Goal: Task Accomplishment & Management: Use online tool/utility

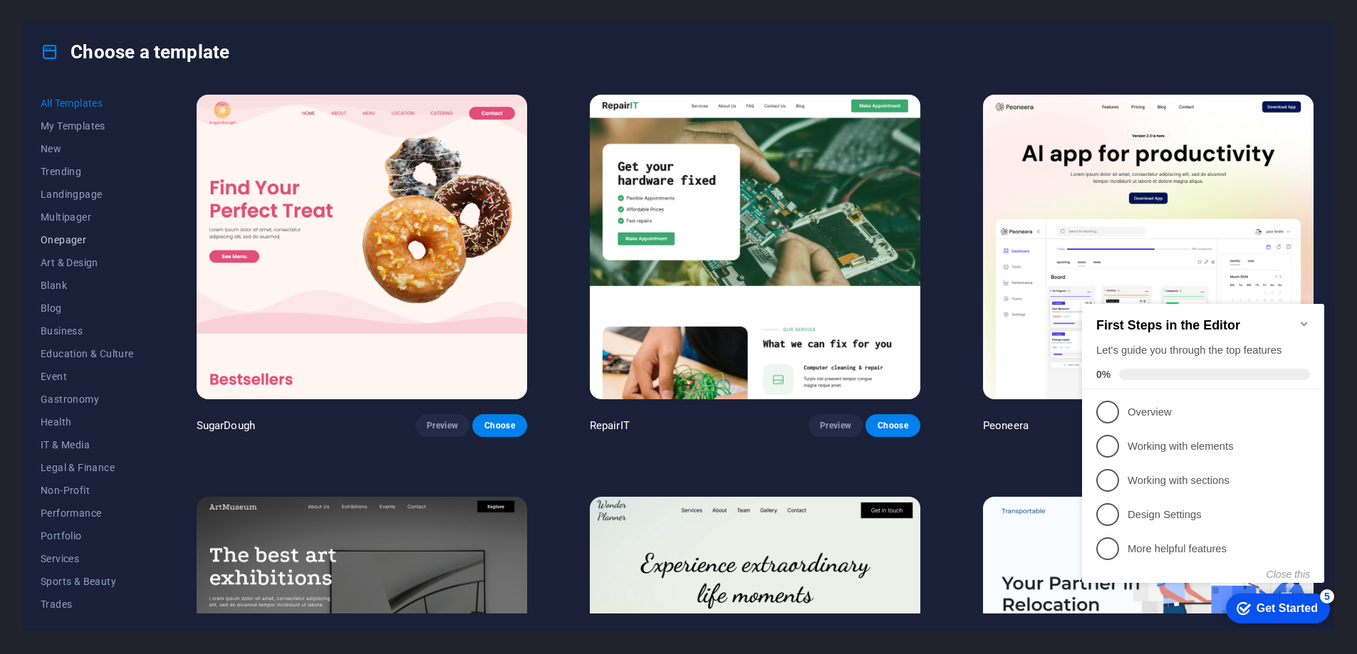
click at [80, 242] on span "Onepager" at bounding box center [87, 239] width 93 height 11
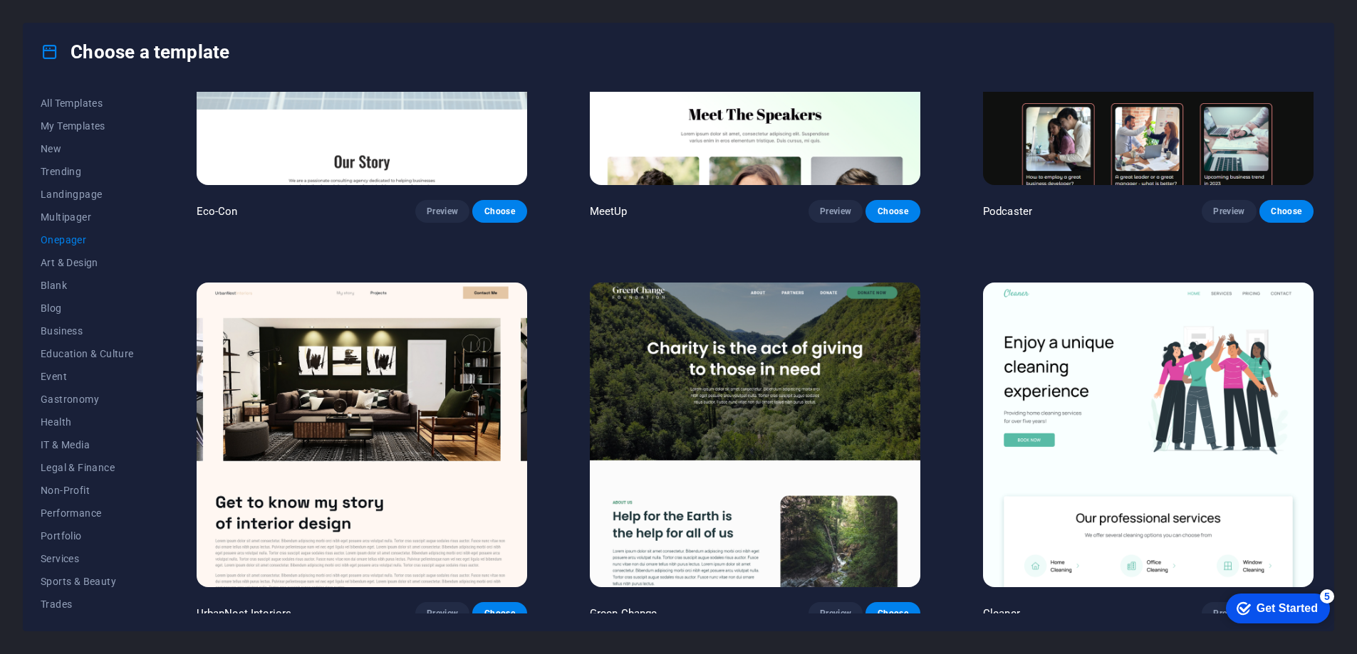
scroll to position [617, 0]
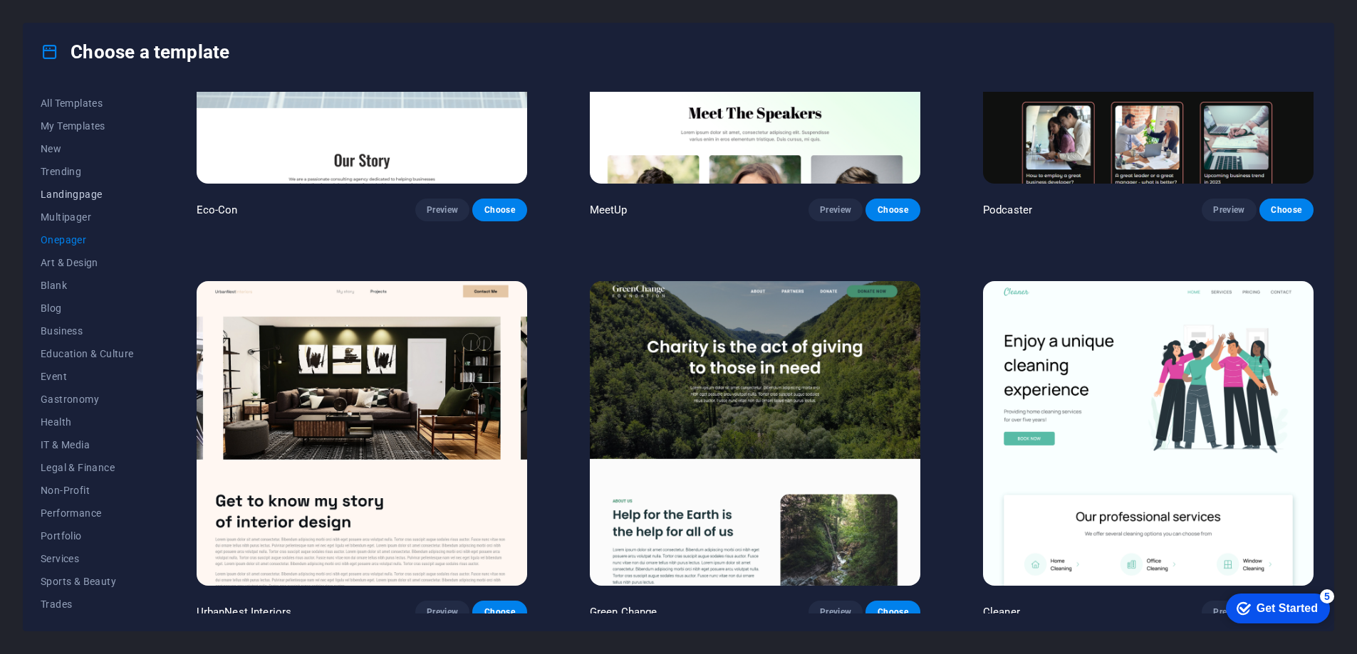
click at [88, 194] on span "Landingpage" at bounding box center [87, 194] width 93 height 11
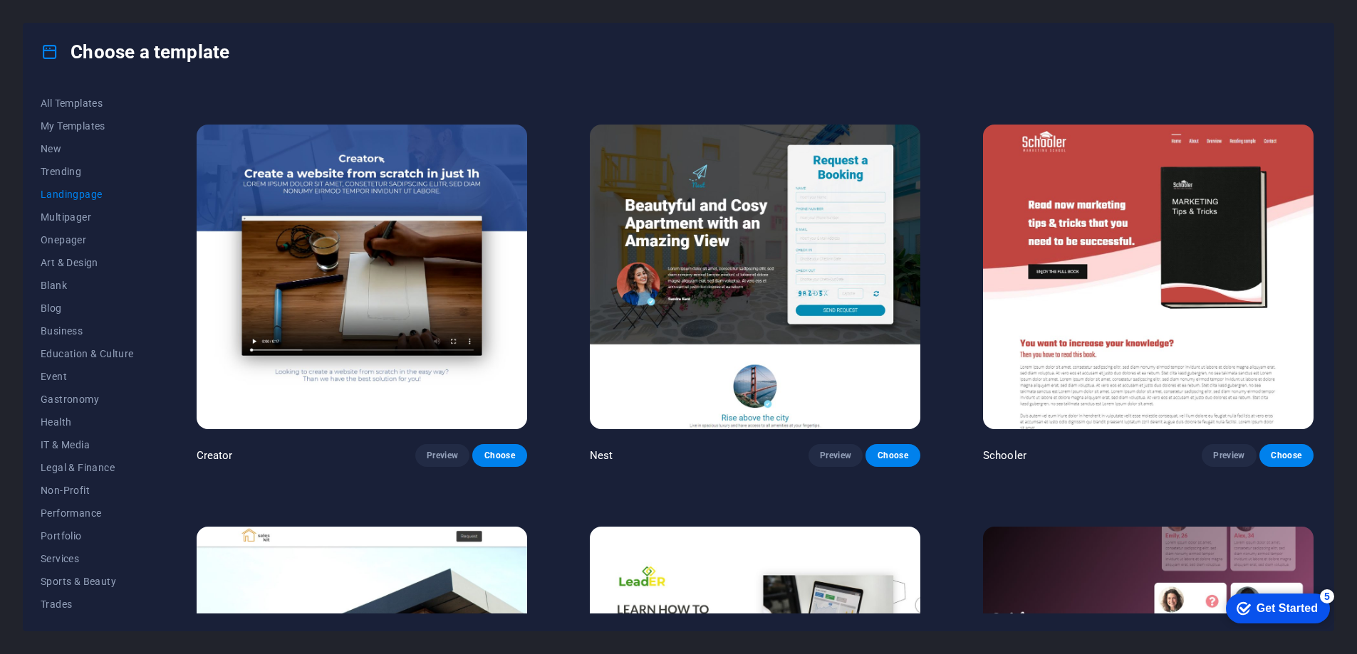
scroll to position [1995, 0]
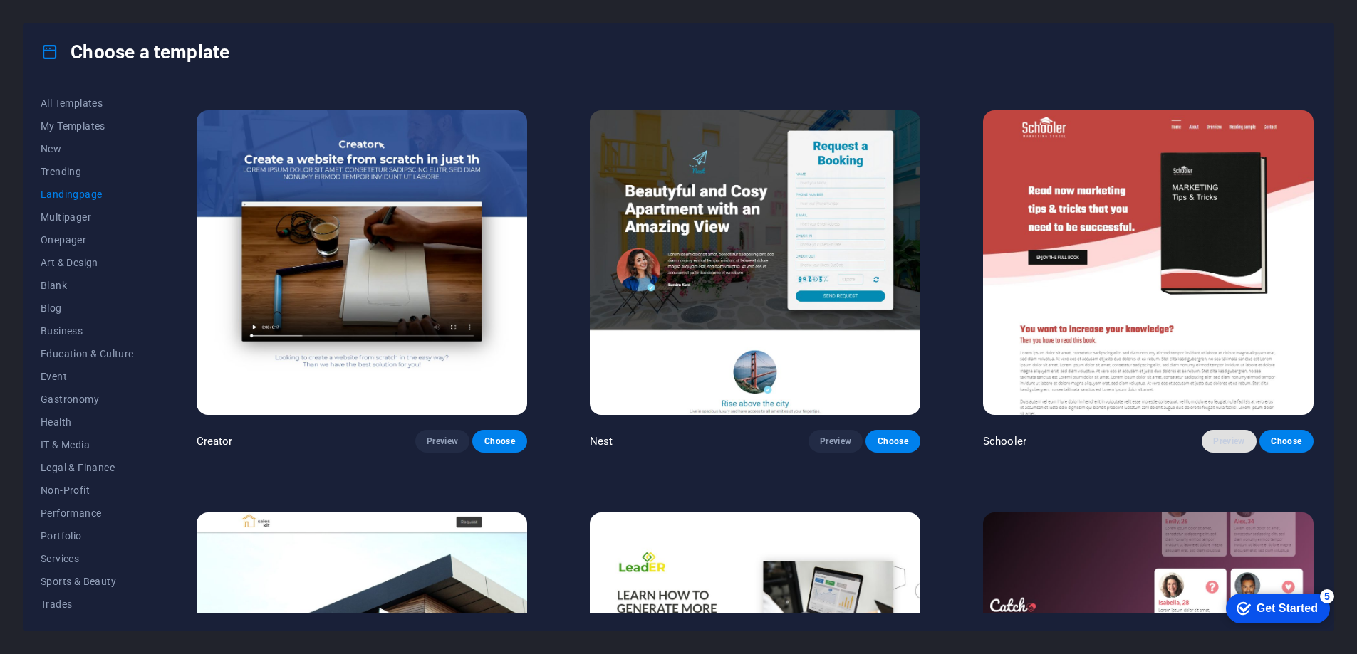
click at [1228, 436] on span "Preview" at bounding box center [1228, 441] width 31 height 11
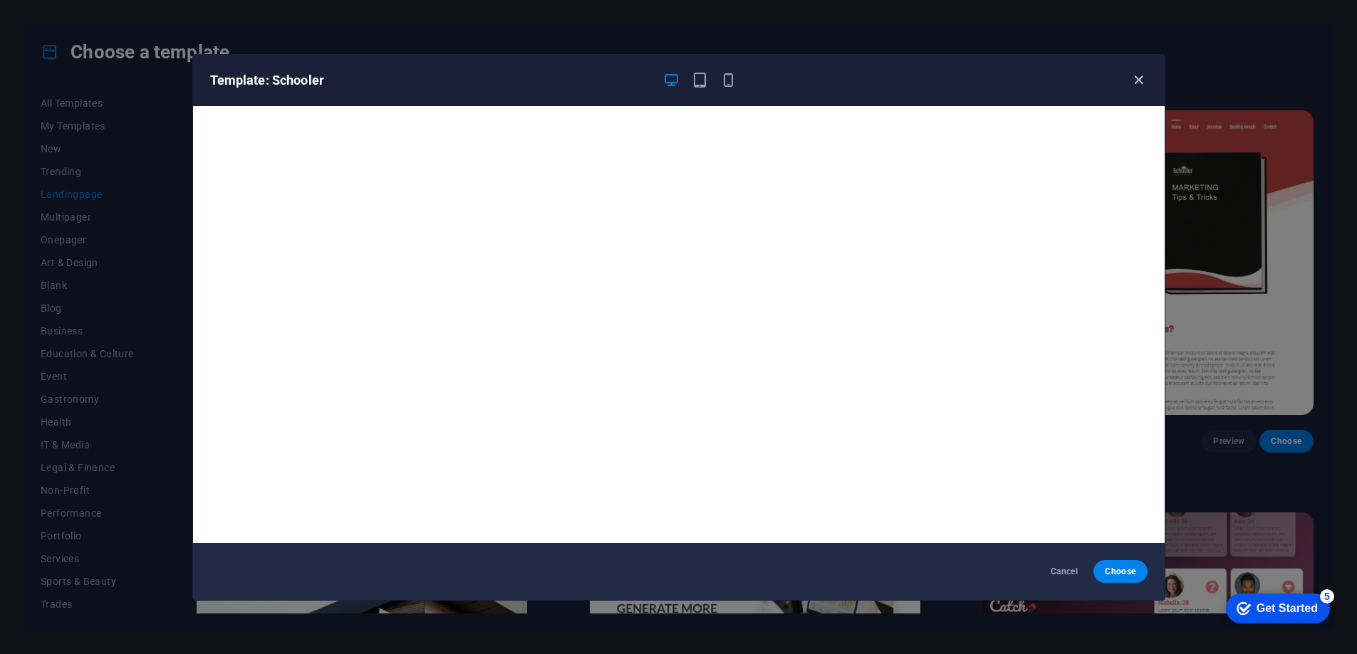
click at [1137, 84] on icon "button" at bounding box center [1138, 80] width 16 height 16
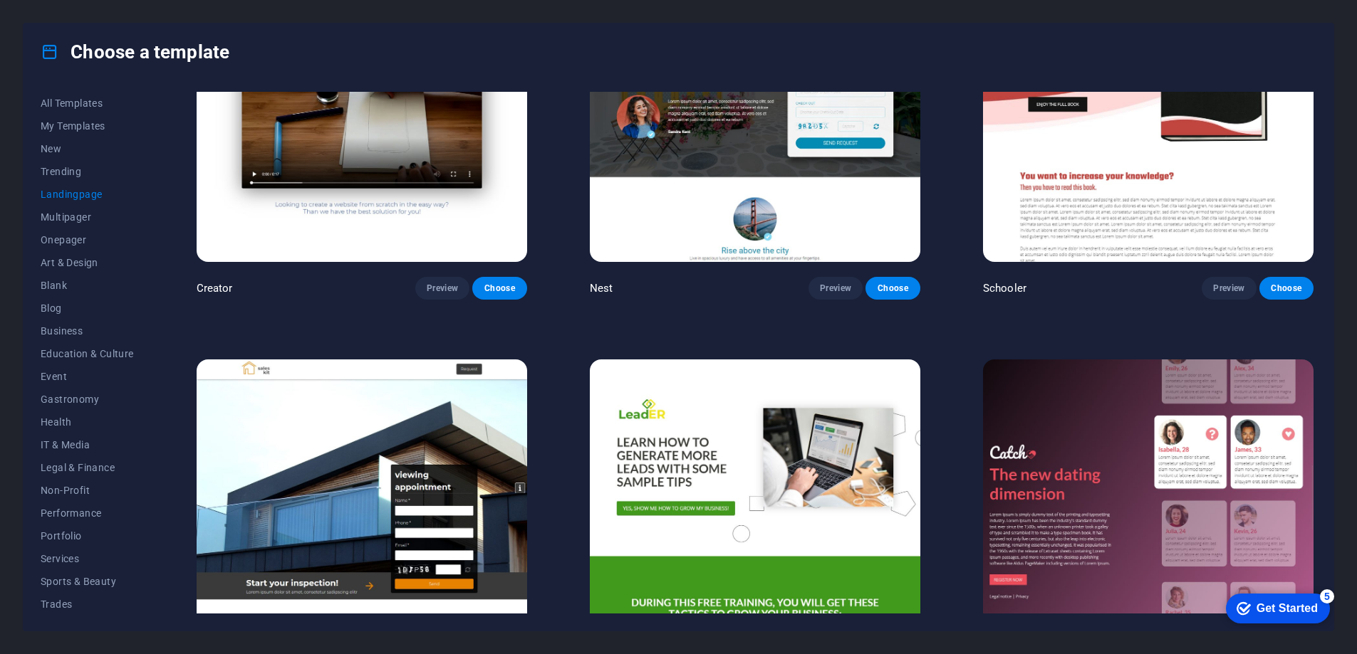
scroll to position [2168, 0]
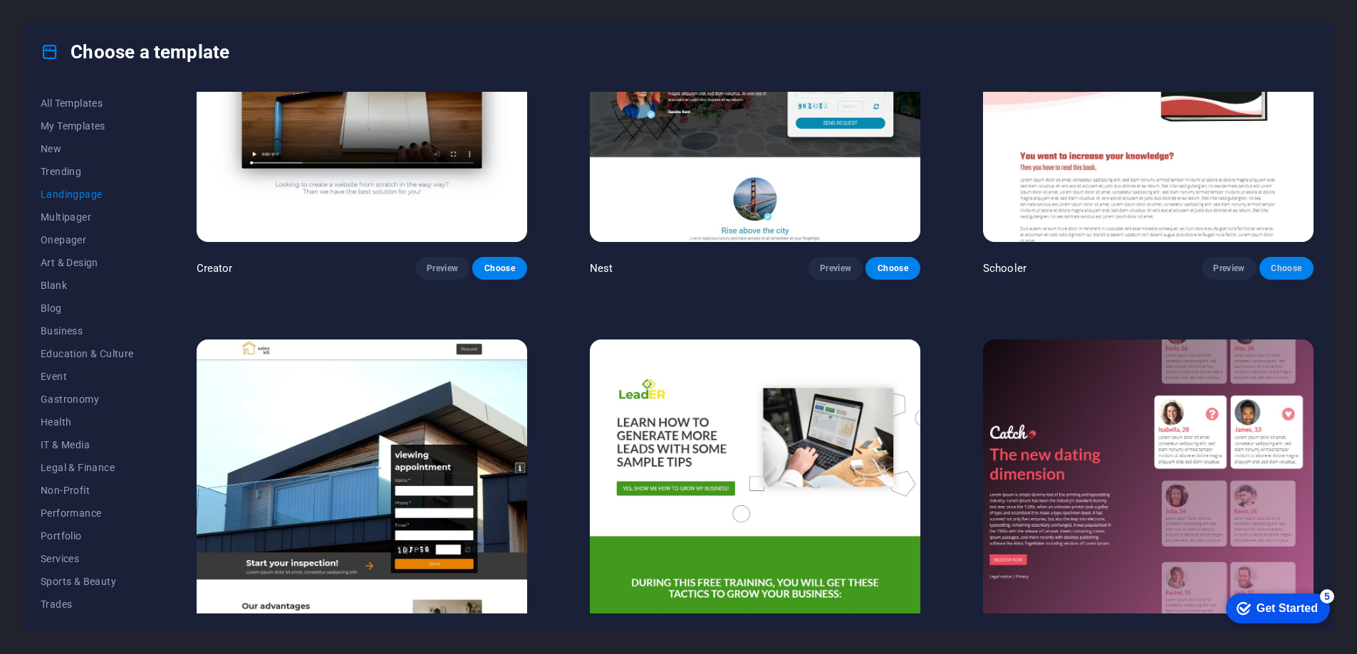
click at [1272, 263] on span "Choose" at bounding box center [1285, 268] width 31 height 11
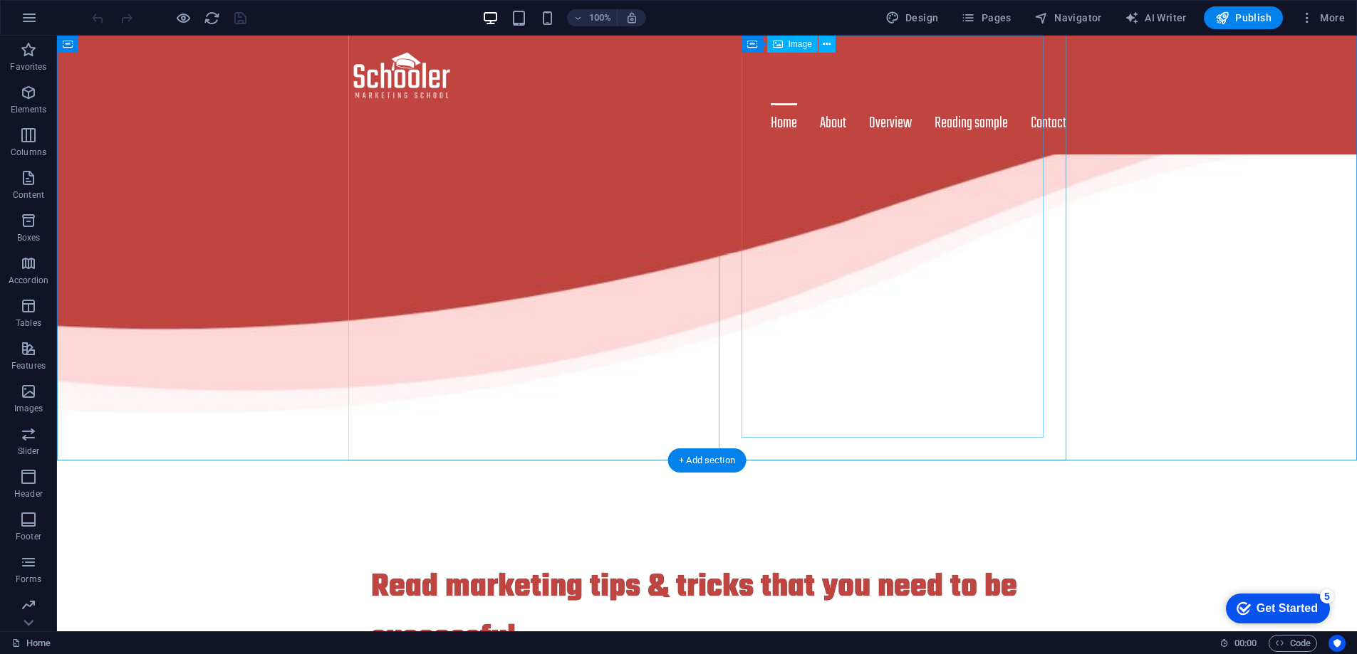
scroll to position [98, 0]
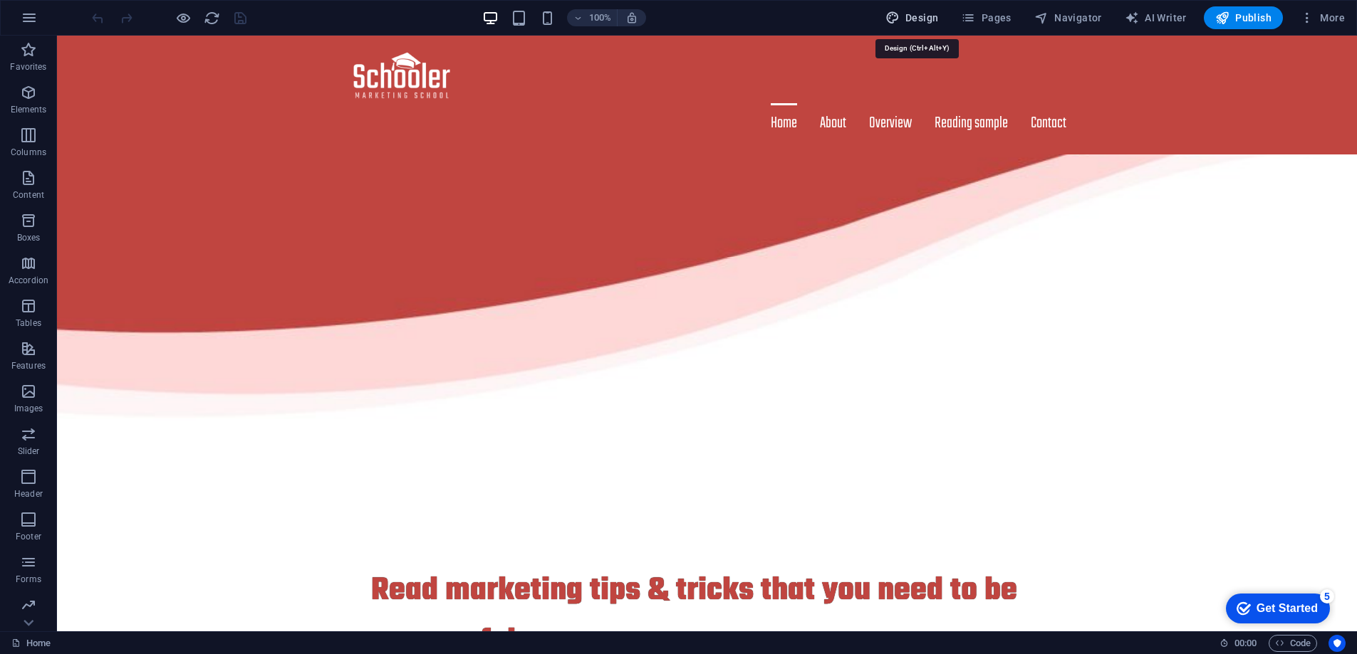
click at [911, 21] on span "Design" at bounding box center [911, 18] width 53 height 14
select select "px"
select select "300"
select select "px"
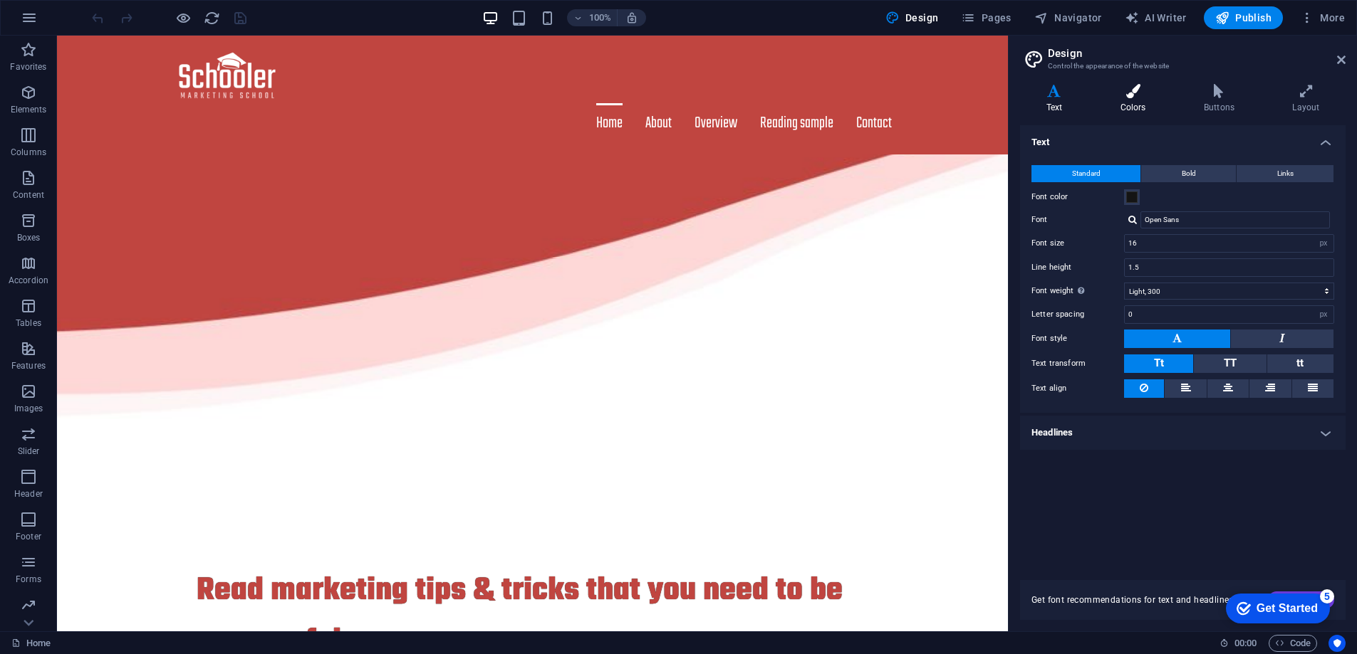
click at [1135, 96] on icon at bounding box center [1133, 91] width 78 height 14
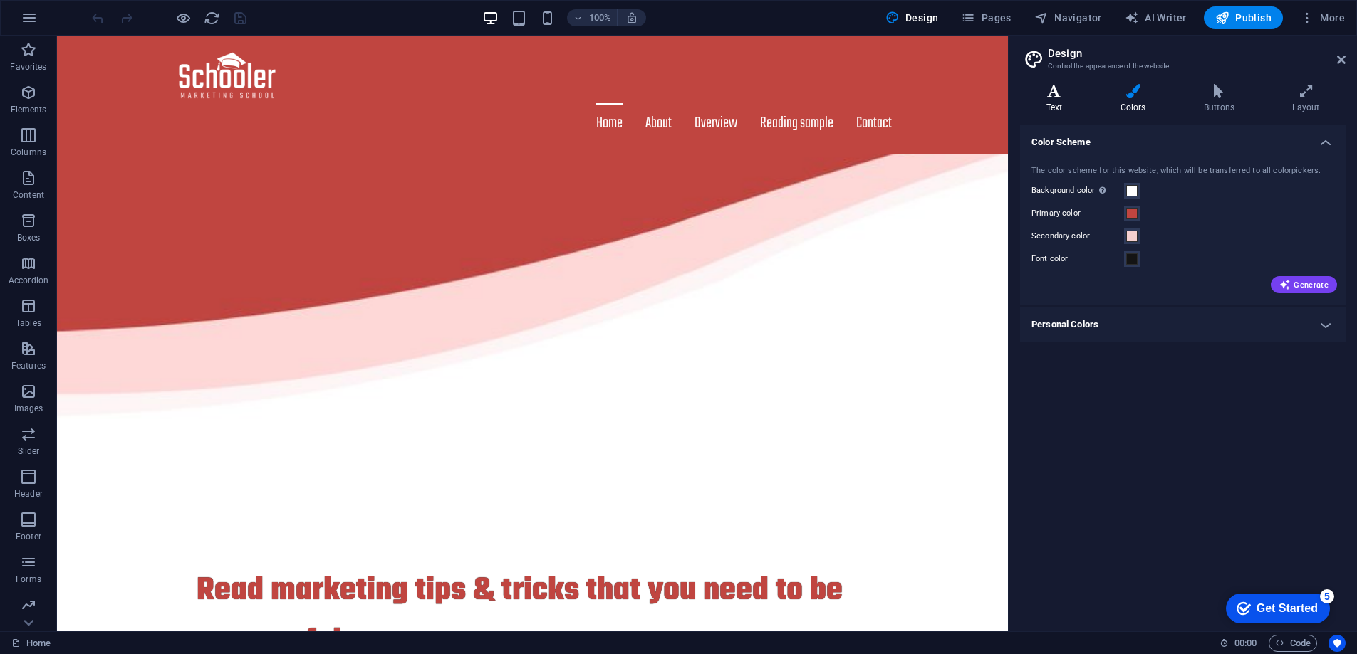
click at [1060, 93] on icon at bounding box center [1054, 91] width 68 height 14
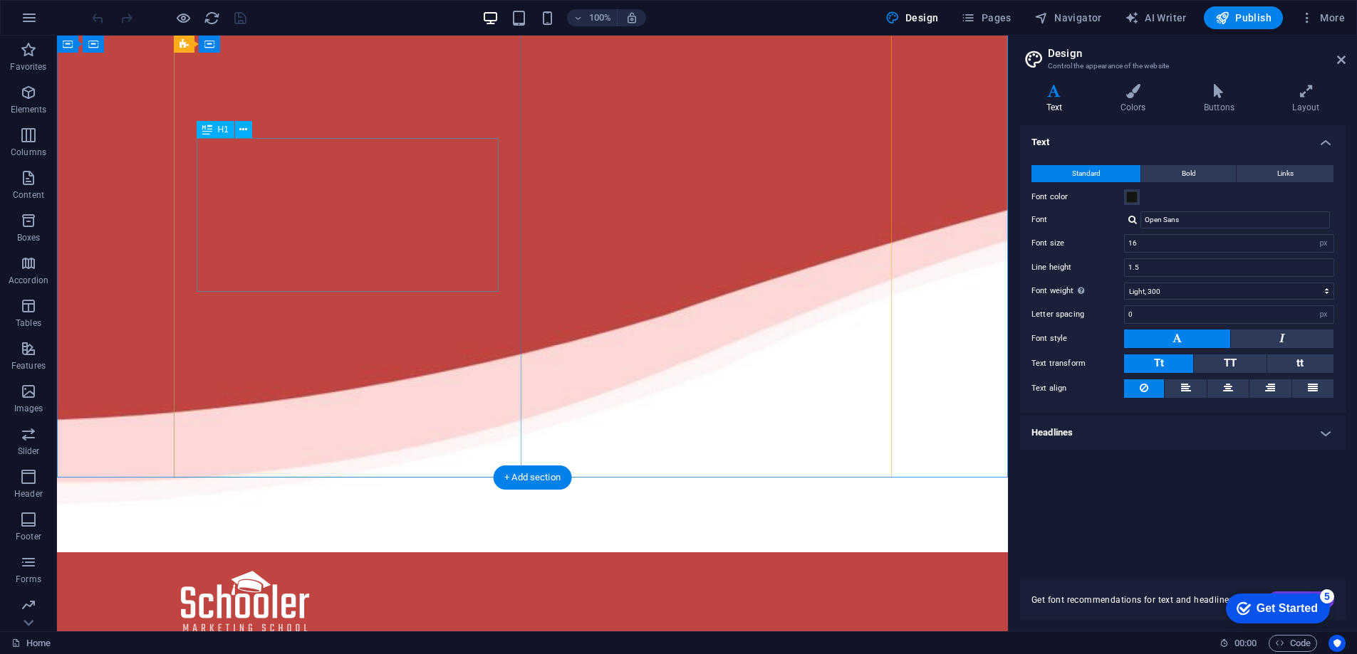
scroll to position [0, 0]
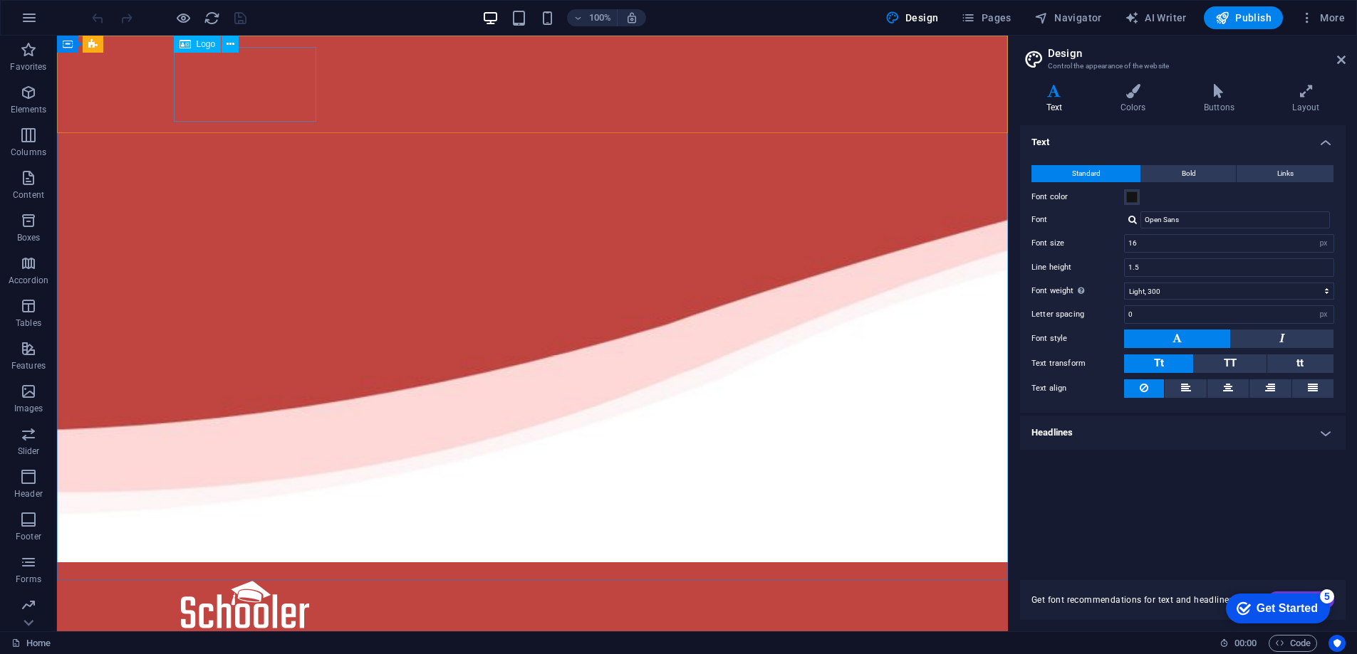
click at [214, 43] on span "Logo" at bounding box center [206, 44] width 19 height 9
click at [232, 46] on icon at bounding box center [230, 44] width 8 height 15
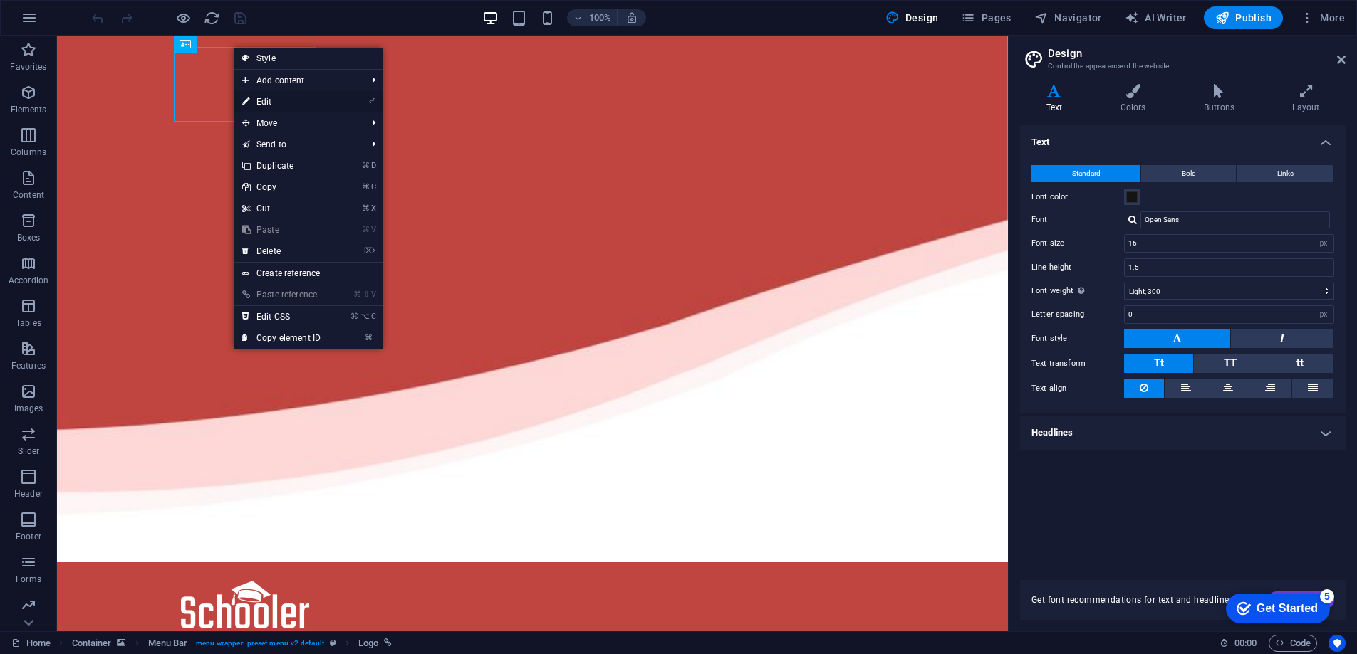
click at [259, 102] on link "⏎ Edit" at bounding box center [281, 101] width 95 height 21
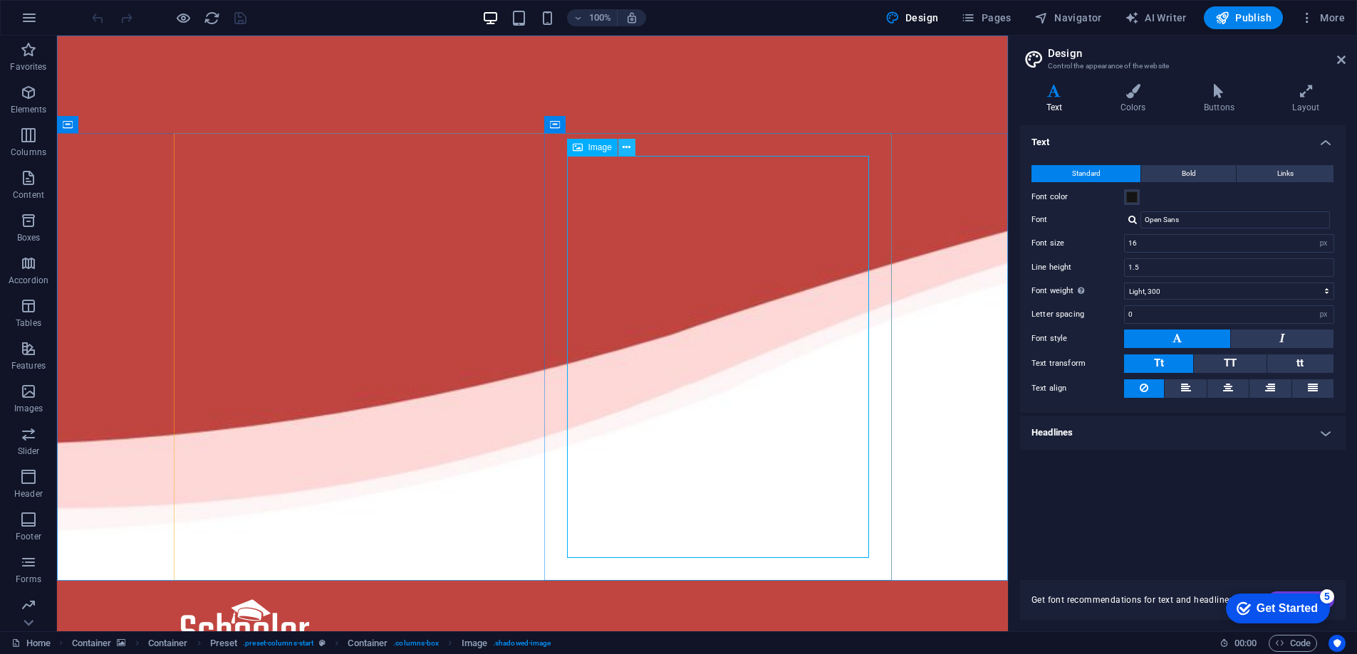
click at [631, 149] on button at bounding box center [626, 147] width 17 height 17
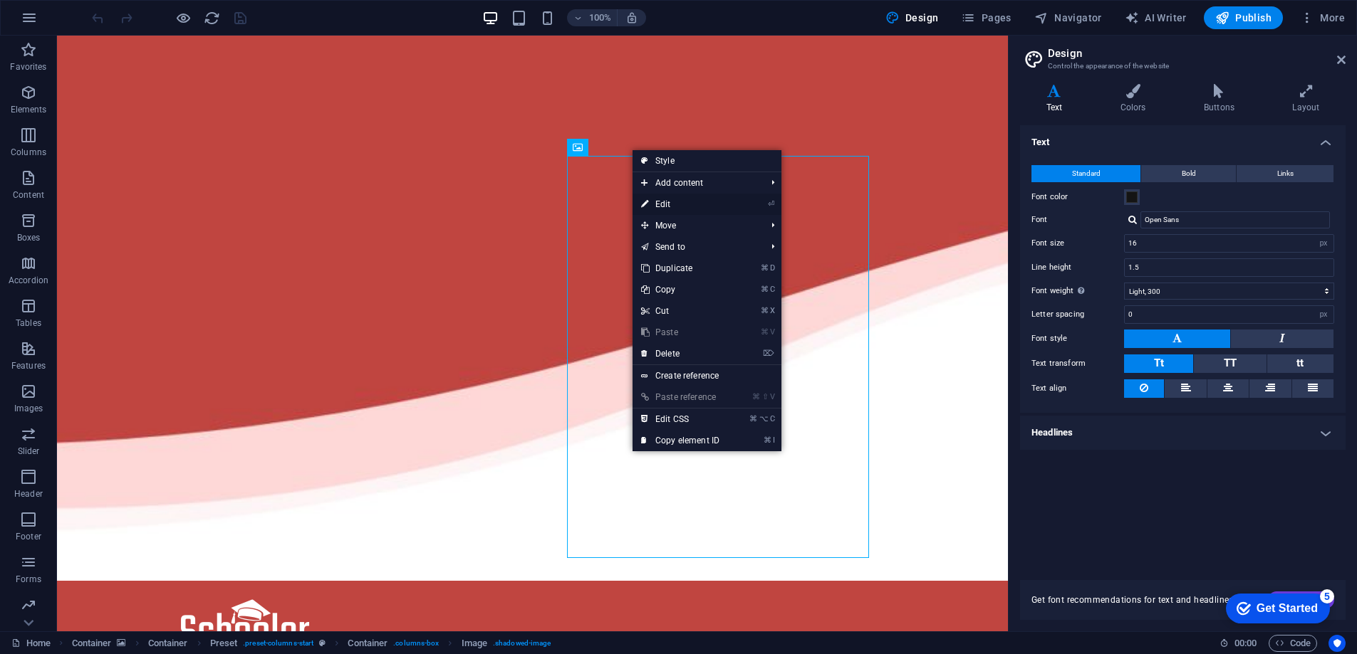
click at [669, 202] on link "⏎ Edit" at bounding box center [679, 204] width 95 height 21
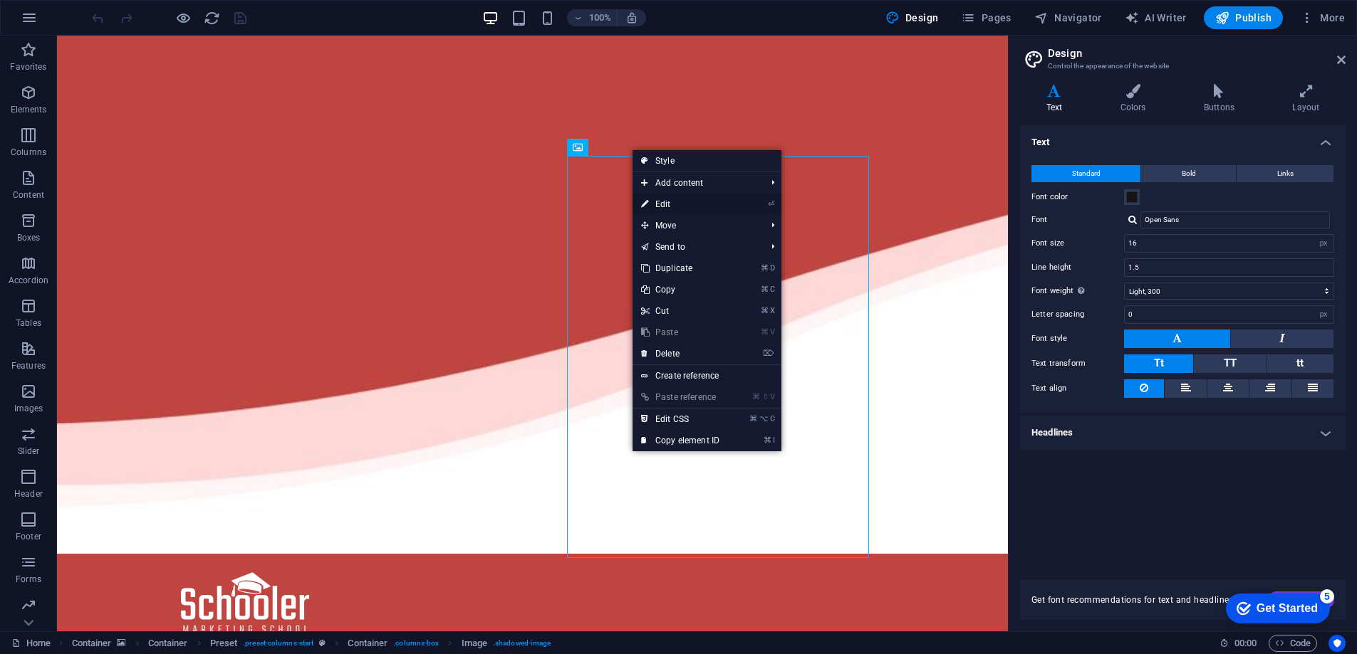
select select "%"
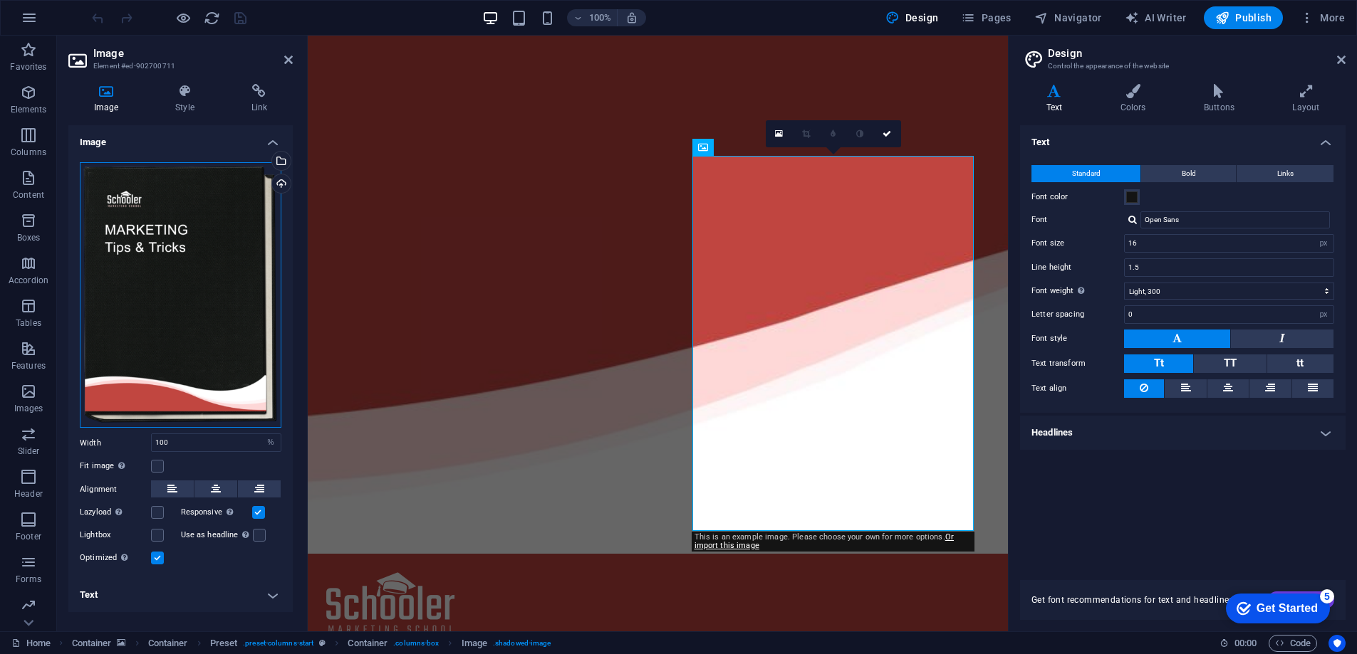
click at [150, 228] on div "Drag files here, click to choose files or select files from Files or our free s…" at bounding box center [181, 295] width 202 height 266
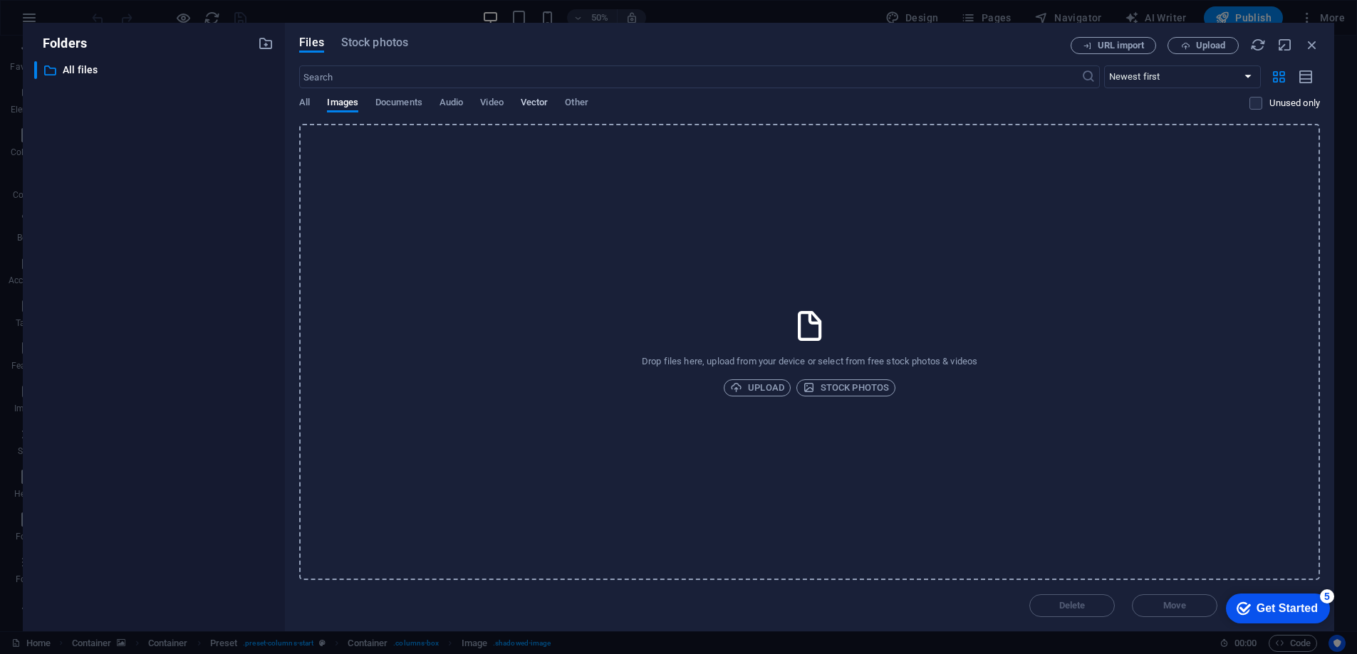
click at [542, 106] on span "Vector" at bounding box center [535, 104] width 28 height 20
click at [387, 43] on span "Stock photos" at bounding box center [374, 42] width 67 height 17
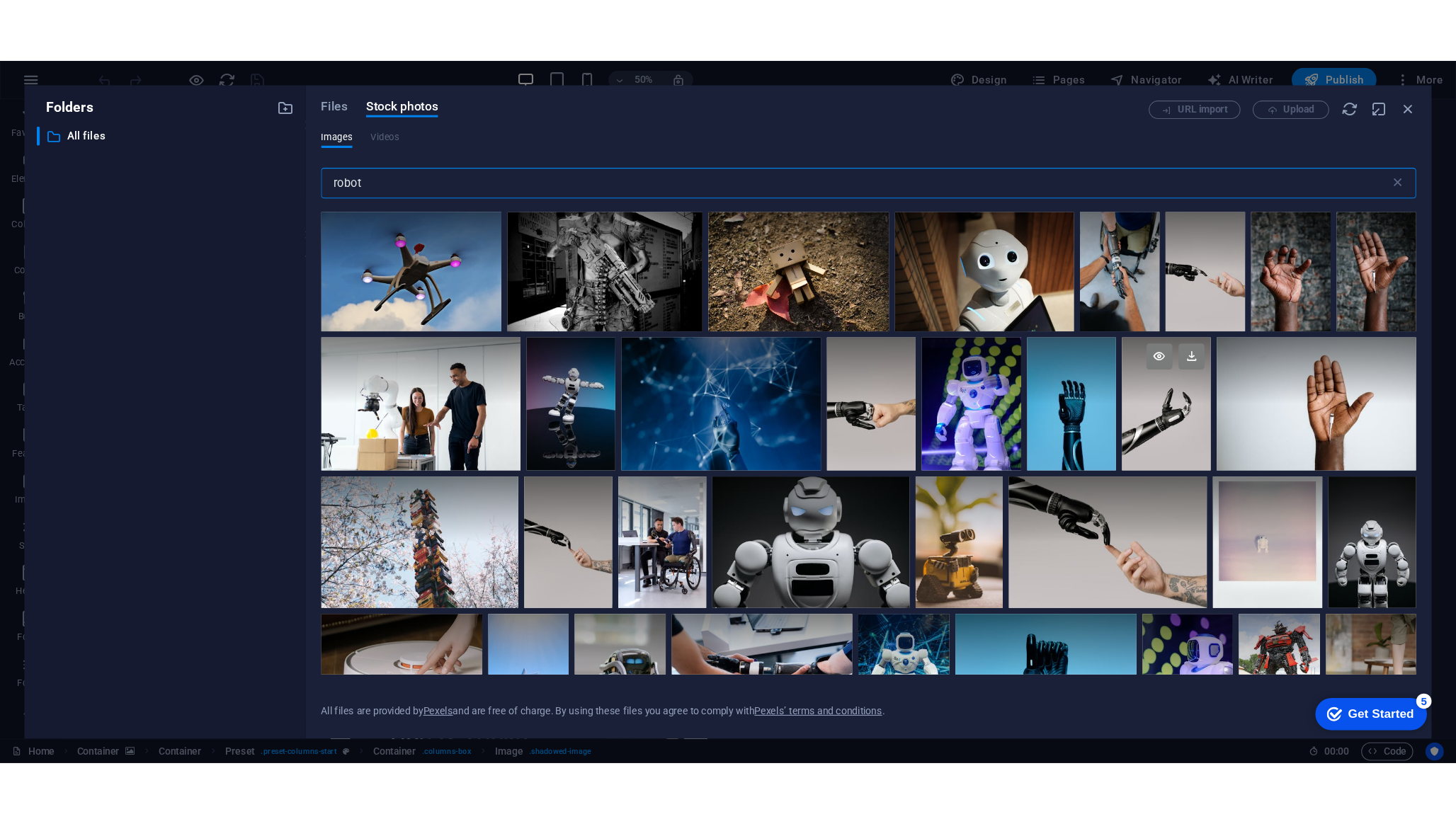
scroll to position [119, 0]
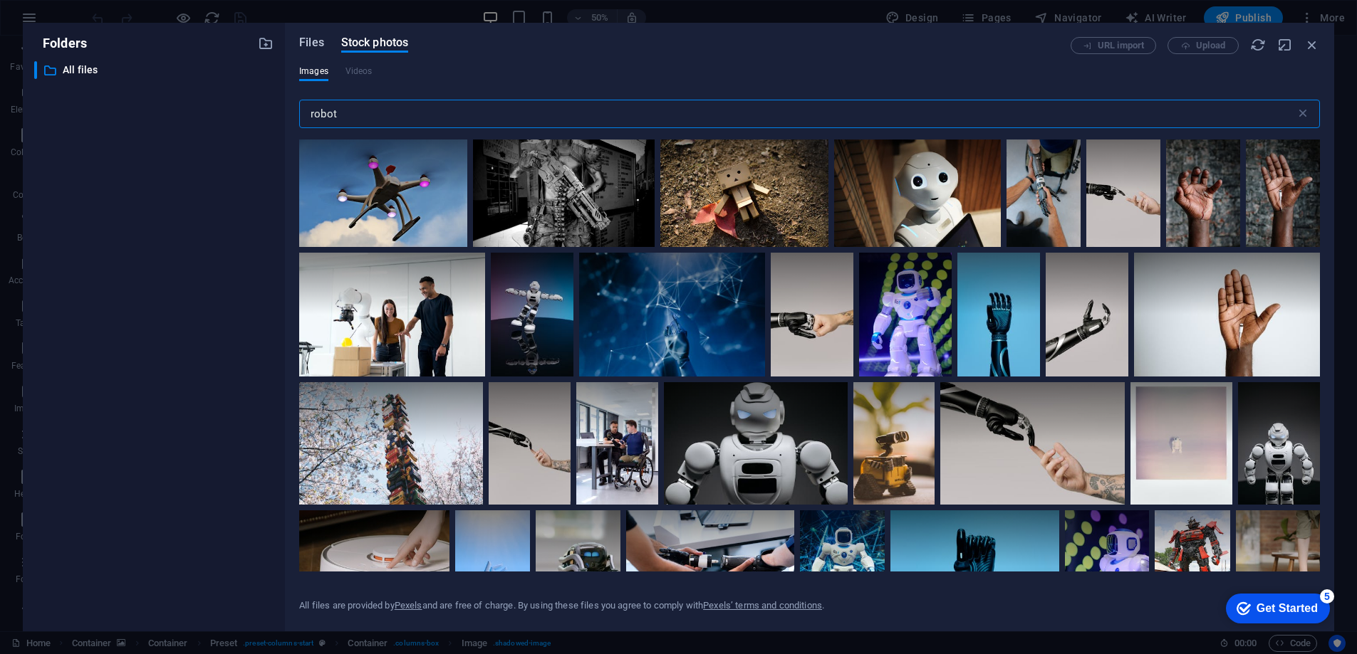
type input "robot"
click at [320, 43] on span "Files" at bounding box center [311, 42] width 25 height 17
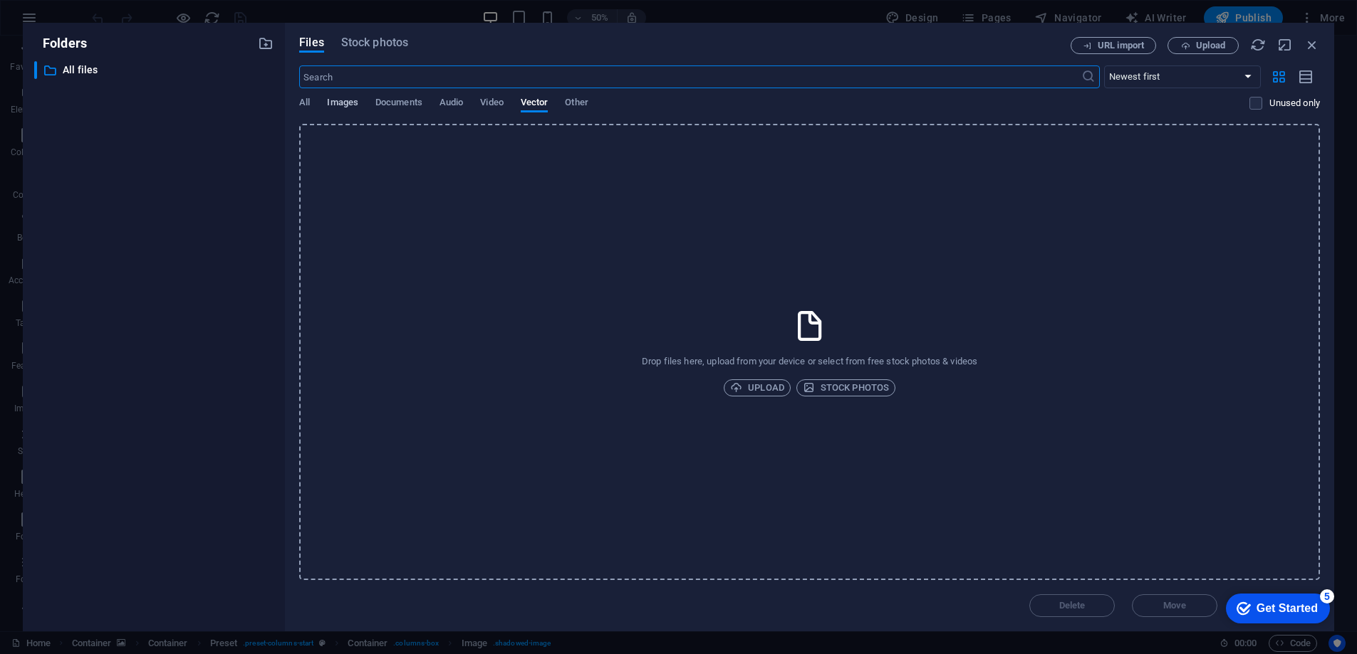
click at [344, 100] on span "Images" at bounding box center [342, 104] width 31 height 20
click at [778, 387] on span "Upload" at bounding box center [757, 388] width 54 height 17
click at [750, 388] on span "Upload" at bounding box center [757, 388] width 54 height 17
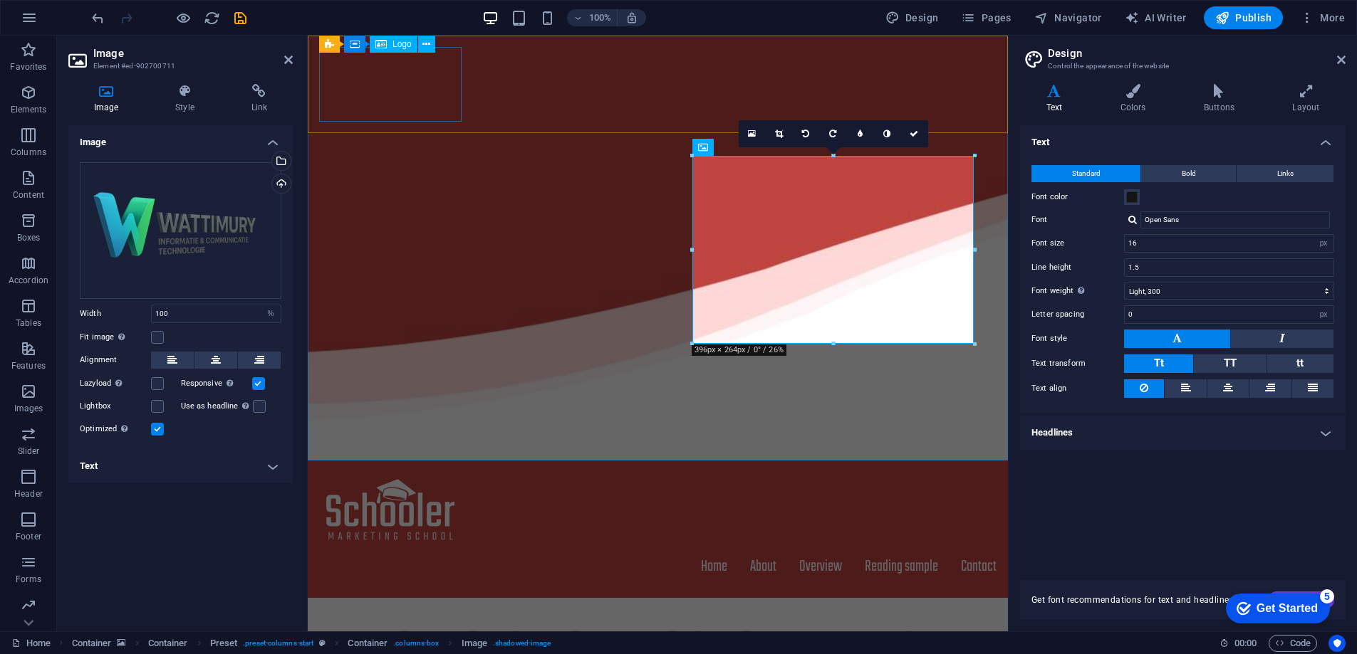
click at [420, 472] on div at bounding box center [657, 509] width 677 height 75
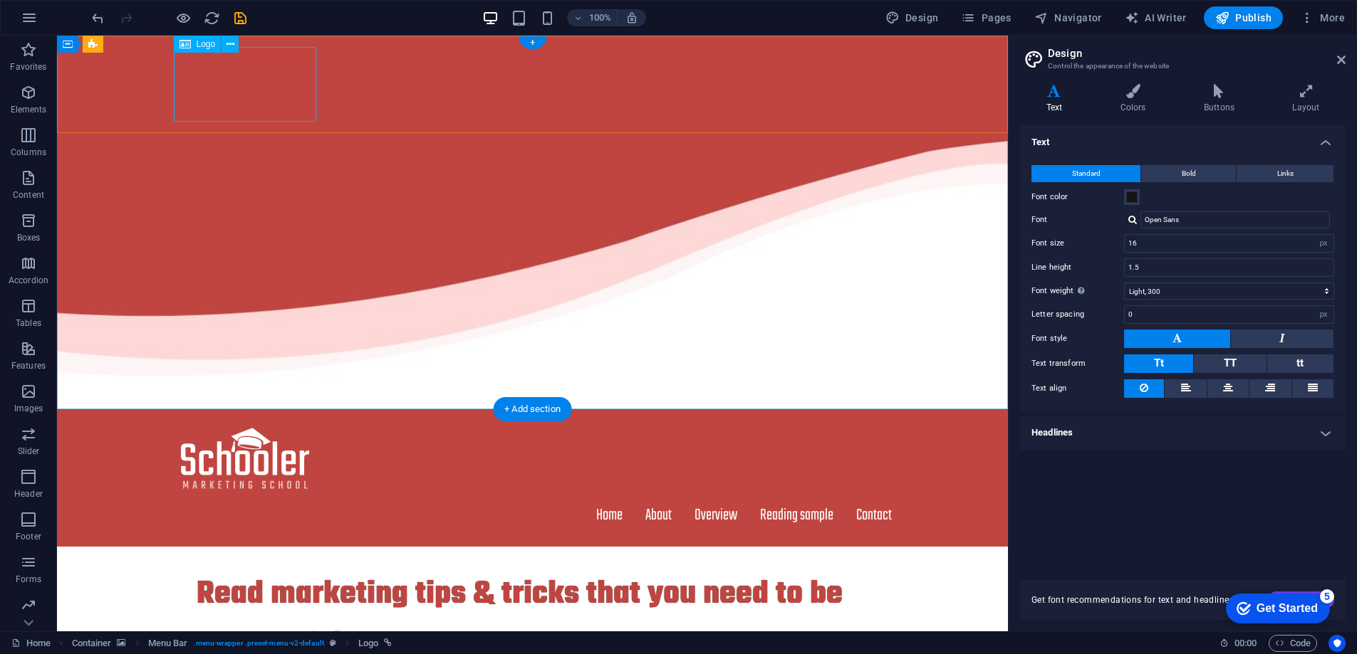
click at [284, 421] on div at bounding box center [533, 458] width 718 height 75
click at [226, 45] on icon at bounding box center [230, 44] width 8 height 15
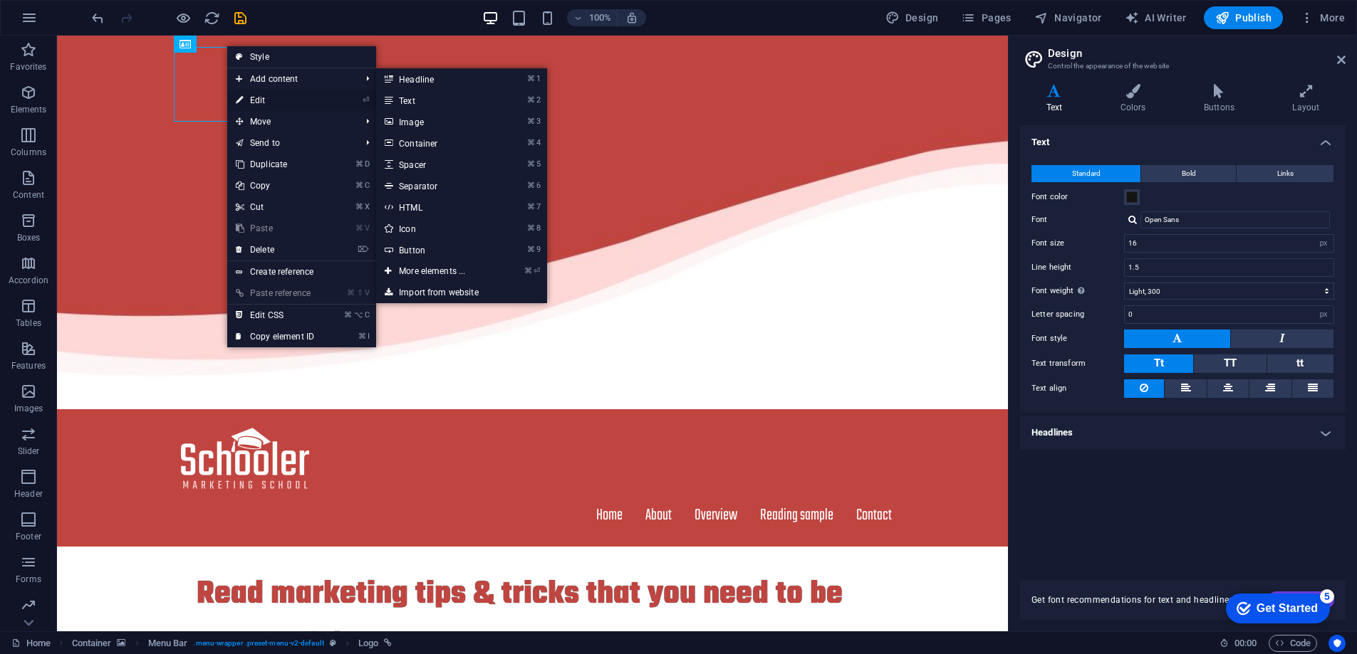
click at [249, 102] on link "⏎ Edit" at bounding box center [274, 100] width 95 height 21
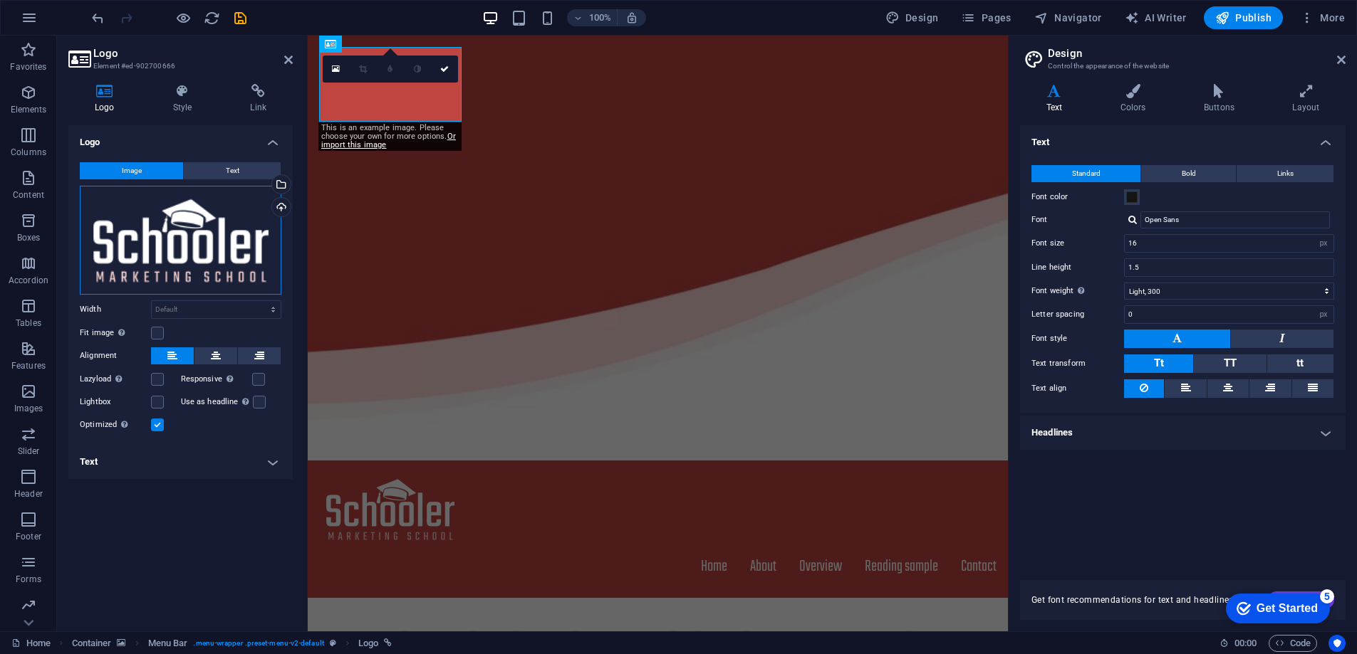
click at [192, 229] on div "Drag files here, click to choose files or select files from Files or our free s…" at bounding box center [181, 240] width 202 height 109
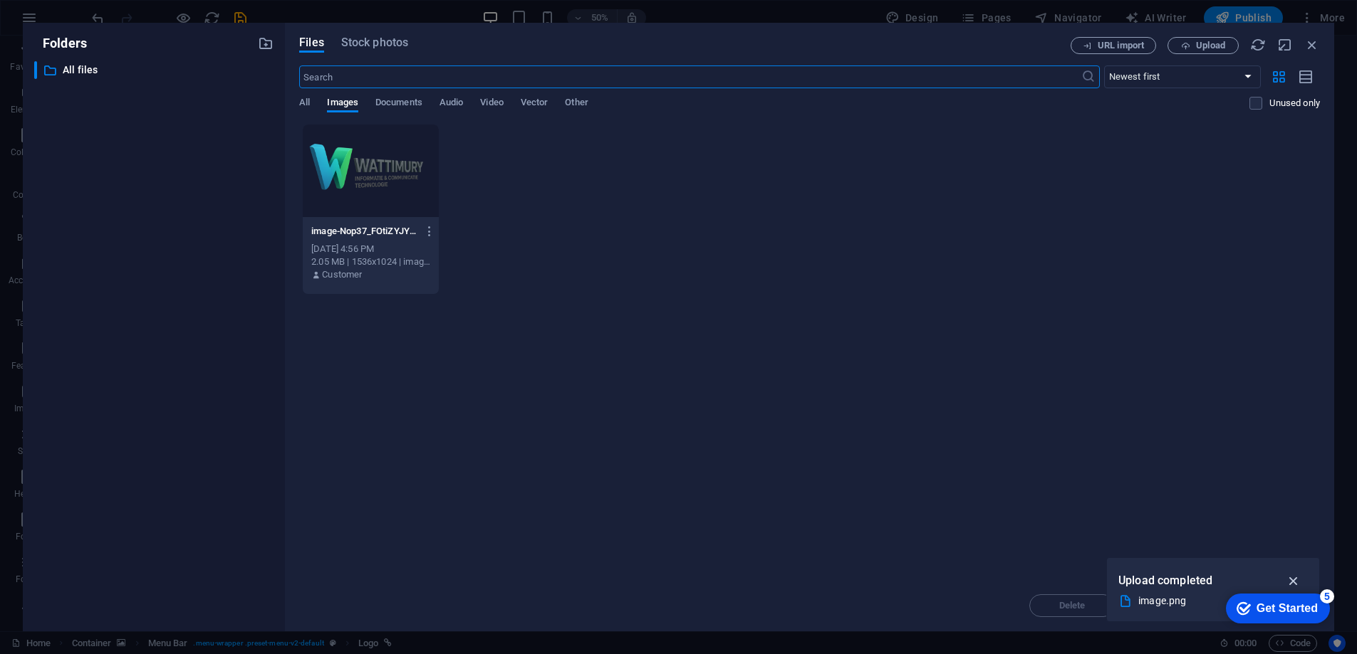
click at [1292, 580] on icon "button" at bounding box center [1293, 581] width 16 height 16
click at [400, 188] on div at bounding box center [371, 171] width 136 height 93
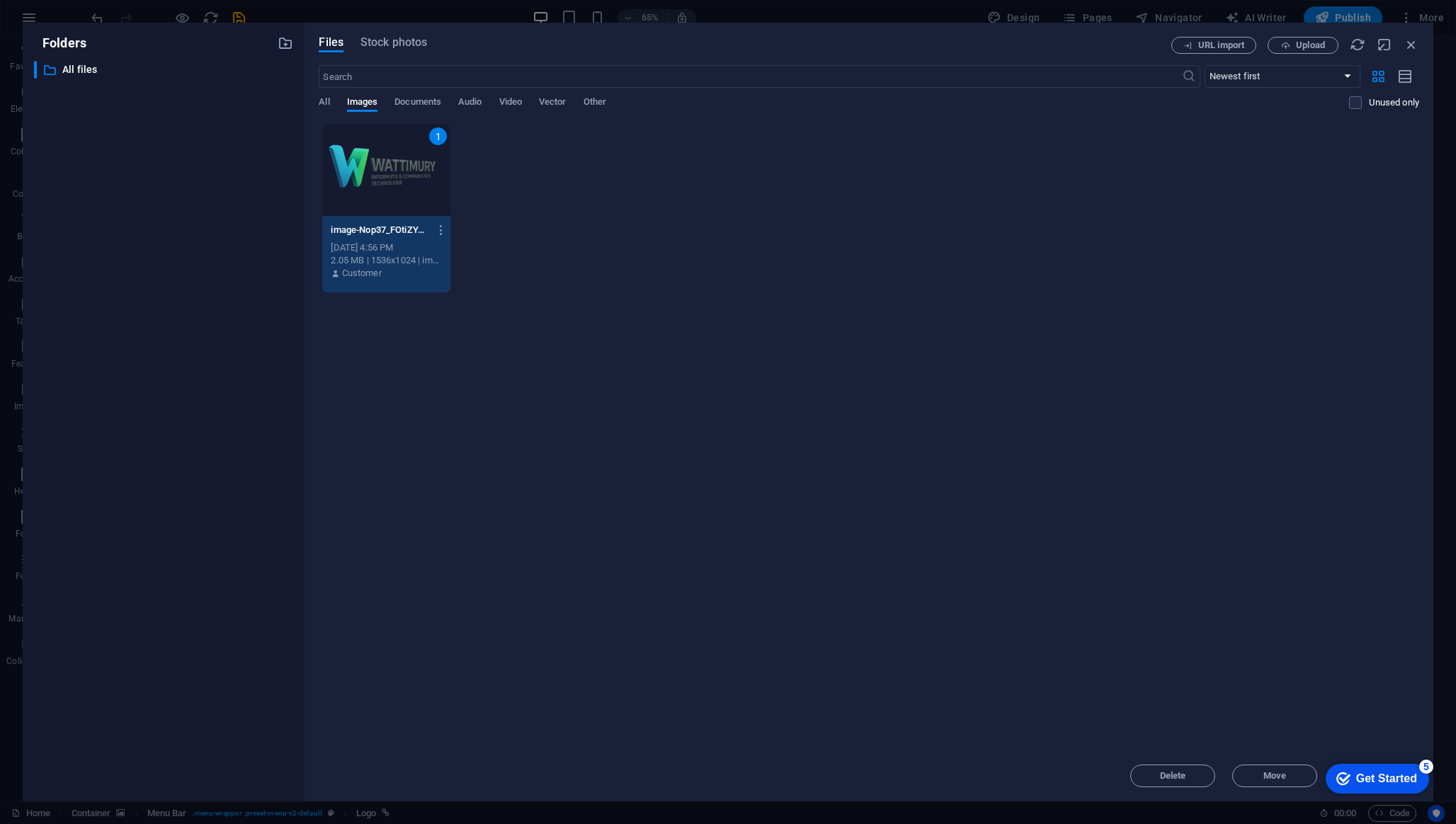
click at [1349, 650] on div "Get Started" at bounding box center [1386, 778] width 61 height 13
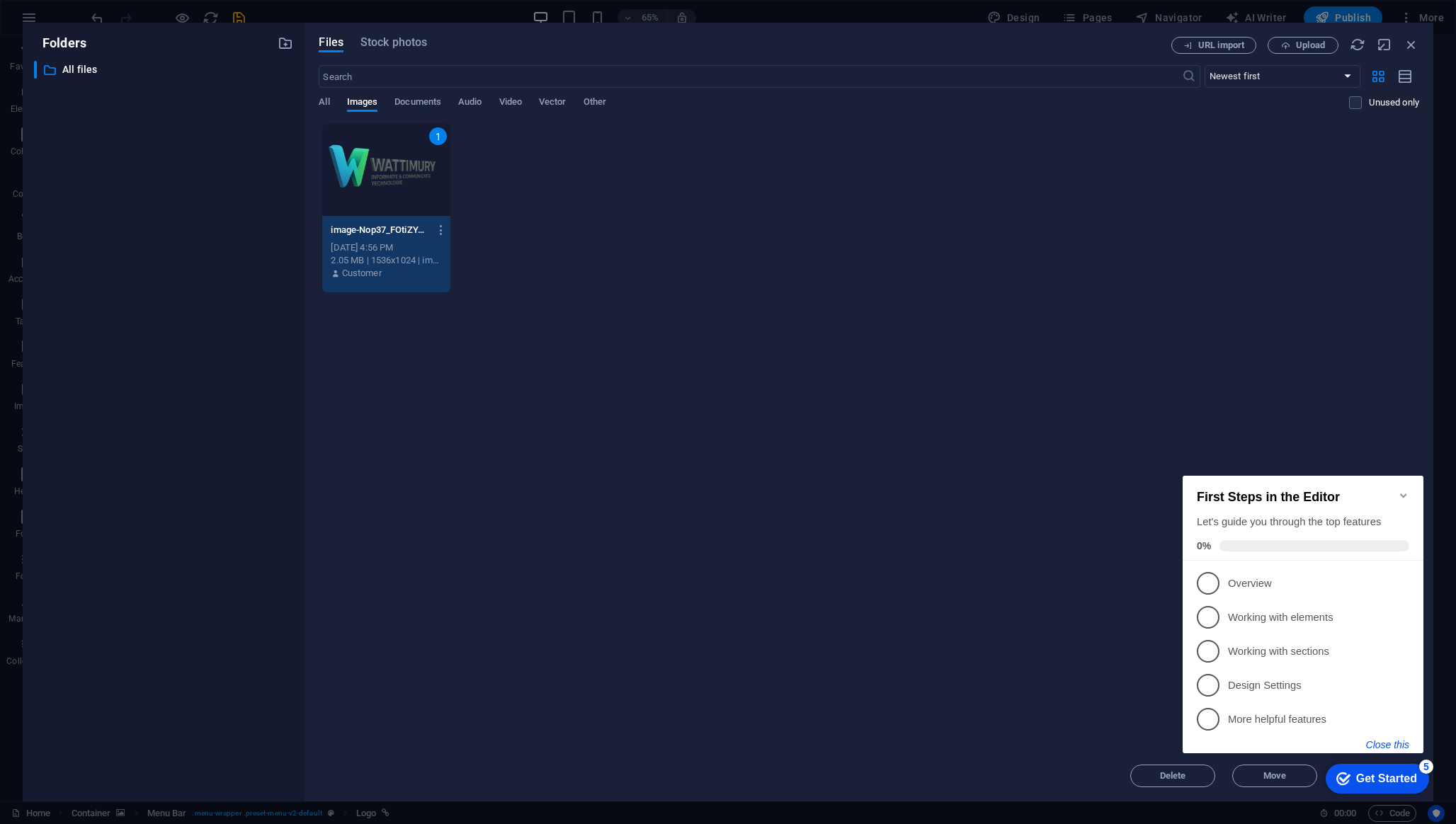
click at [1349, 650] on button "Close this" at bounding box center [1387, 743] width 43 height 11
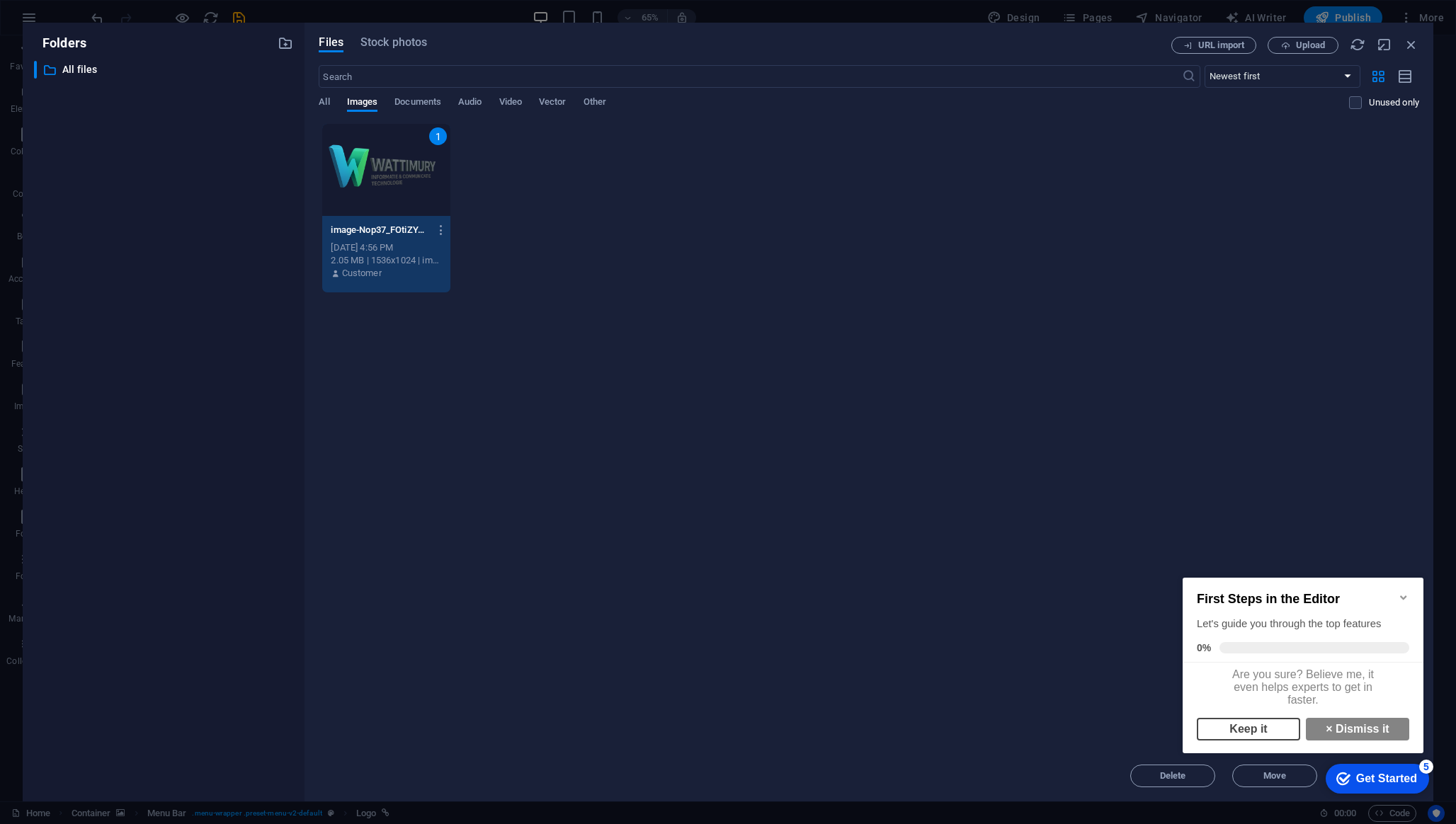
click at [1281, 650] on link "Keep it" at bounding box center [1248, 729] width 103 height 23
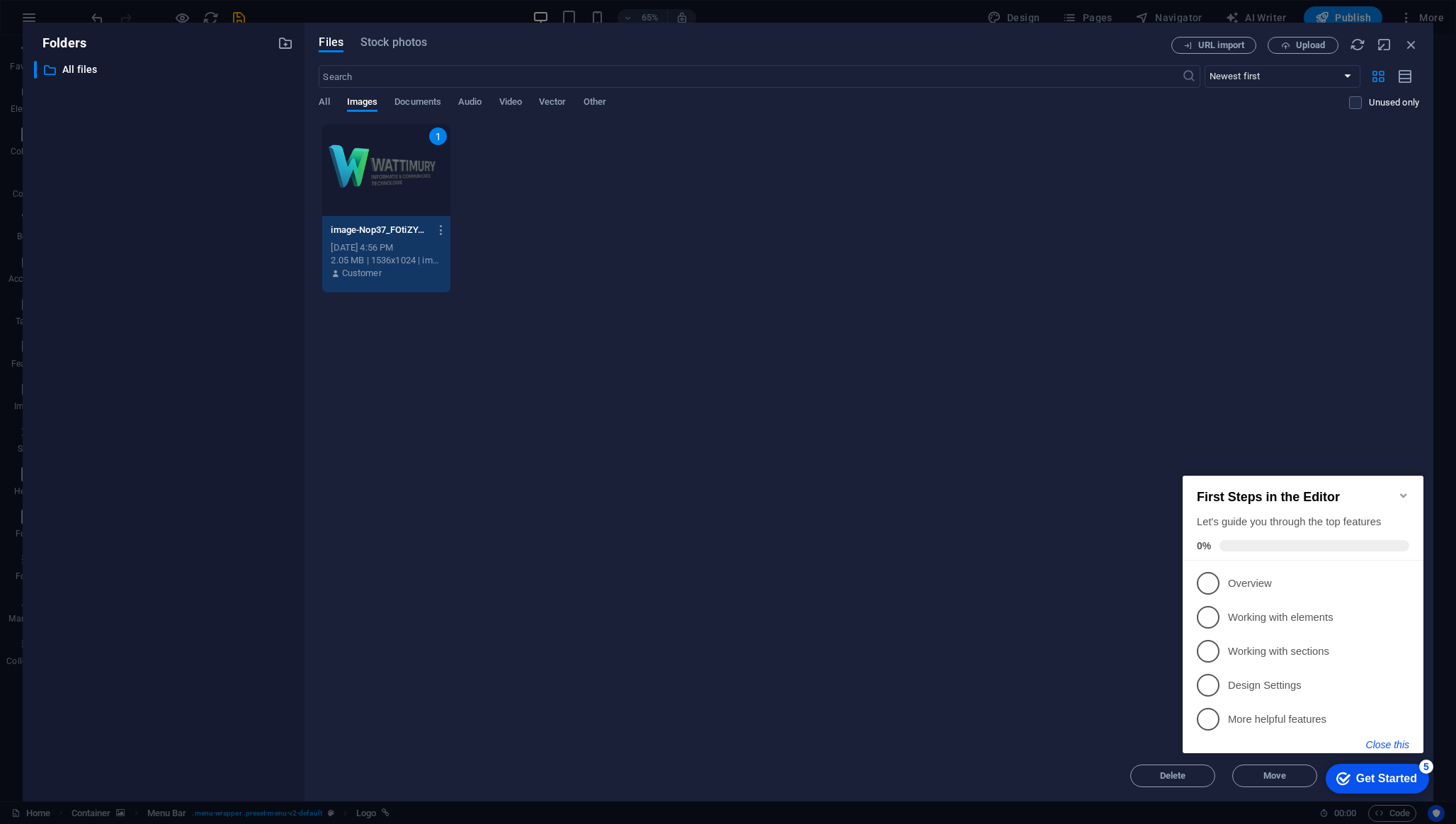
click at [1349, 650] on button "Close this" at bounding box center [1387, 743] width 43 height 11
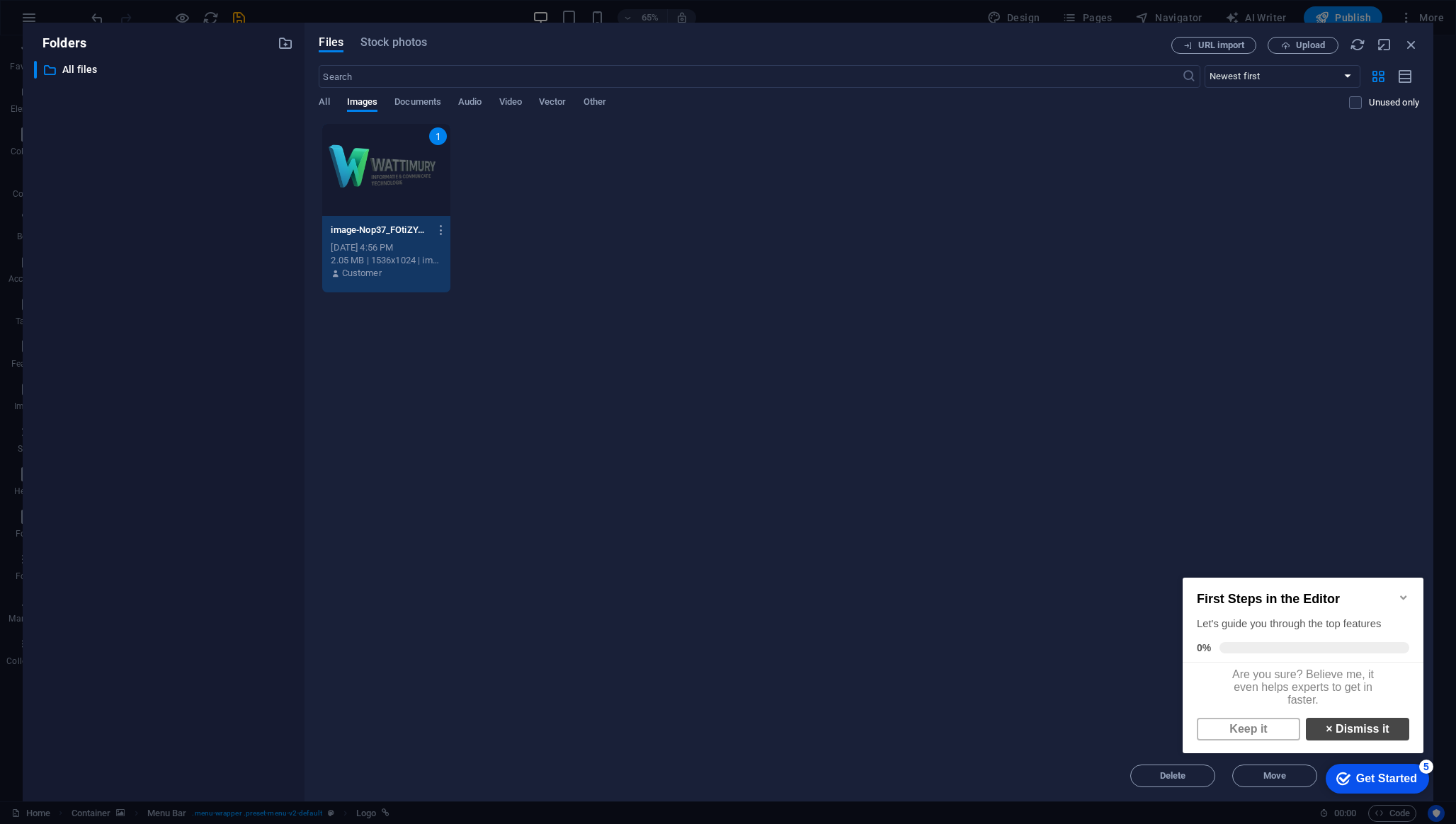
click at [1349, 650] on link "× Dismiss it" at bounding box center [1358, 729] width 103 height 23
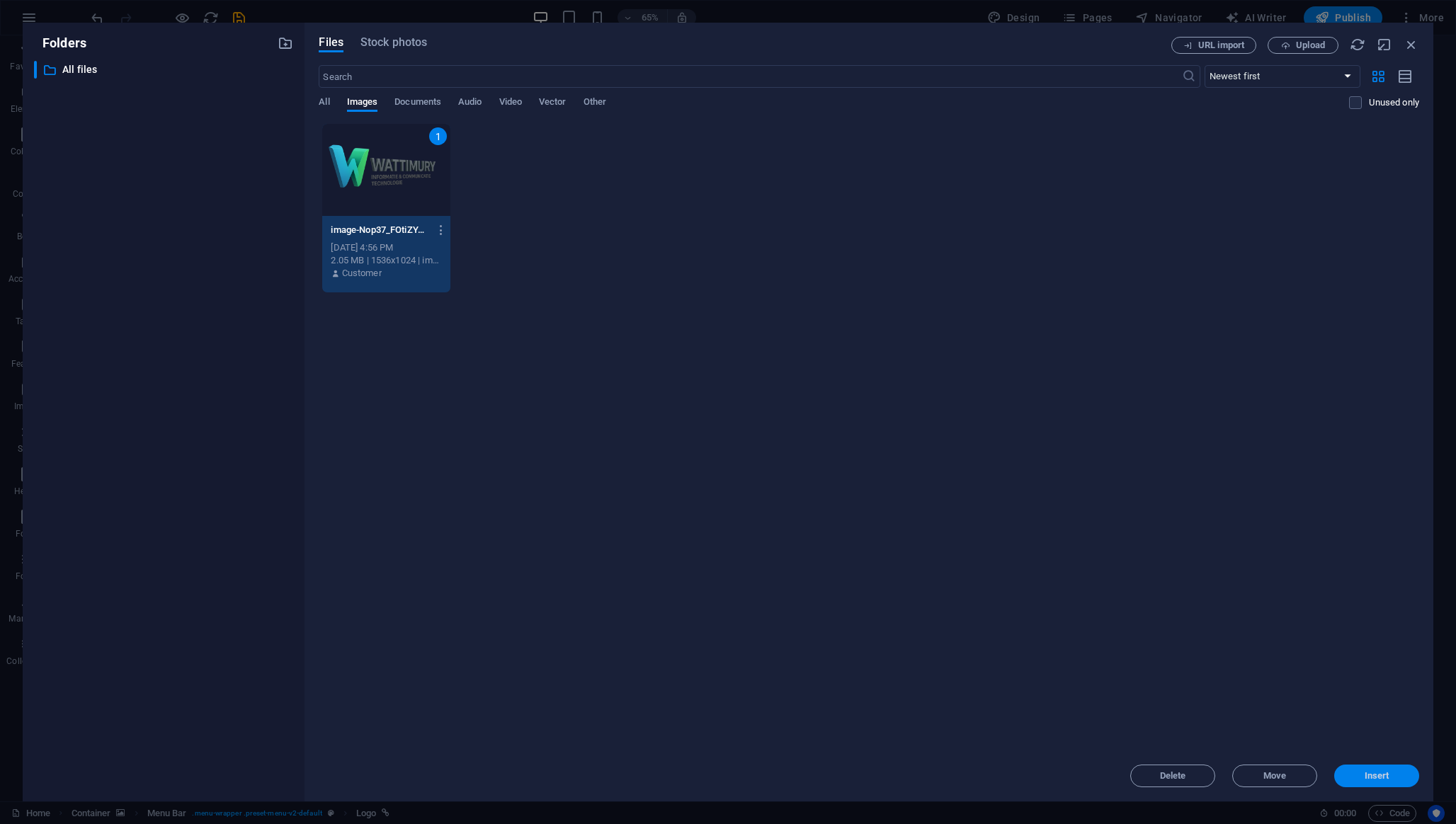
click at [1349, 650] on span "Insert" at bounding box center [1376, 775] width 25 height 9
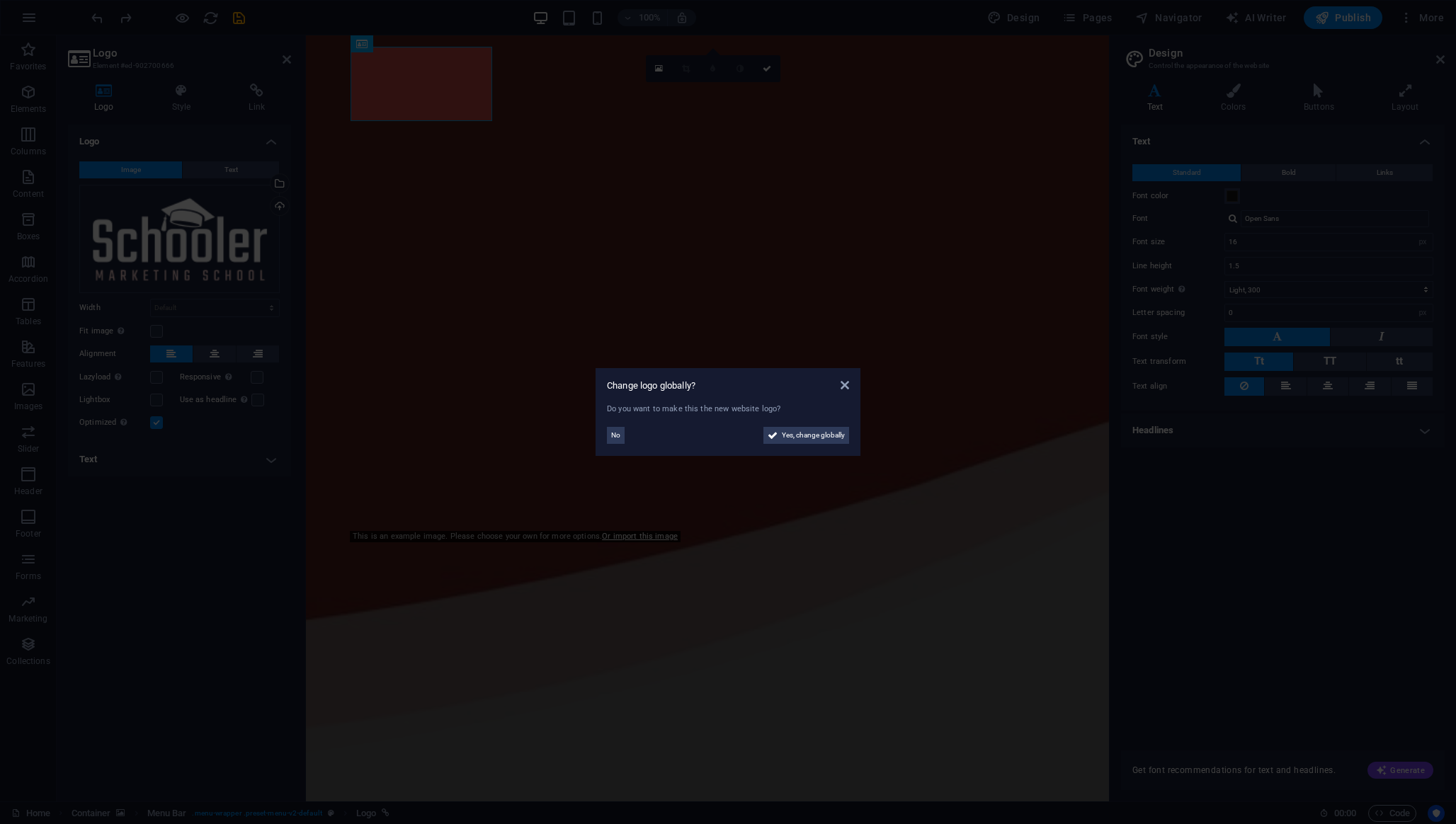
click at [230, 233] on aside "Change logo globally? Do you want to make this the new website logo? No Yes, ch…" at bounding box center [728, 412] width 1456 height 824
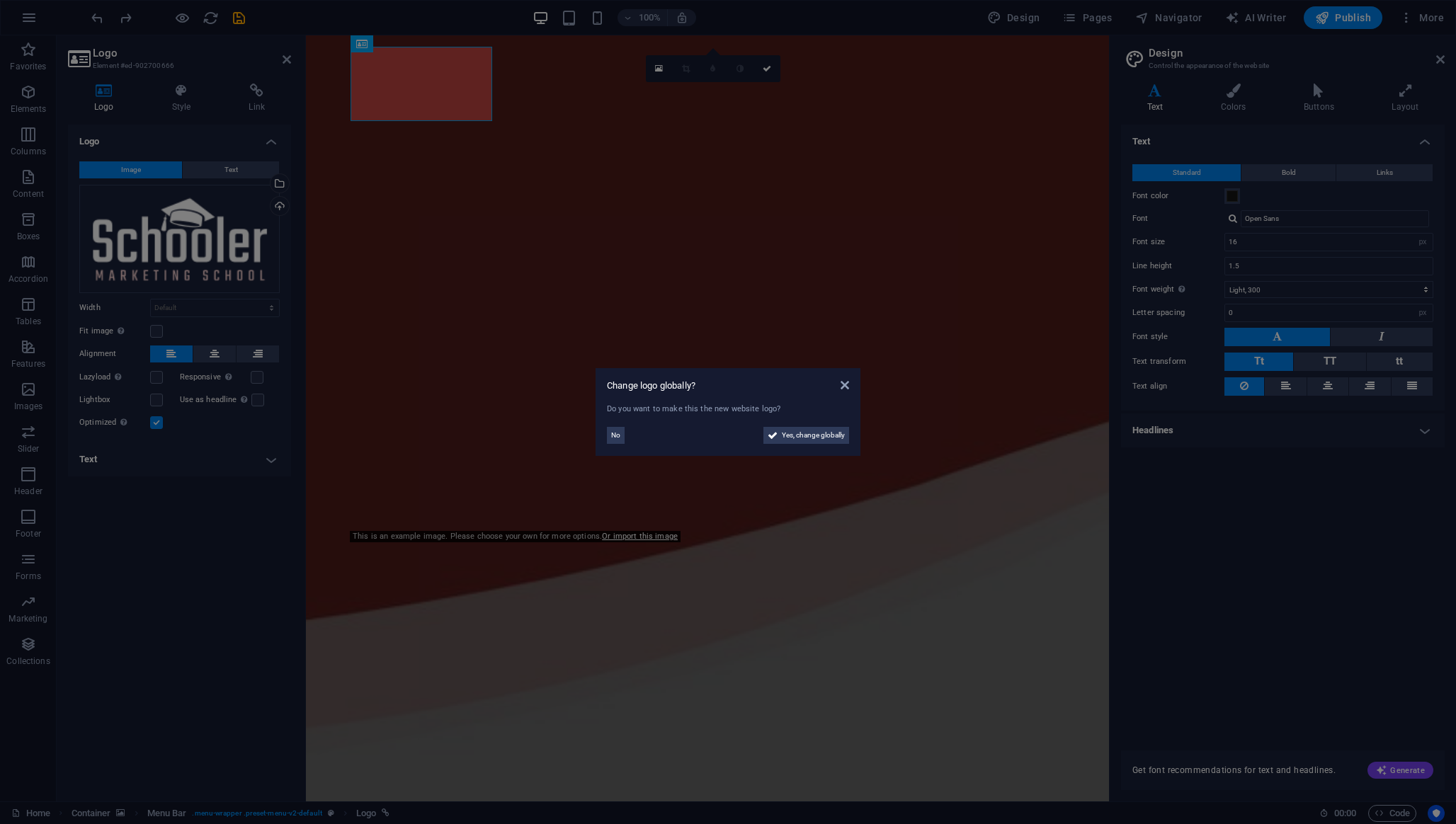
click at [174, 248] on aside "Change logo globally? Do you want to make this the new website logo? No Yes, ch…" at bounding box center [728, 412] width 1456 height 824
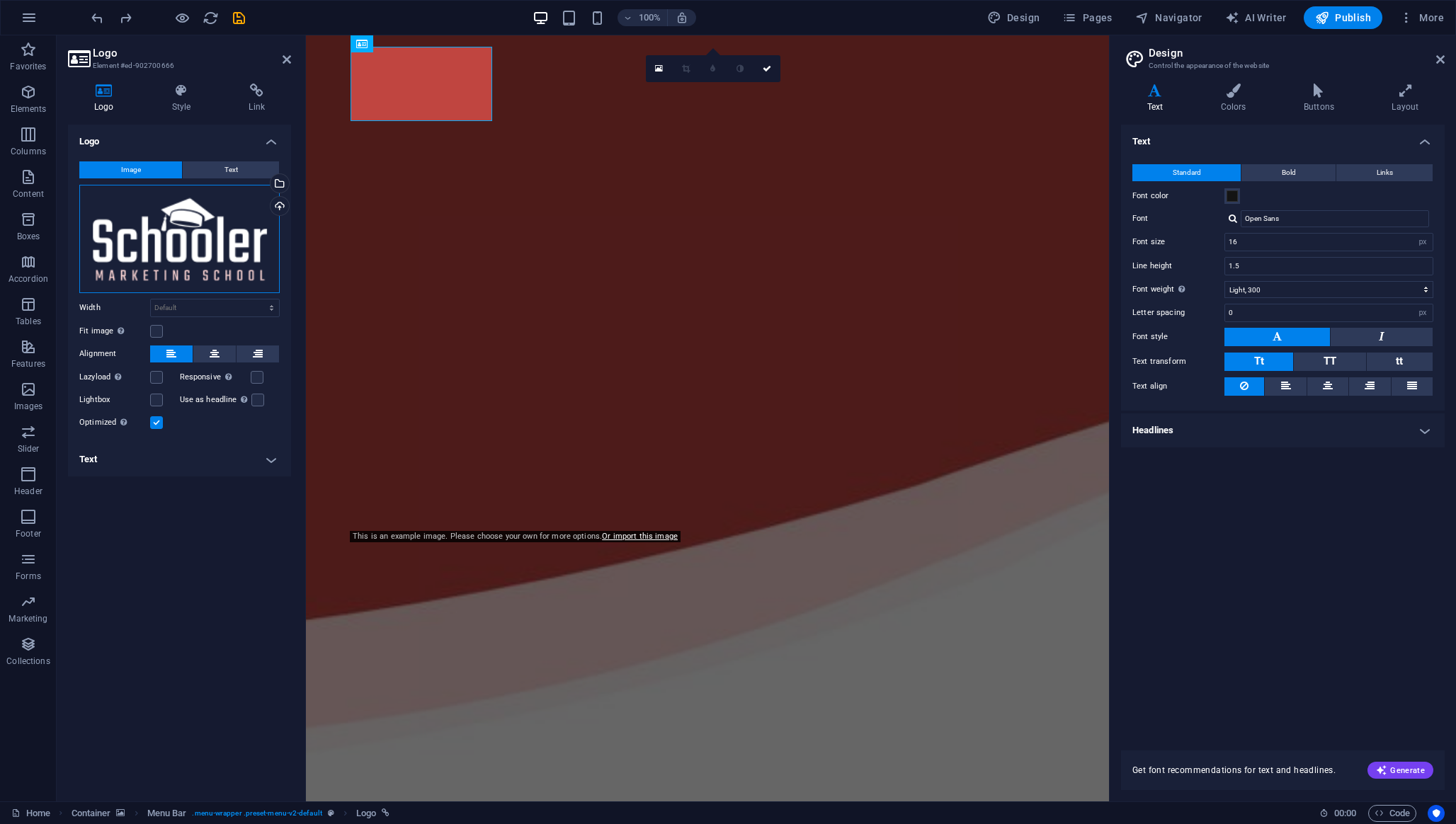
click at [172, 248] on div "Drag files here, click to choose files or select files from Files or our free s…" at bounding box center [180, 239] width 201 height 108
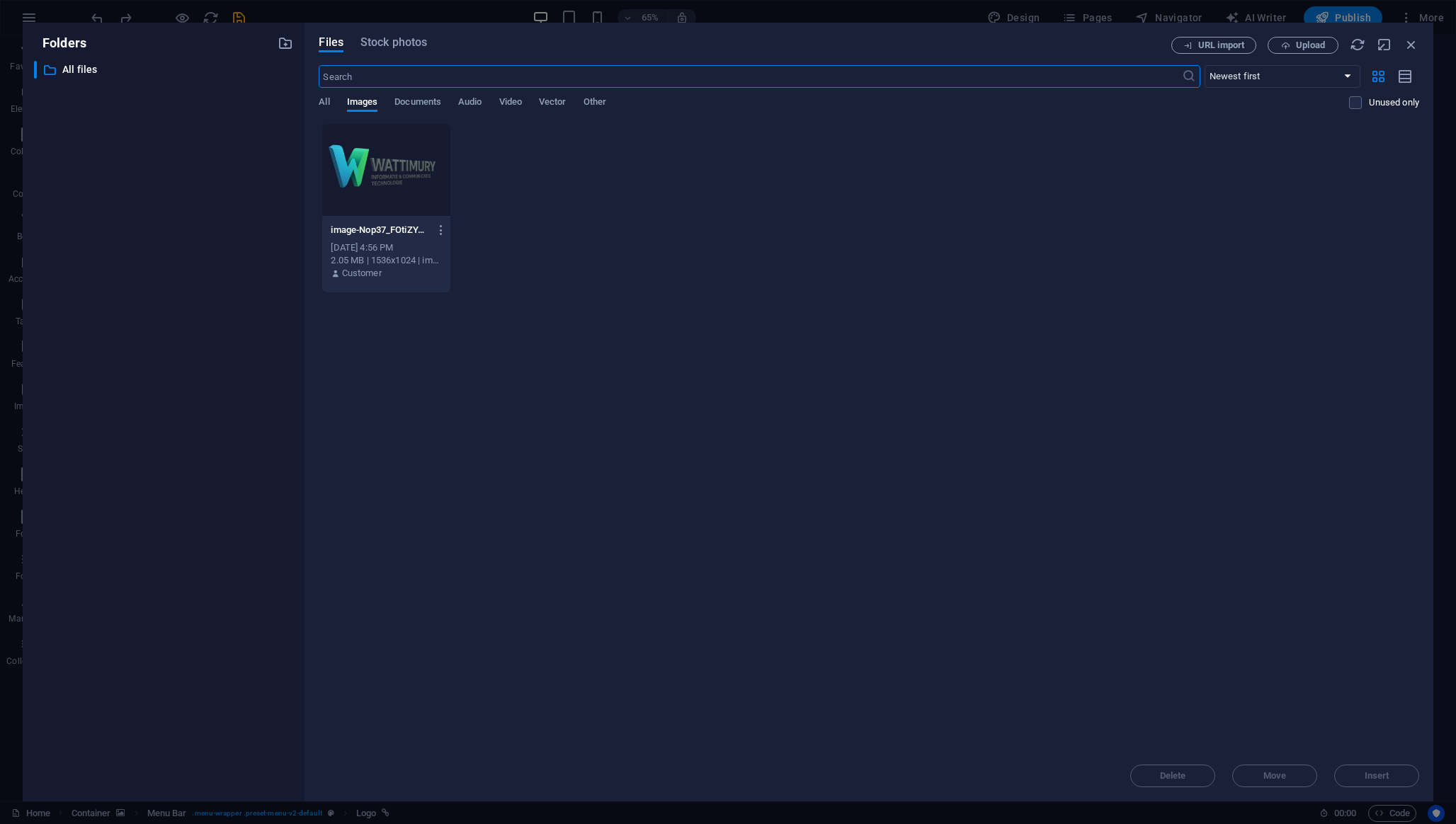
click at [393, 194] on div at bounding box center [386, 170] width 128 height 92
click at [1349, 650] on span "Insert" at bounding box center [1376, 775] width 25 height 9
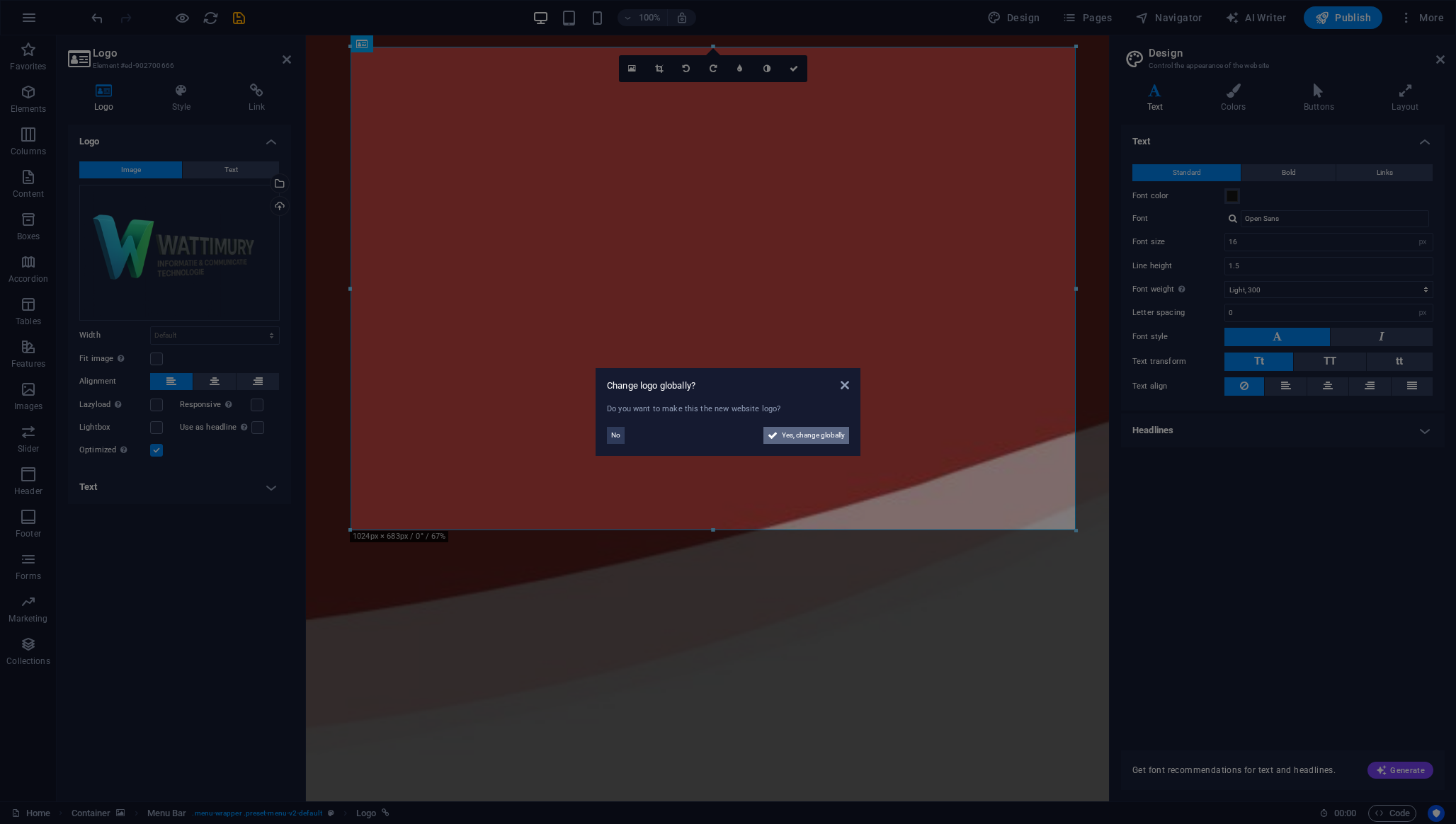
click at [804, 432] on span "Yes, change globally" at bounding box center [813, 434] width 63 height 17
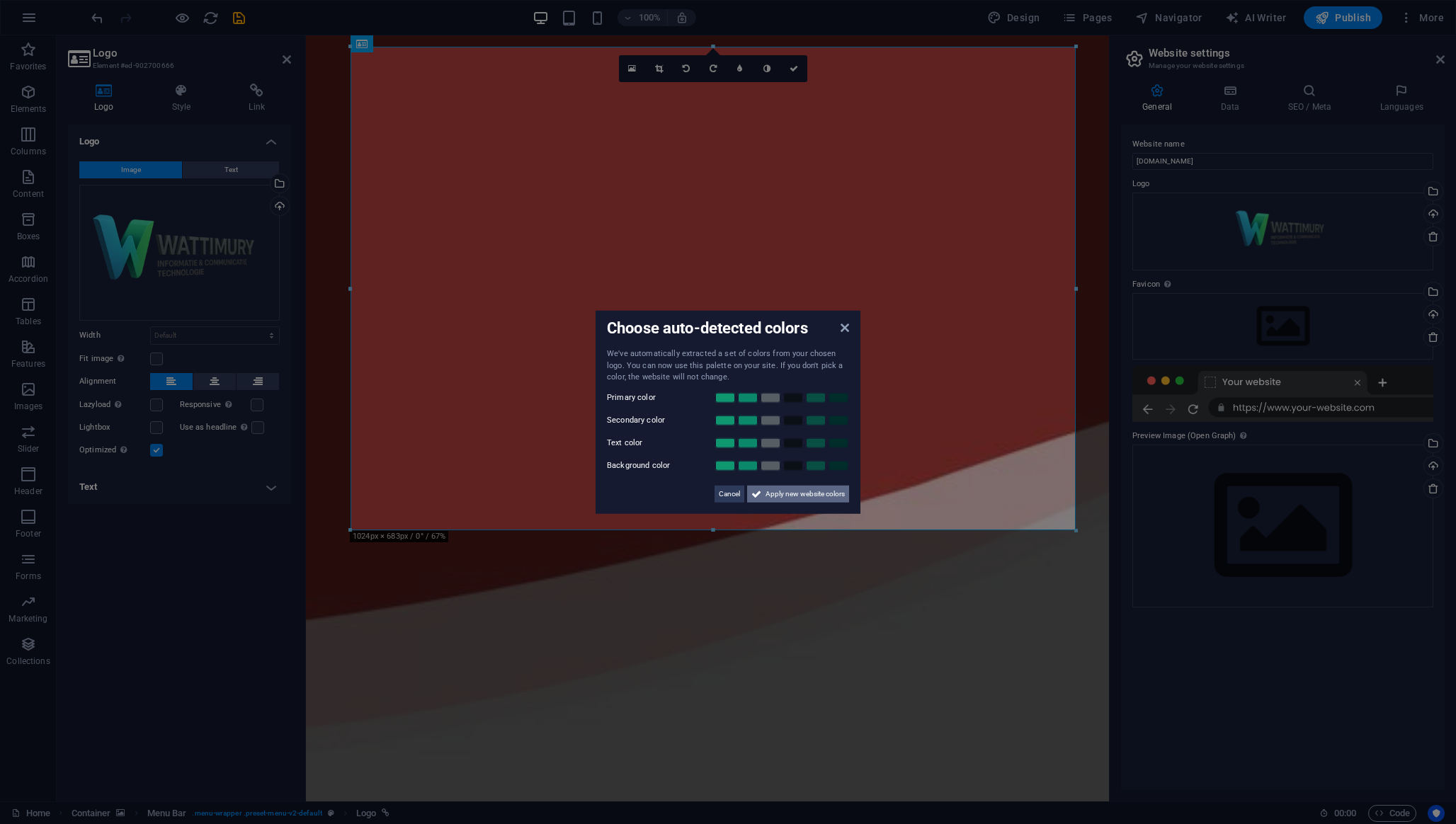
click at [789, 492] on span "Apply new website colors" at bounding box center [806, 493] width 80 height 17
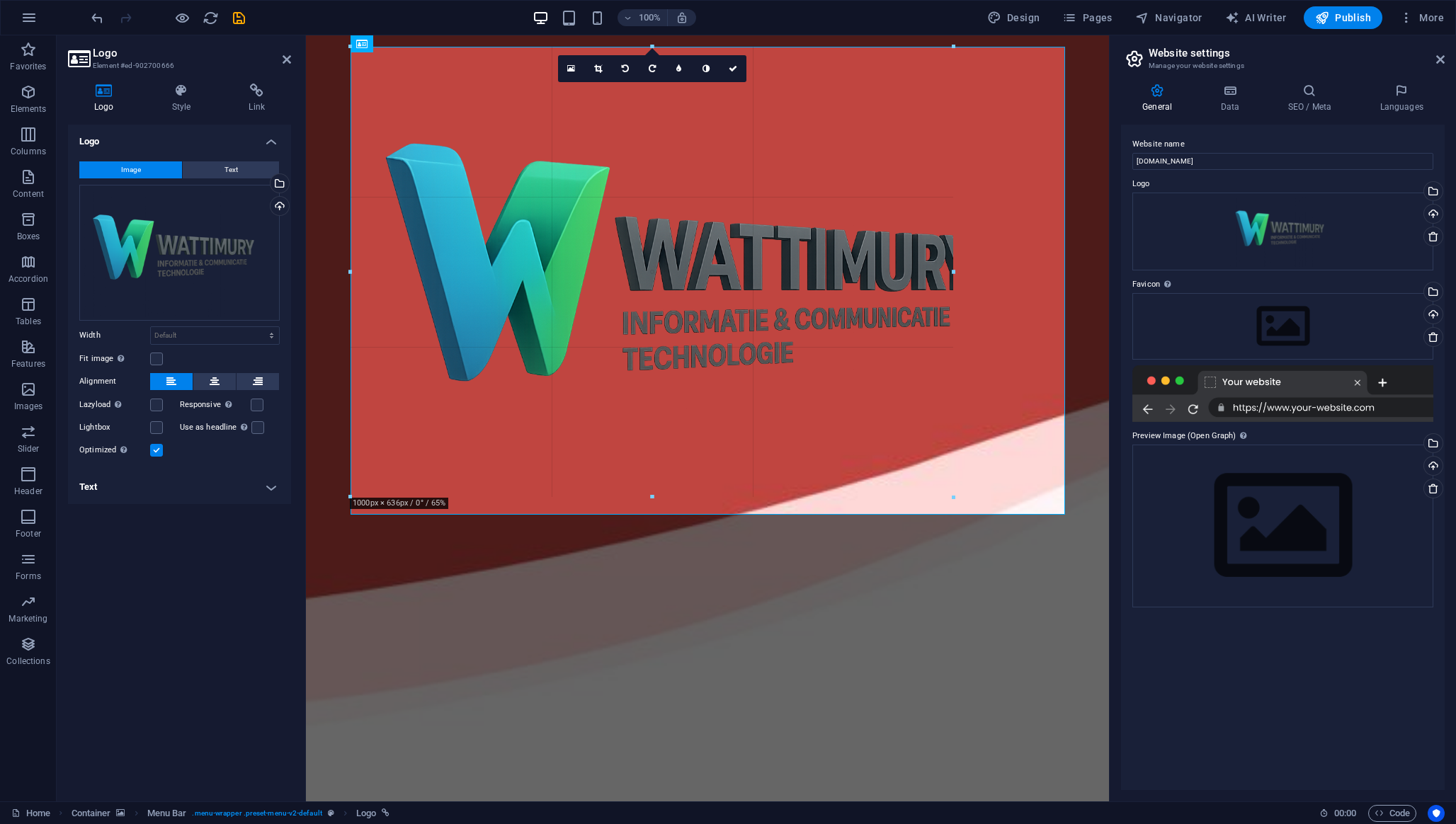
drag, startPoint x: 1074, startPoint y: 528, endPoint x: 896, endPoint y: 421, distance: 207.7
type input "977"
select select "px"
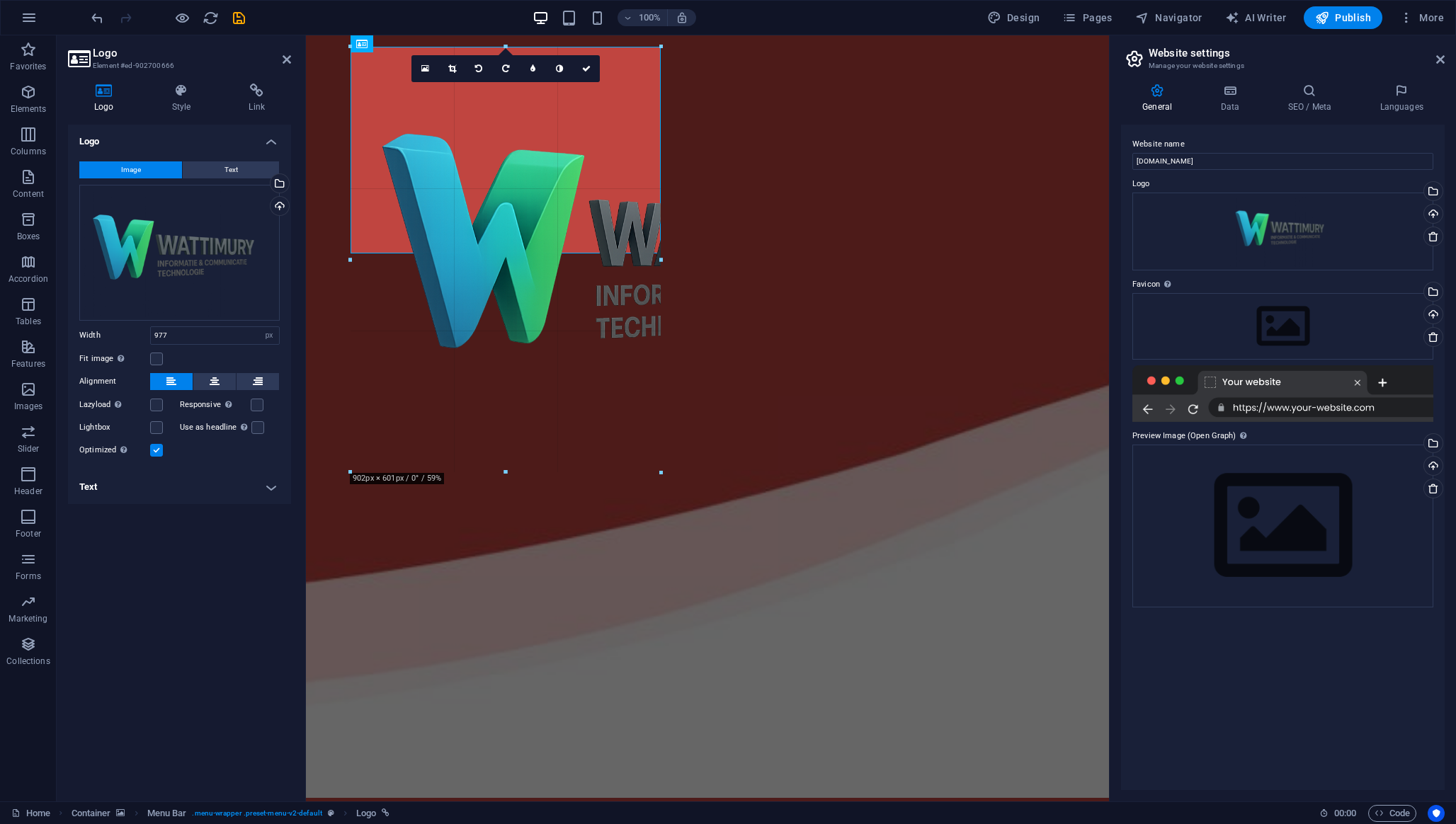
drag, startPoint x: 1039, startPoint y: 506, endPoint x: 547, endPoint y: 252, distance: 553.7
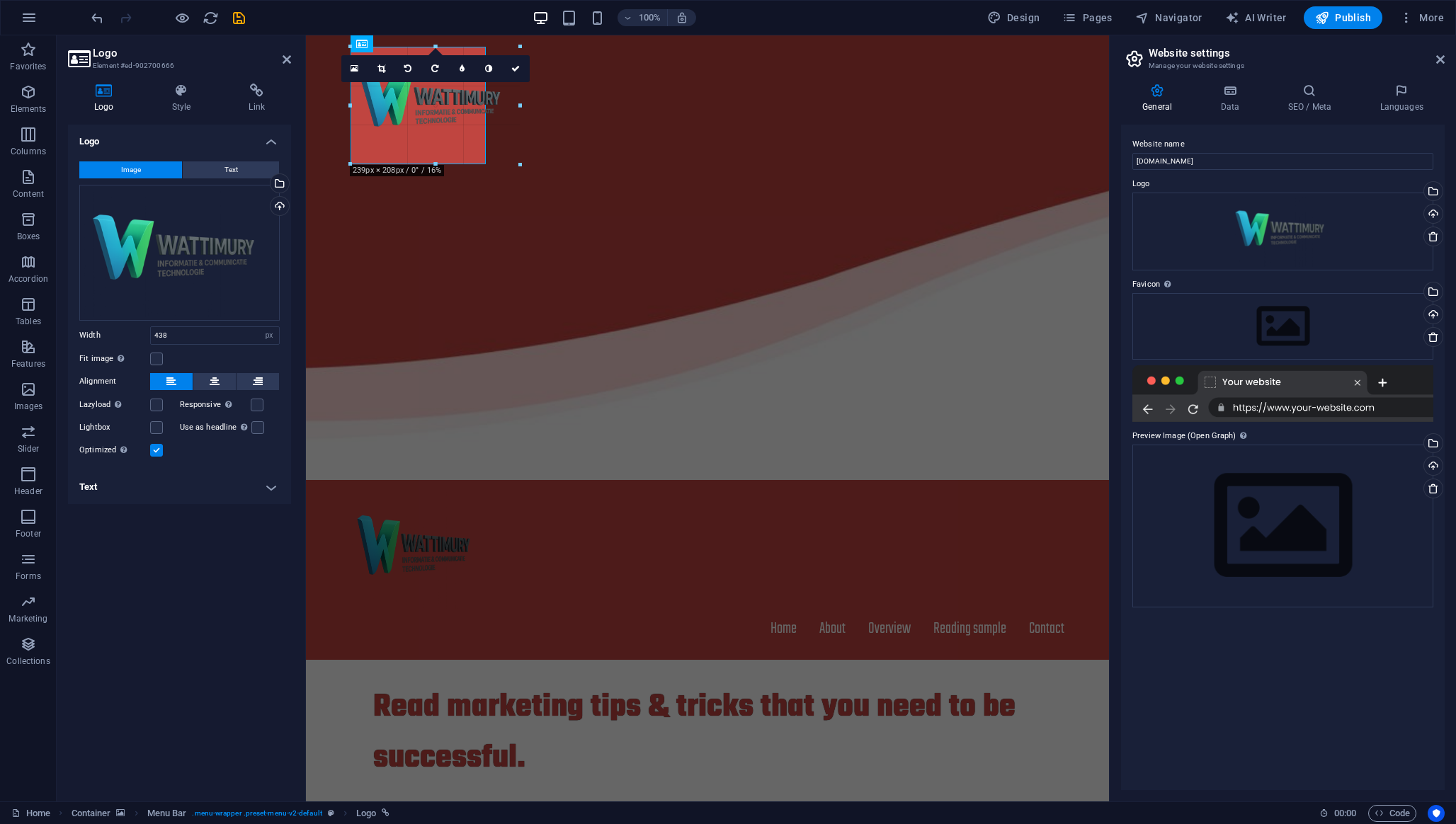
drag, startPoint x: 659, startPoint y: 252, endPoint x: 484, endPoint y: 129, distance: 213.9
type input "191"
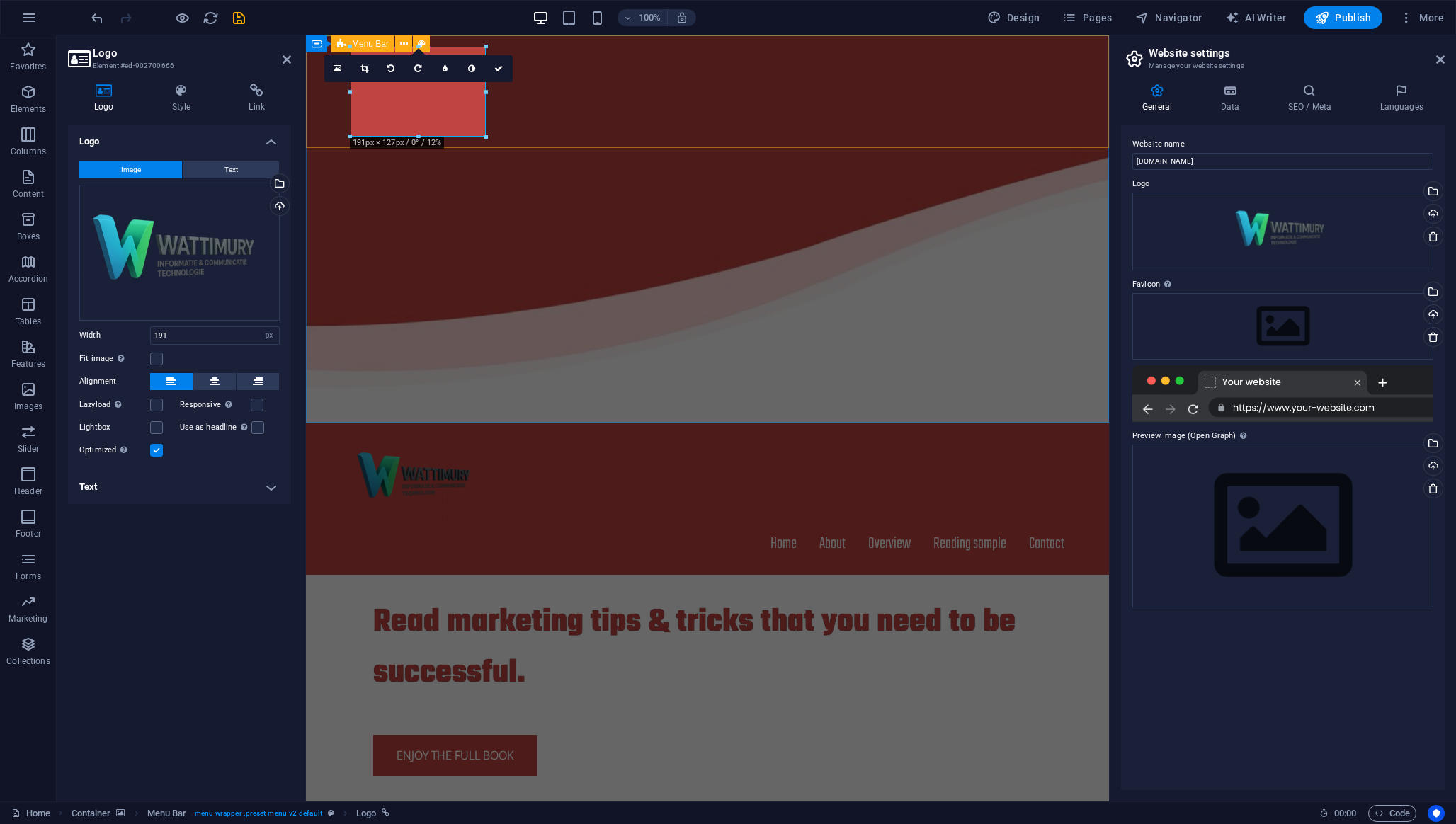
click at [712, 422] on div "Home About Overview Reading sample Contact" at bounding box center [708, 498] width 804 height 152
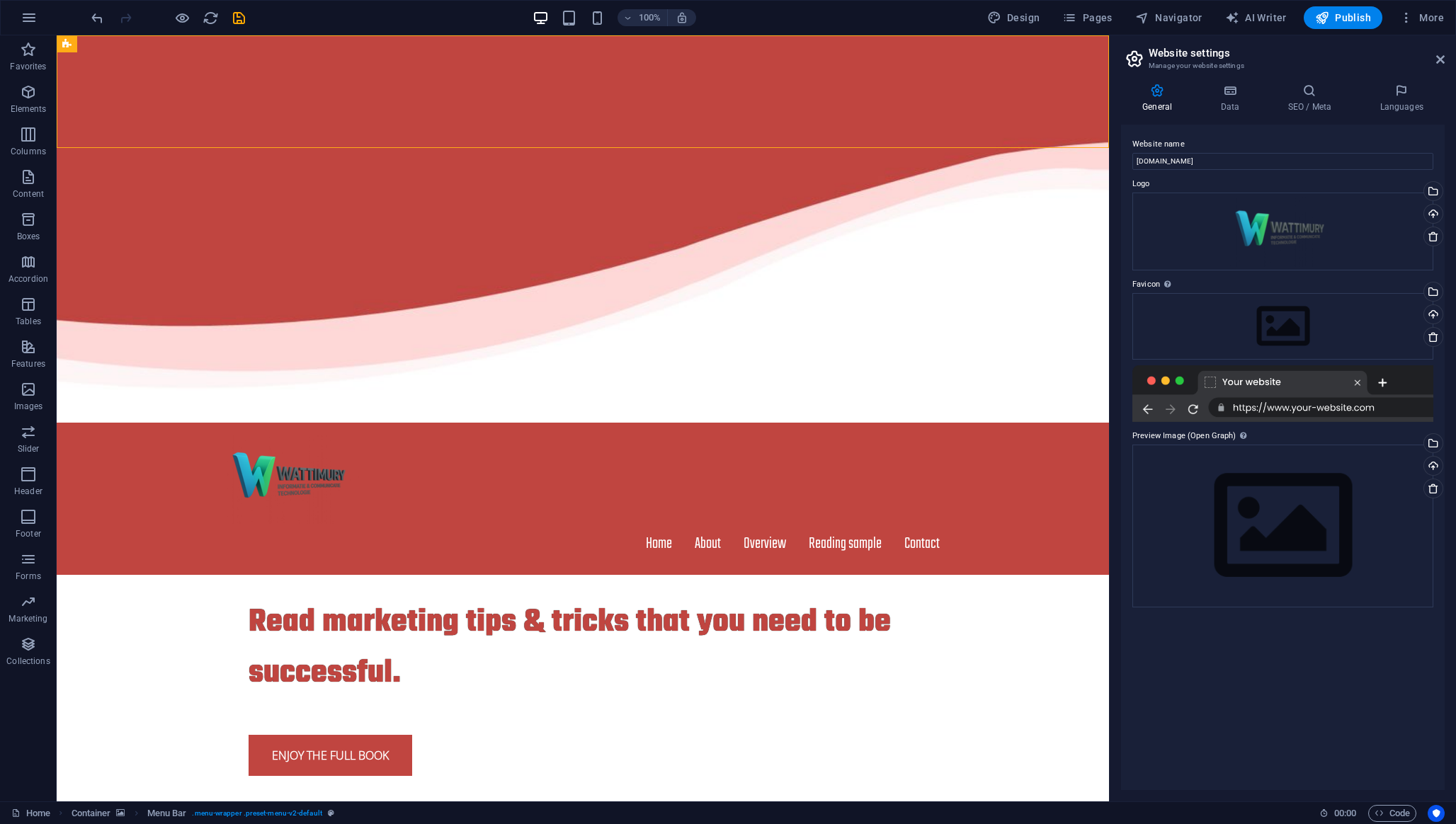
click at [1163, 94] on icon at bounding box center [1157, 90] width 73 height 14
click at [1014, 26] on button "Design" at bounding box center [1013, 17] width 65 height 23
select select "px"
select select "300"
select select "px"
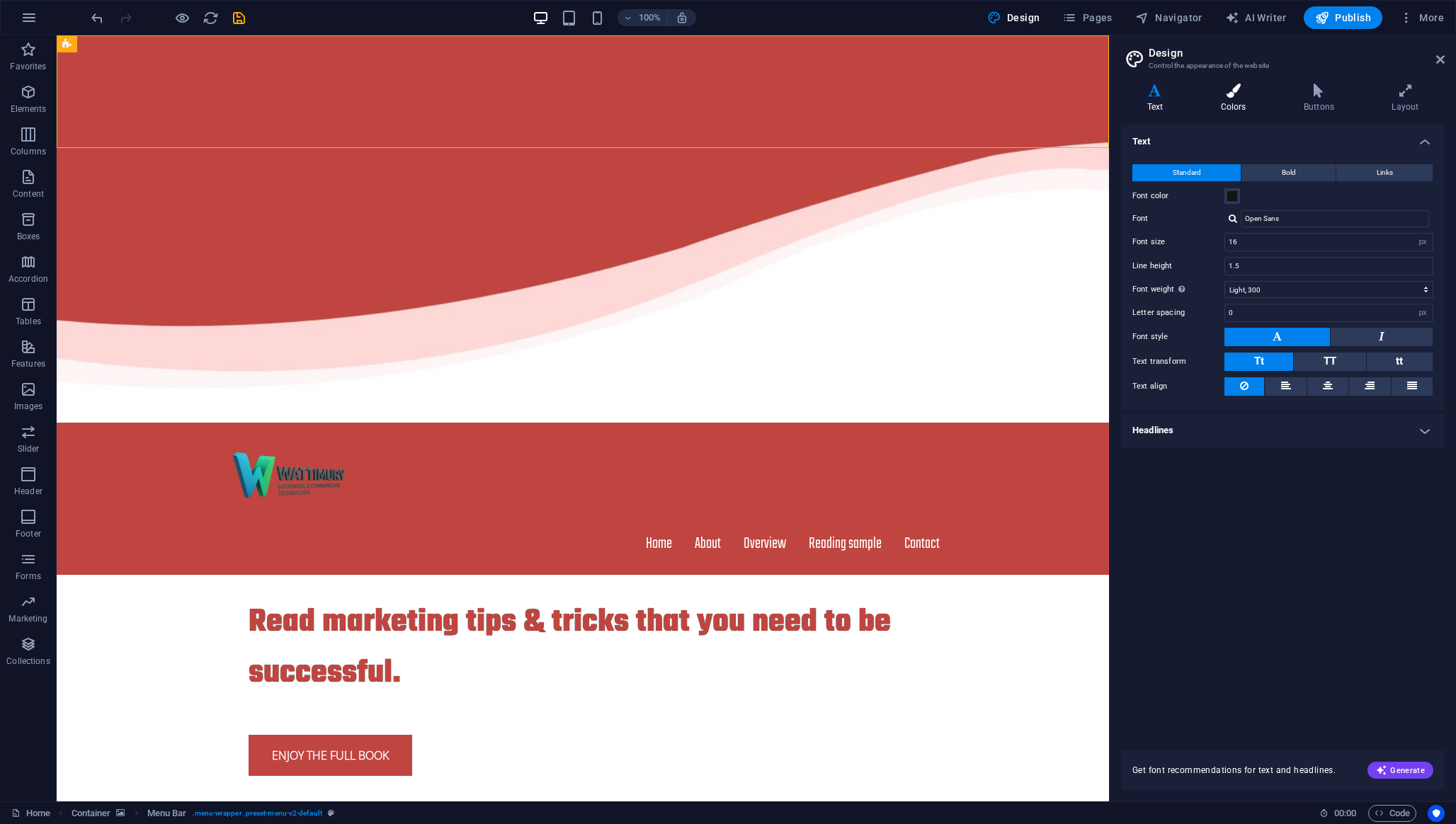
click at [1246, 96] on icon at bounding box center [1233, 90] width 78 height 14
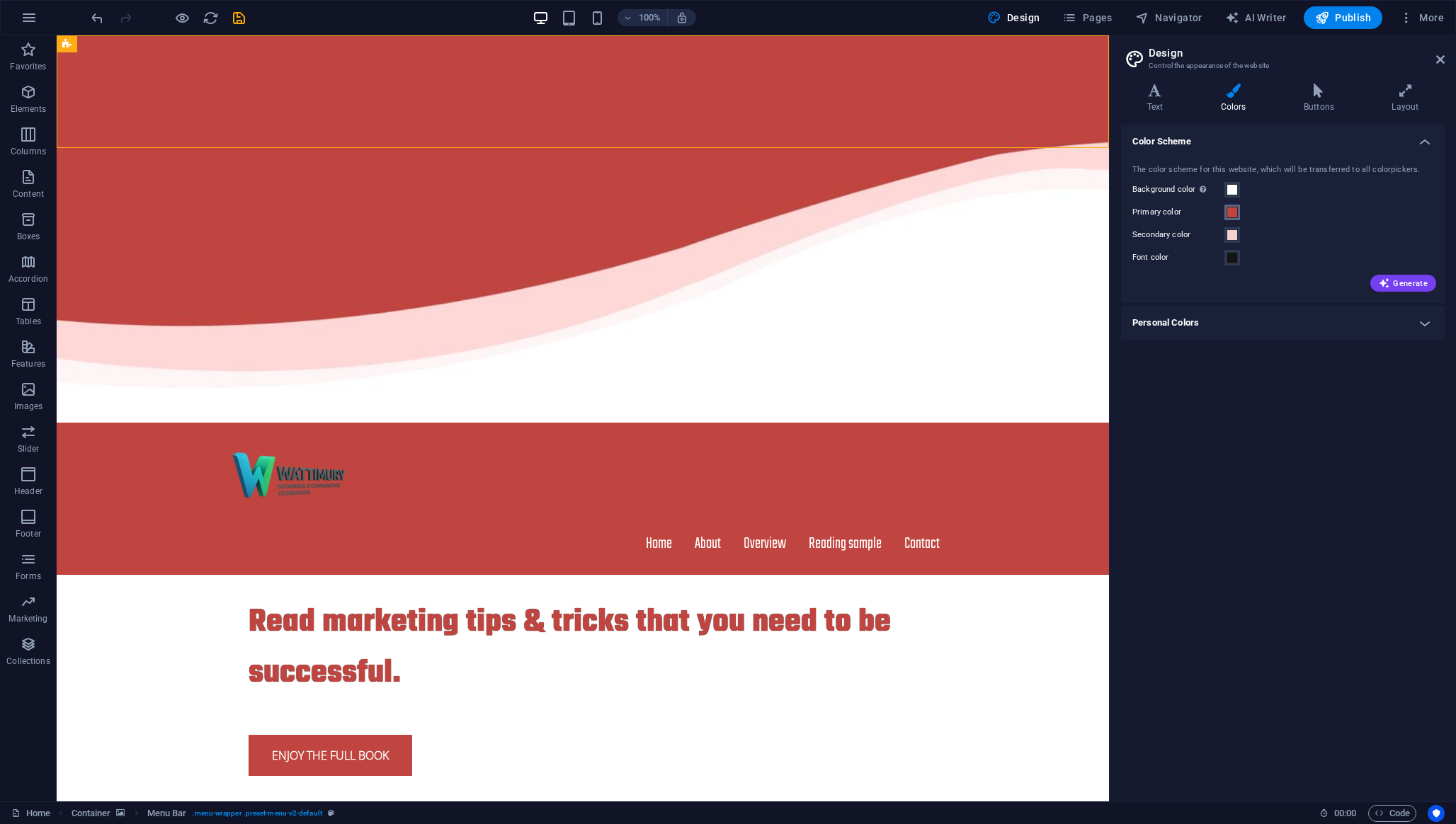
click at [1232, 213] on span at bounding box center [1231, 212] width 11 height 11
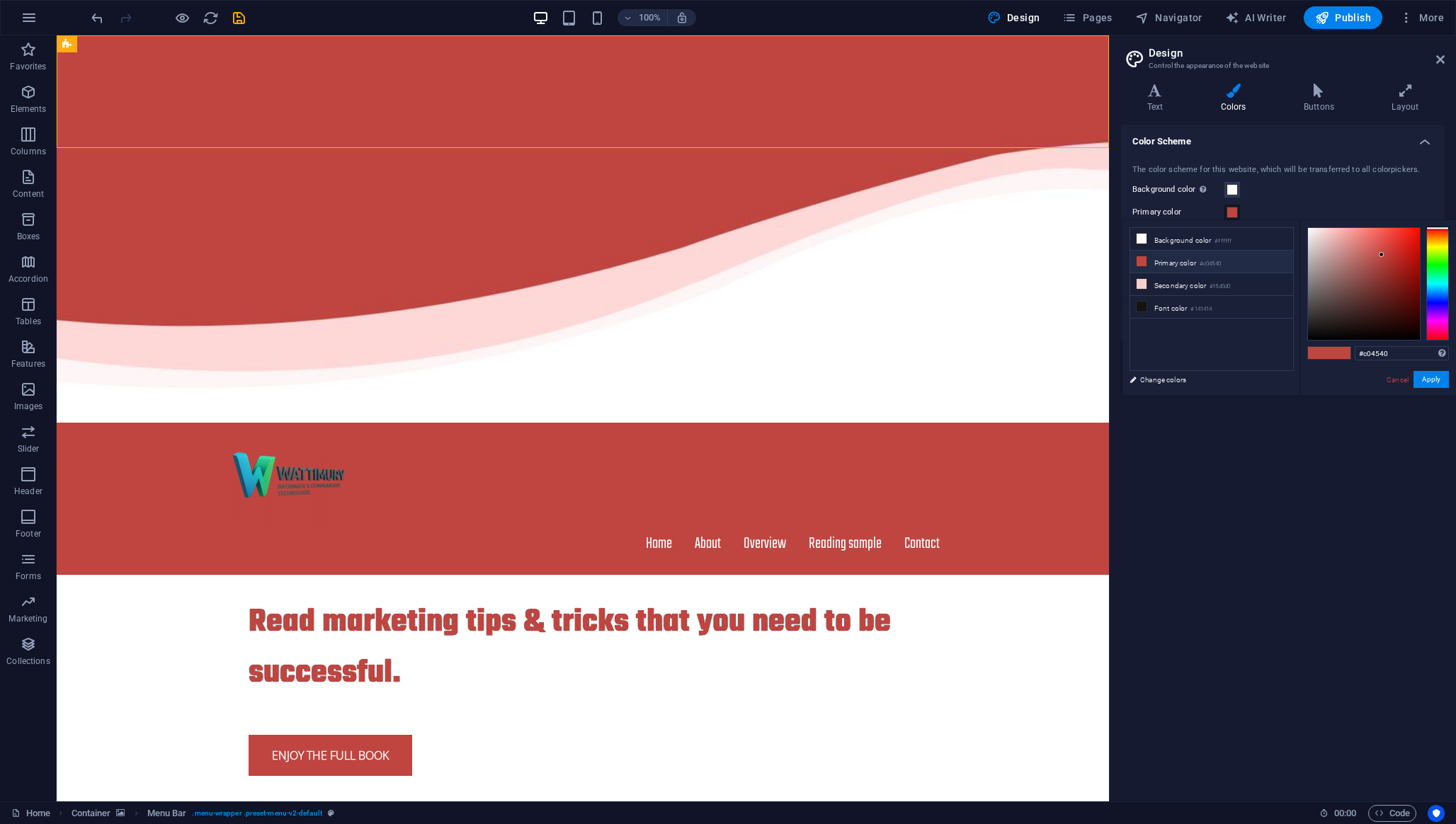
click at [1143, 263] on icon at bounding box center [1142, 261] width 10 height 10
click at [1141, 259] on icon at bounding box center [1142, 261] width 10 height 10
click at [1193, 261] on li "Primary color #c04540" at bounding box center [1212, 261] width 163 height 23
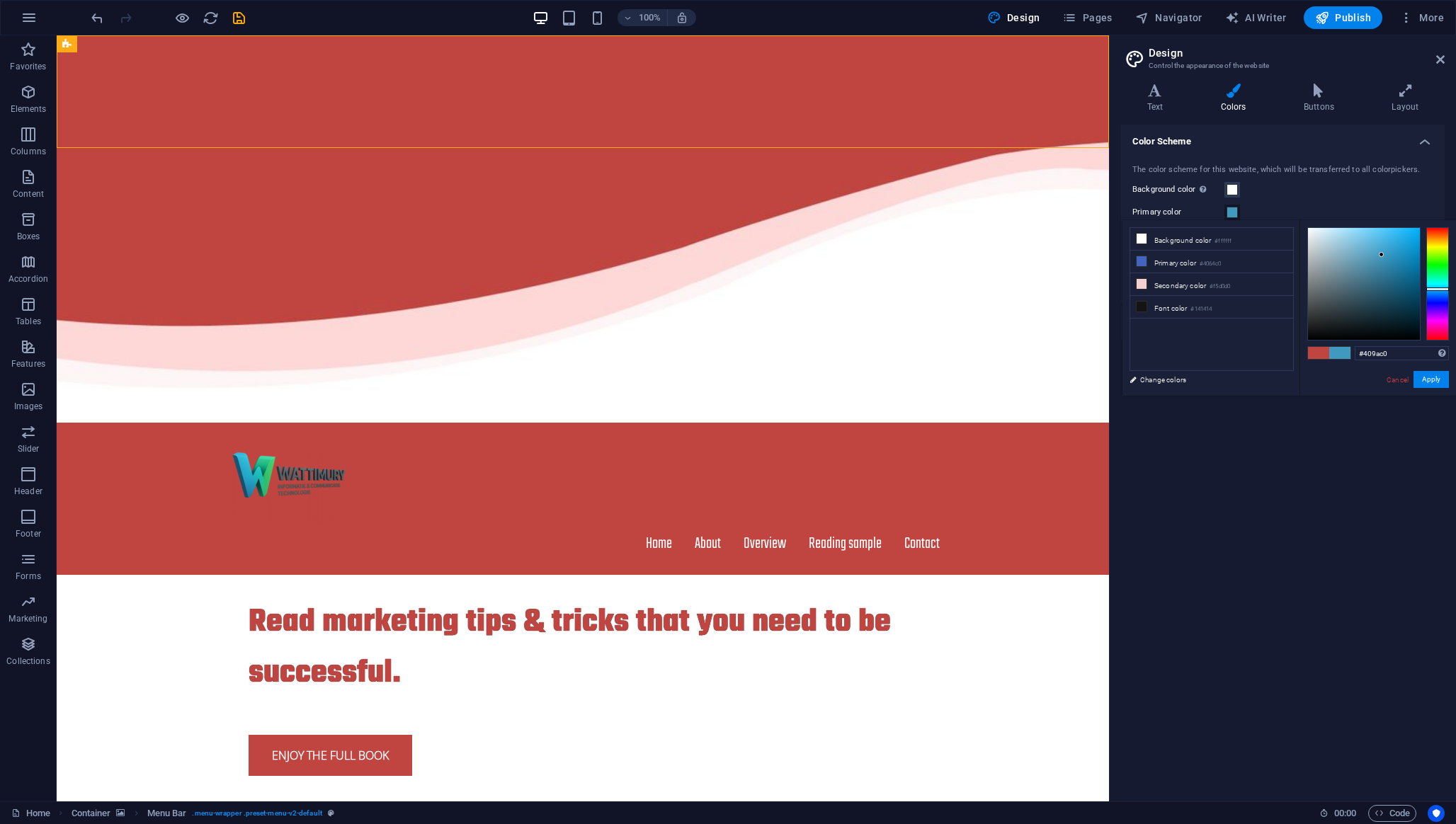
click at [1349, 289] on div at bounding box center [1437, 284] width 23 height 113
click at [1349, 284] on div at bounding box center [1437, 284] width 23 height 113
type input "#49c7d0"
click at [1349, 247] on div at bounding box center [1379, 247] width 5 height 5
click at [1349, 383] on button "Apply" at bounding box center [1431, 379] width 36 height 17
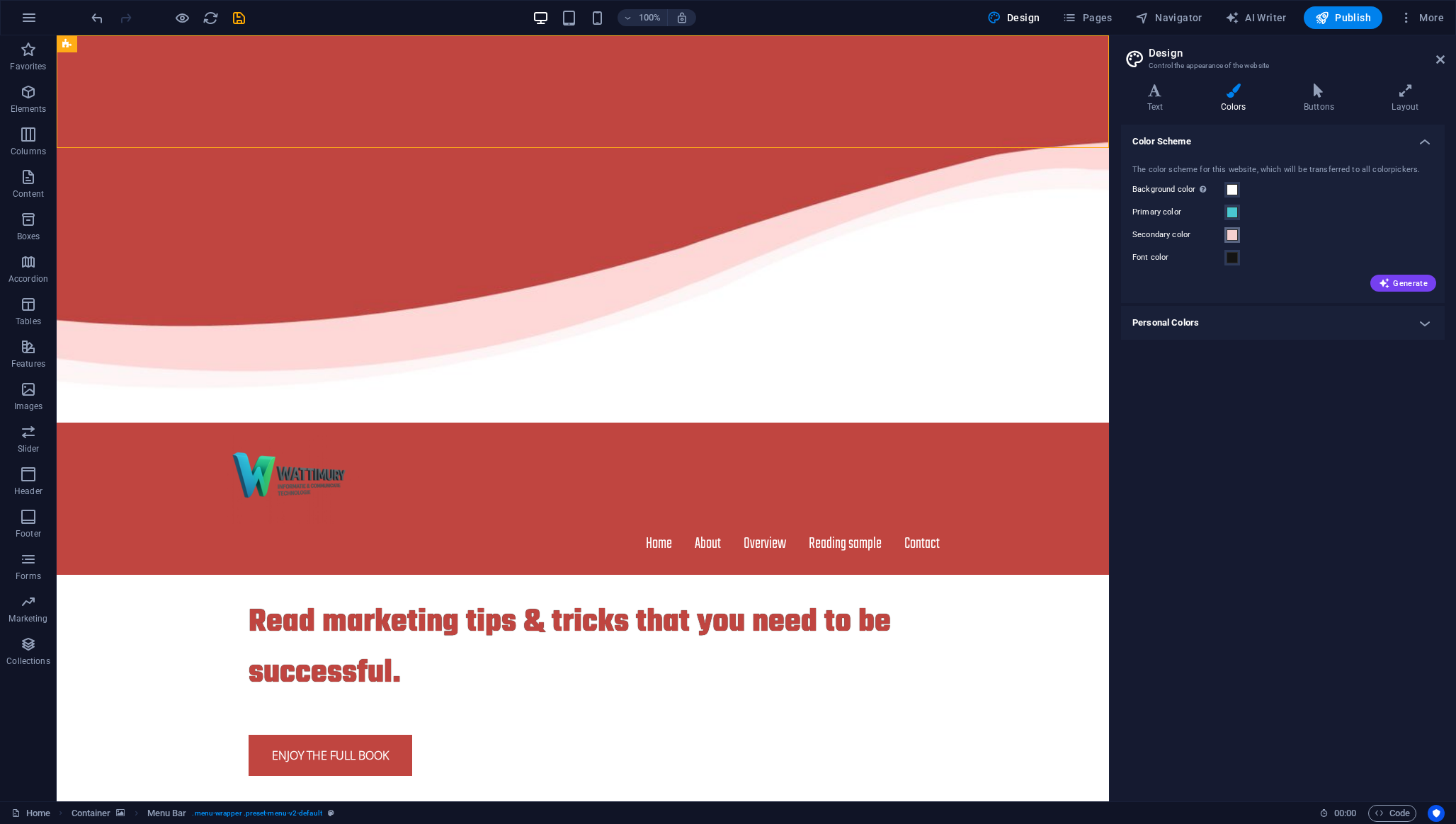
click at [1231, 234] on span at bounding box center [1231, 235] width 11 height 11
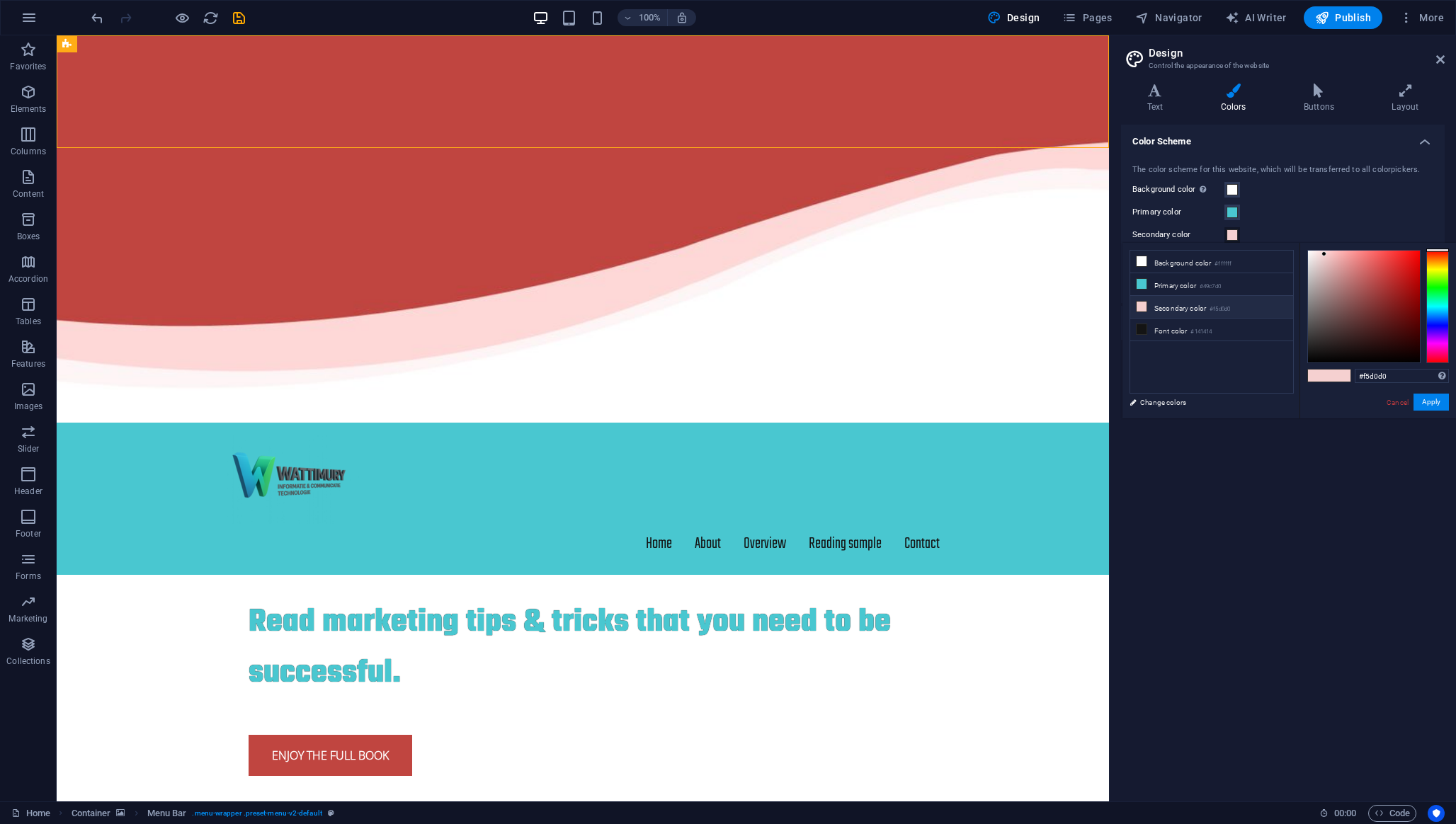
click at [1139, 306] on icon at bounding box center [1142, 306] width 10 height 10
click at [1142, 306] on icon at bounding box center [1142, 306] width 10 height 10
drag, startPoint x: 1436, startPoint y: 317, endPoint x: 1450, endPoint y: 294, distance: 26.9
click at [1349, 294] on div "#d0f5dd Supported formats #0852ed rgb(8, 82, 237) rgba(8, 82, 237, 90%) hsv(221…" at bounding box center [1377, 432] width 156 height 381
type input "#8cedb1"
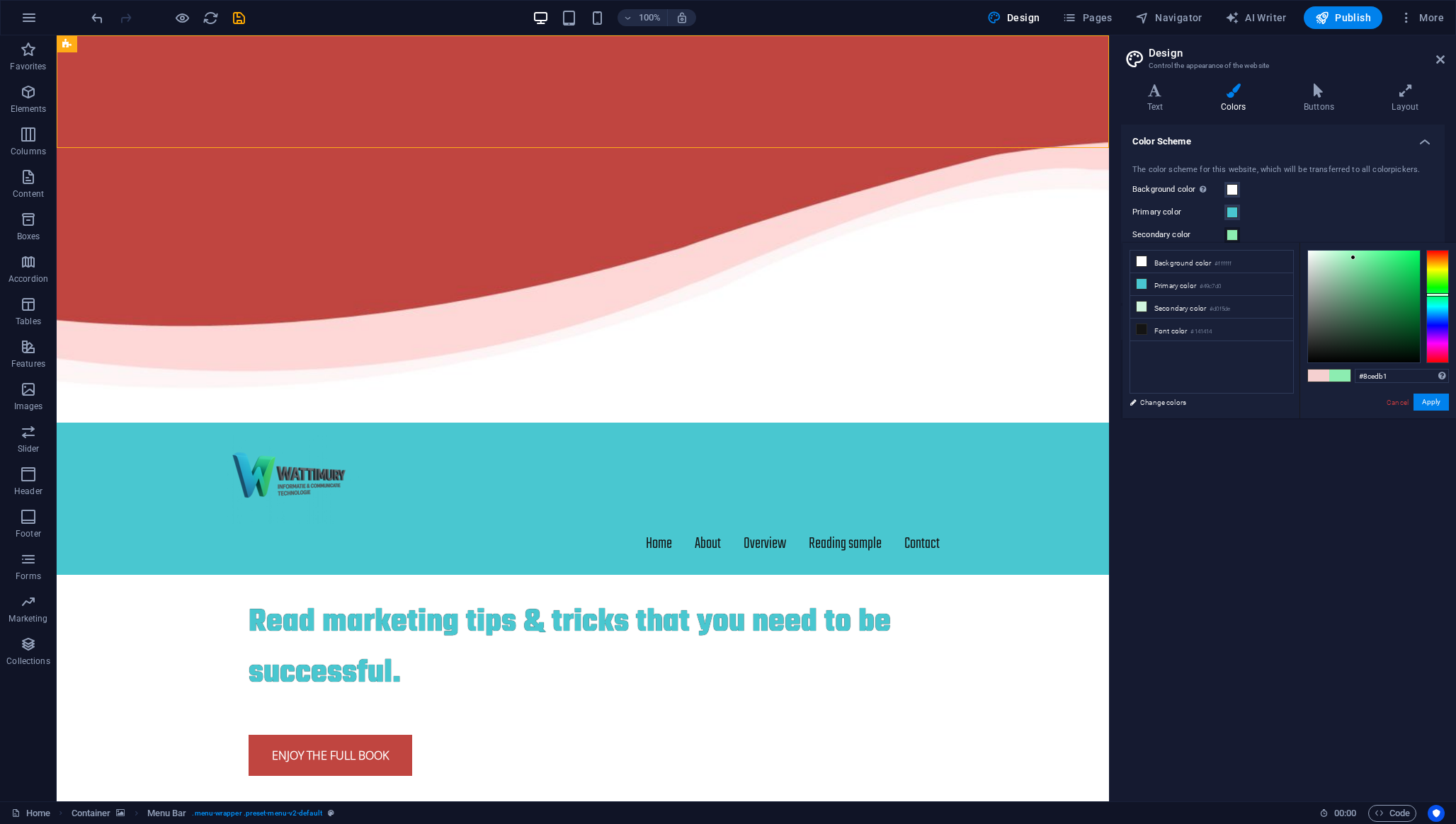
drag, startPoint x: 1324, startPoint y: 254, endPoint x: 1354, endPoint y: 257, distance: 30.1
click at [1349, 257] on div at bounding box center [1353, 256] width 5 height 5
click at [1349, 400] on button "Apply" at bounding box center [1431, 402] width 36 height 17
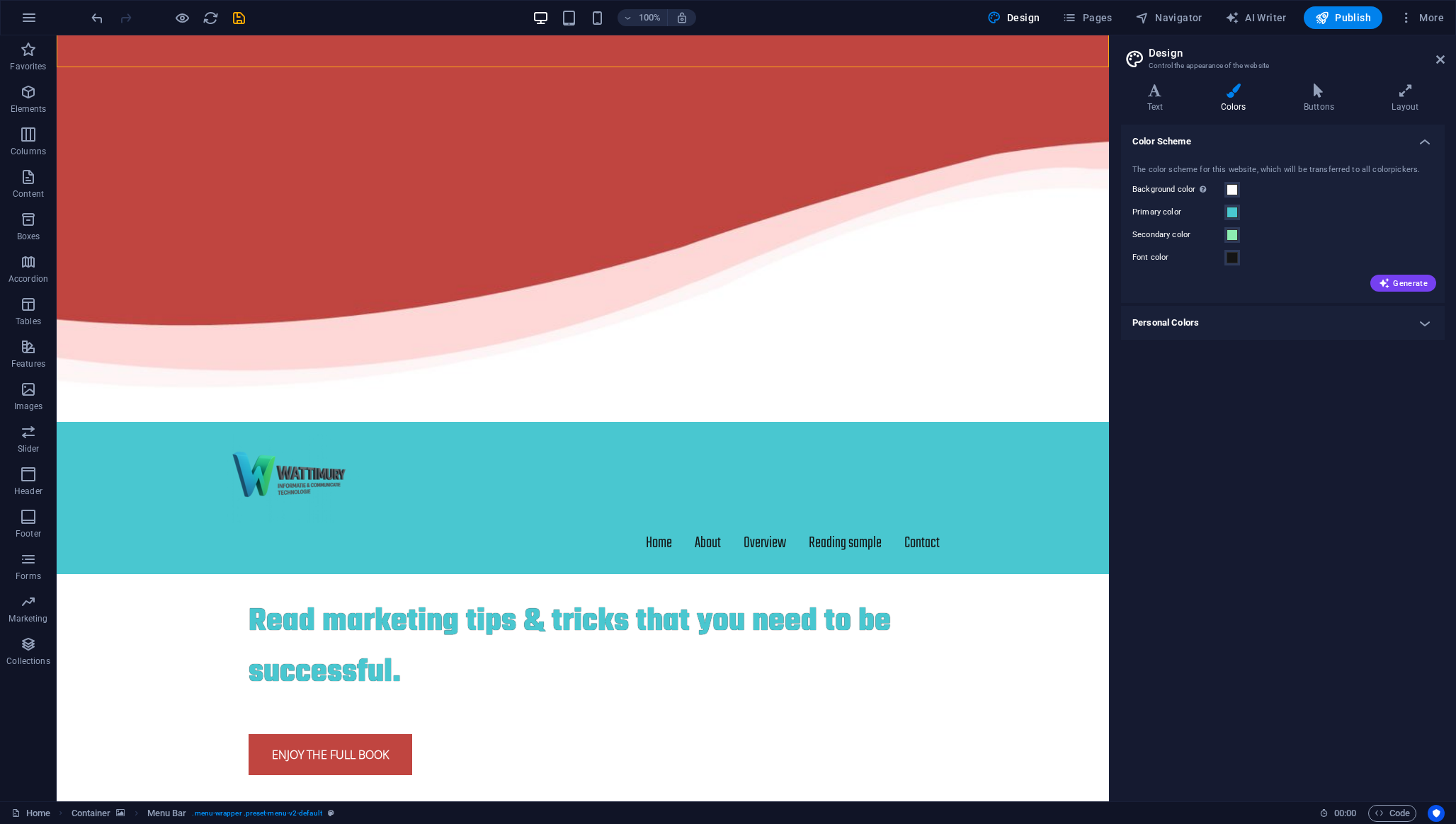
scroll to position [0, 0]
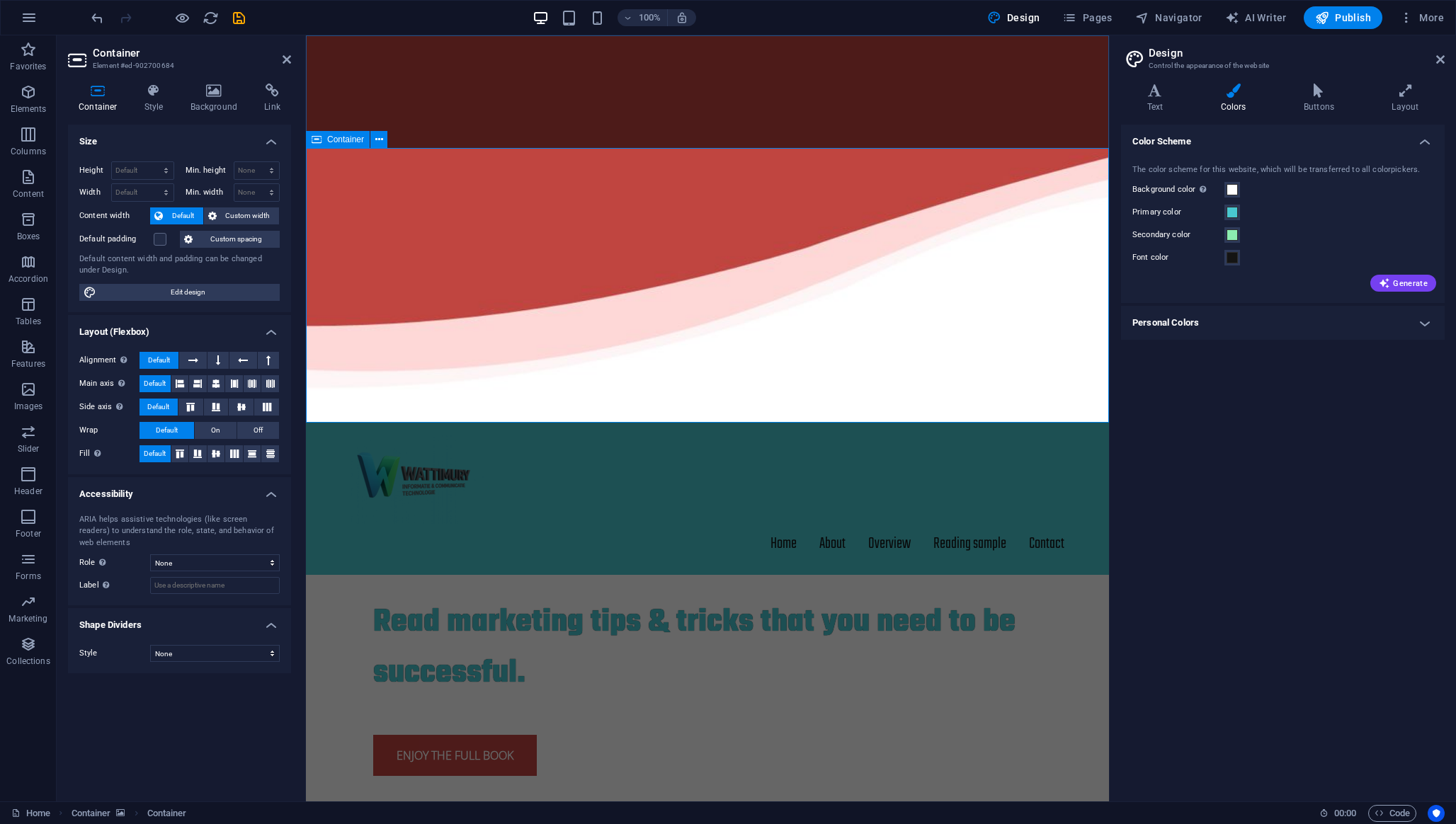
click at [377, 140] on icon at bounding box center [379, 139] width 8 height 15
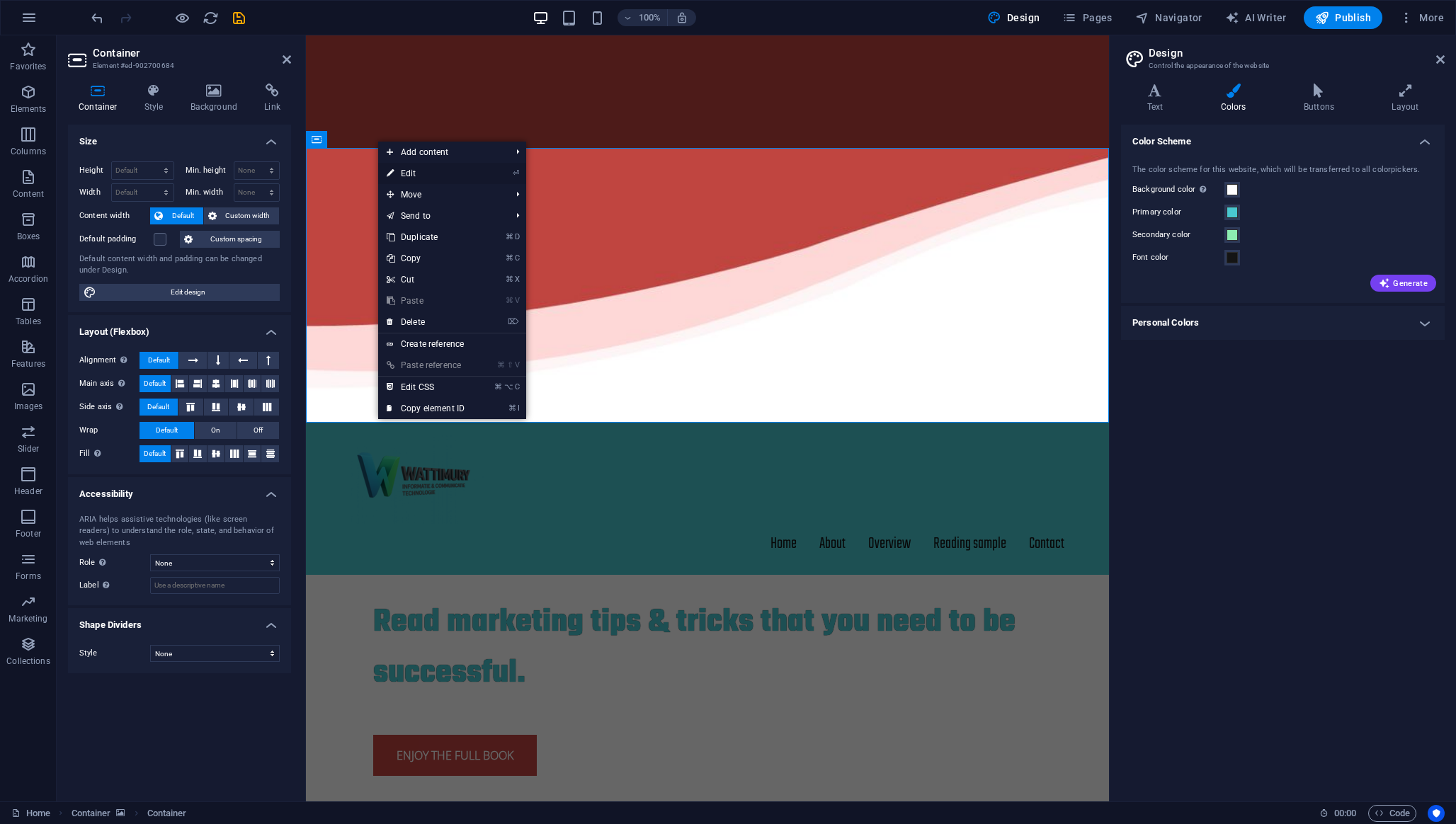
click at [415, 173] on link "⏎ Edit" at bounding box center [425, 173] width 94 height 21
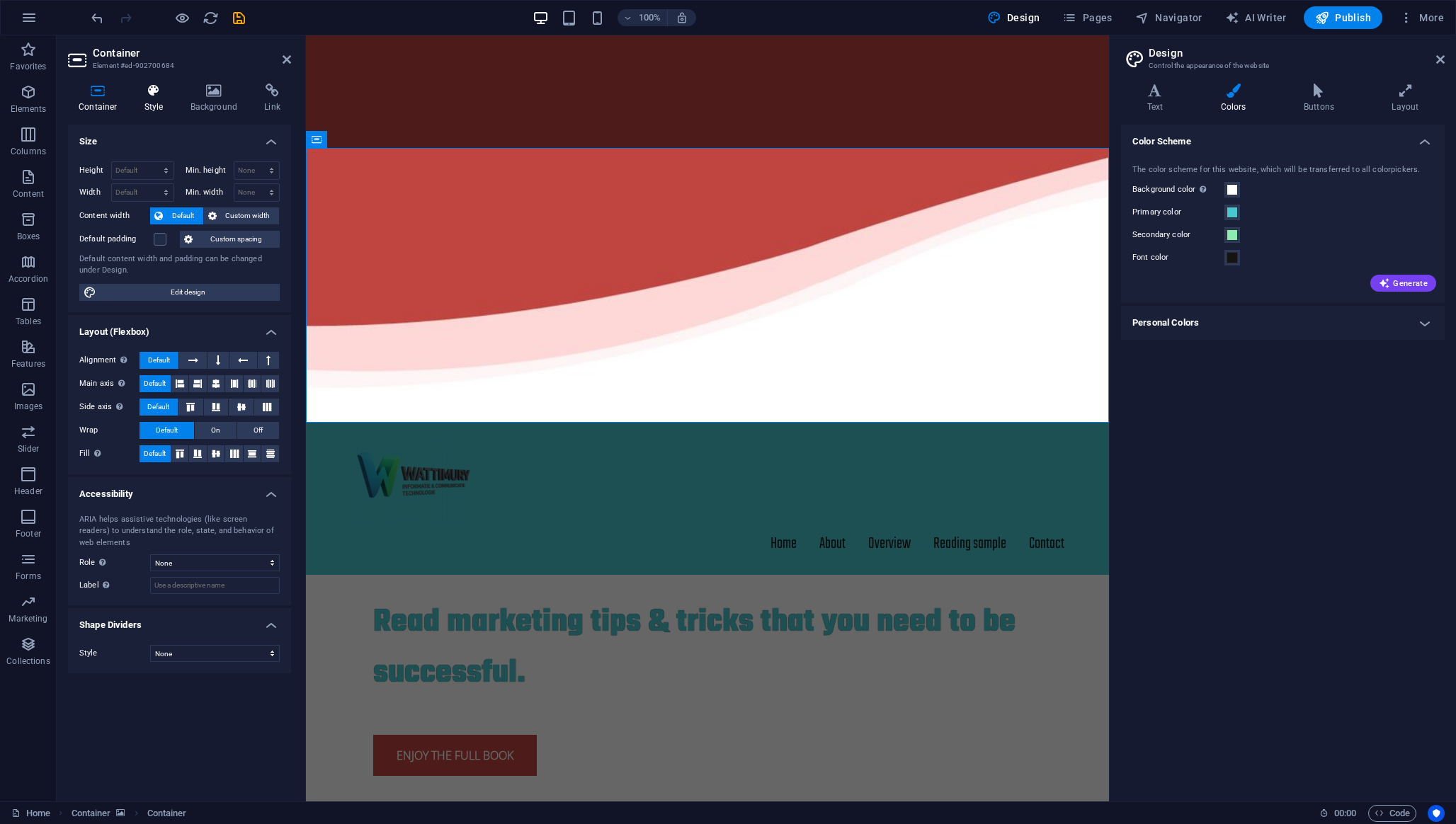
click at [146, 100] on h4 "Style" at bounding box center [157, 98] width 46 height 30
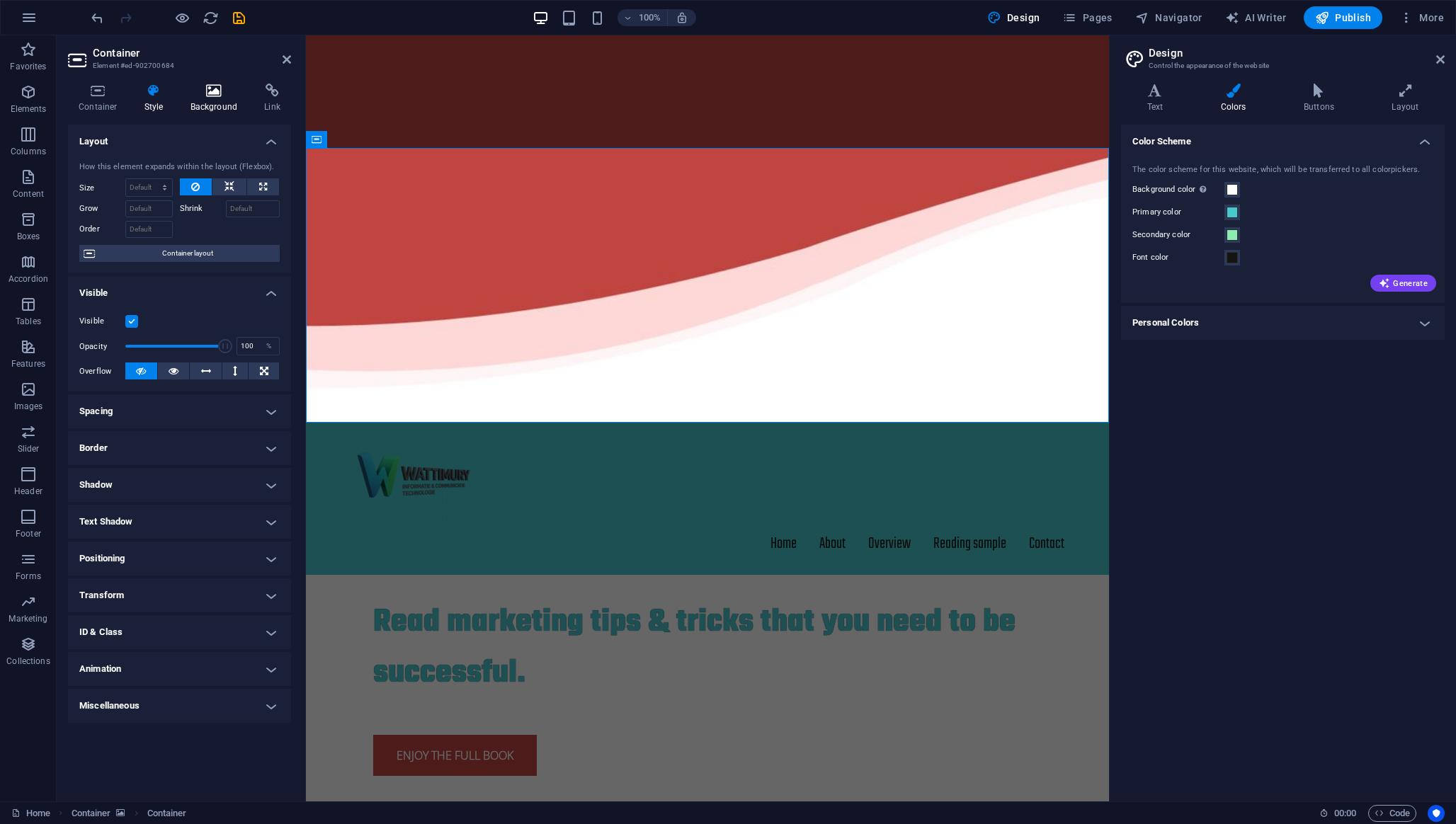
click at [202, 89] on icon at bounding box center [214, 90] width 69 height 14
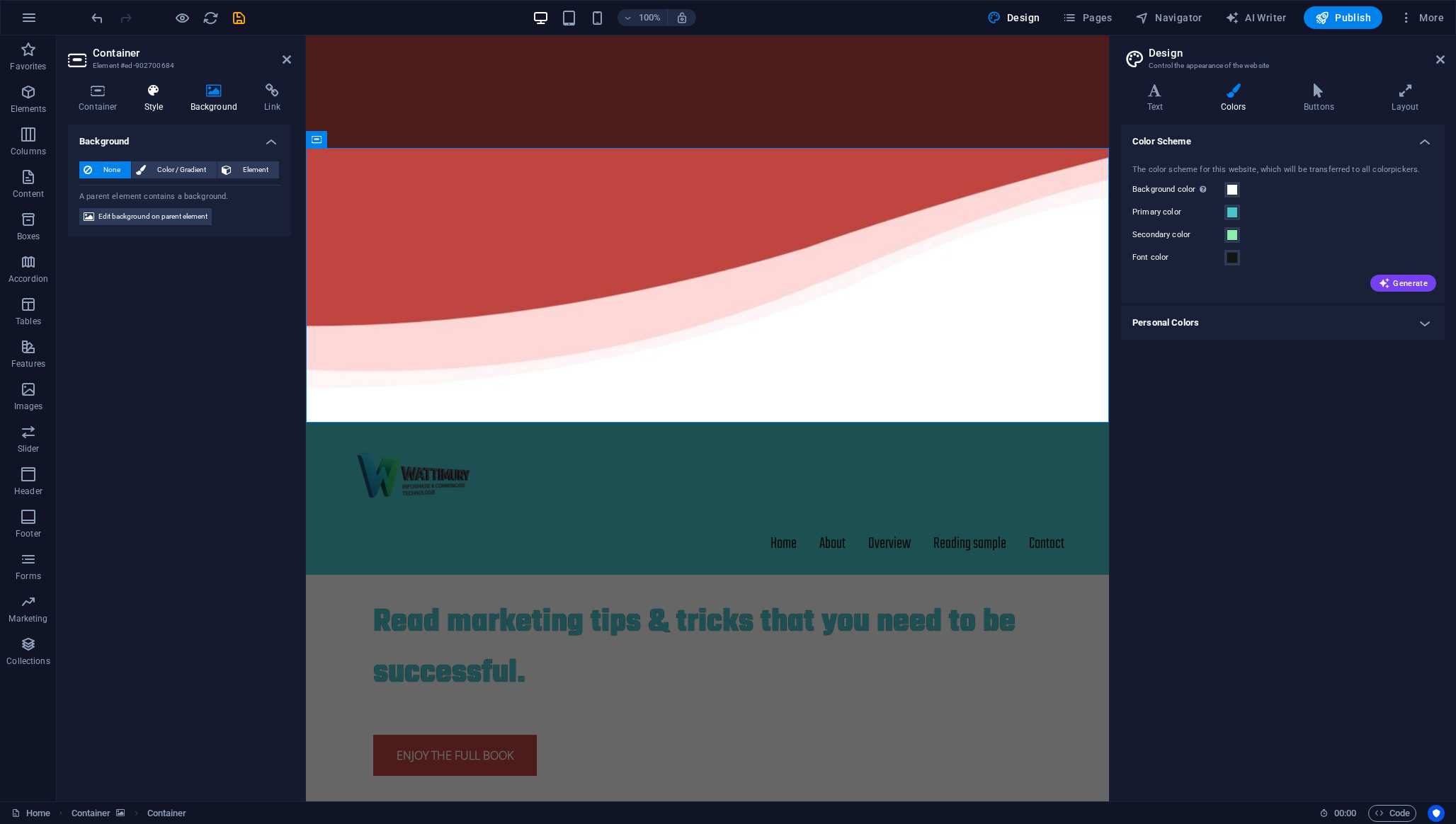
click at [159, 88] on icon at bounding box center [154, 90] width 41 height 14
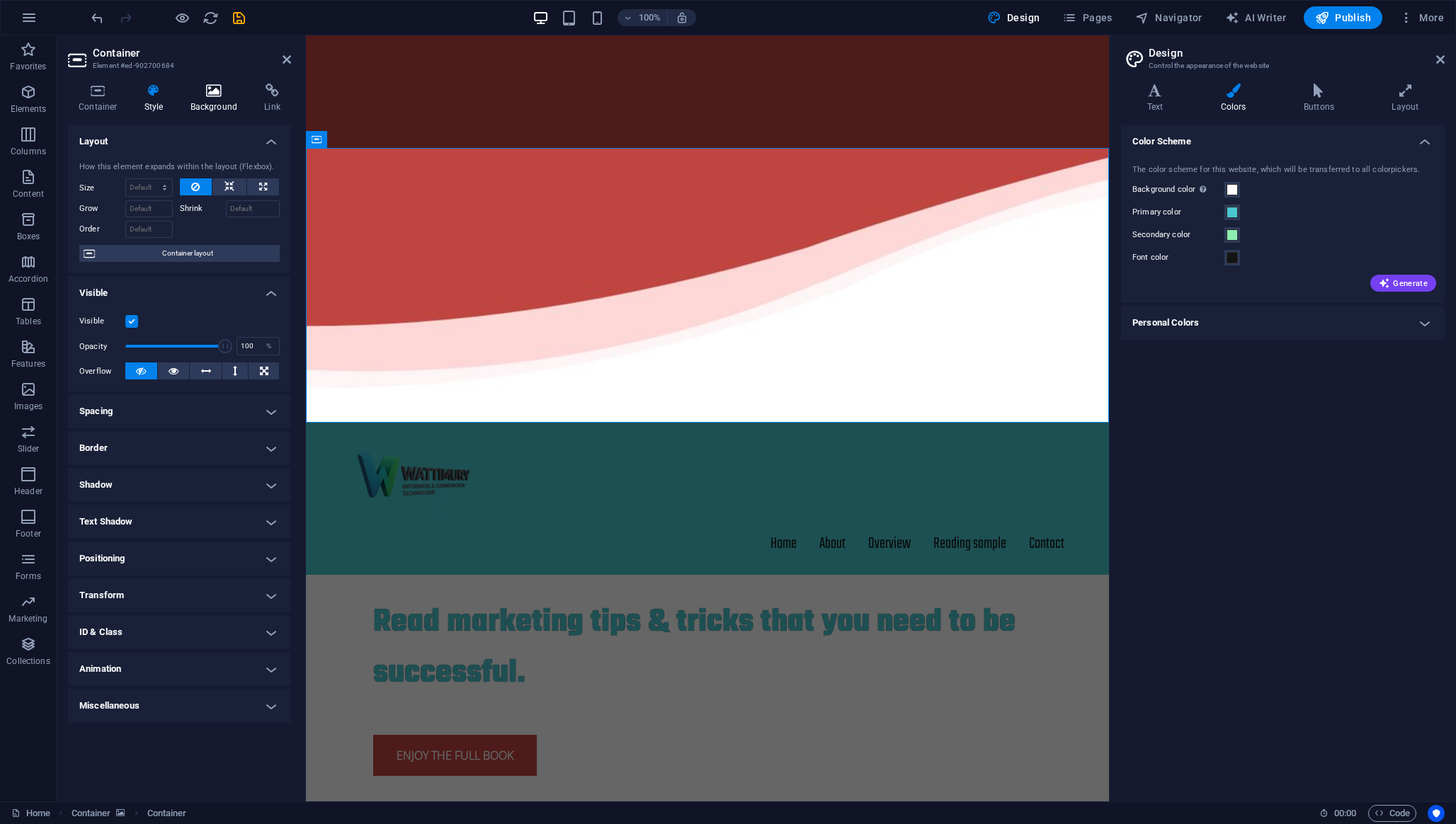
click at [212, 97] on h4 "Background" at bounding box center [217, 98] width 75 height 30
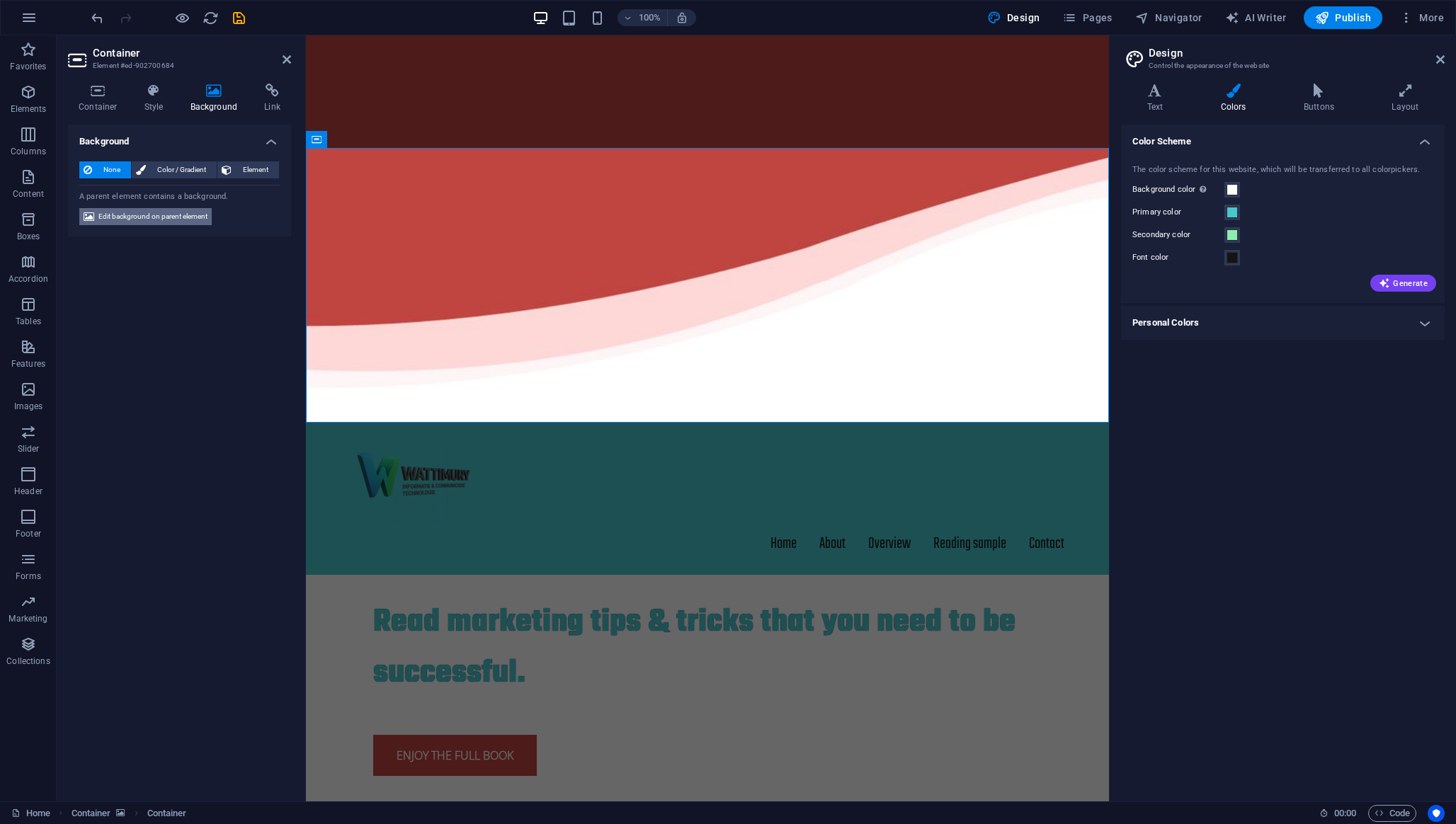
click at [177, 221] on span "Edit background on parent element" at bounding box center [153, 216] width 109 height 17
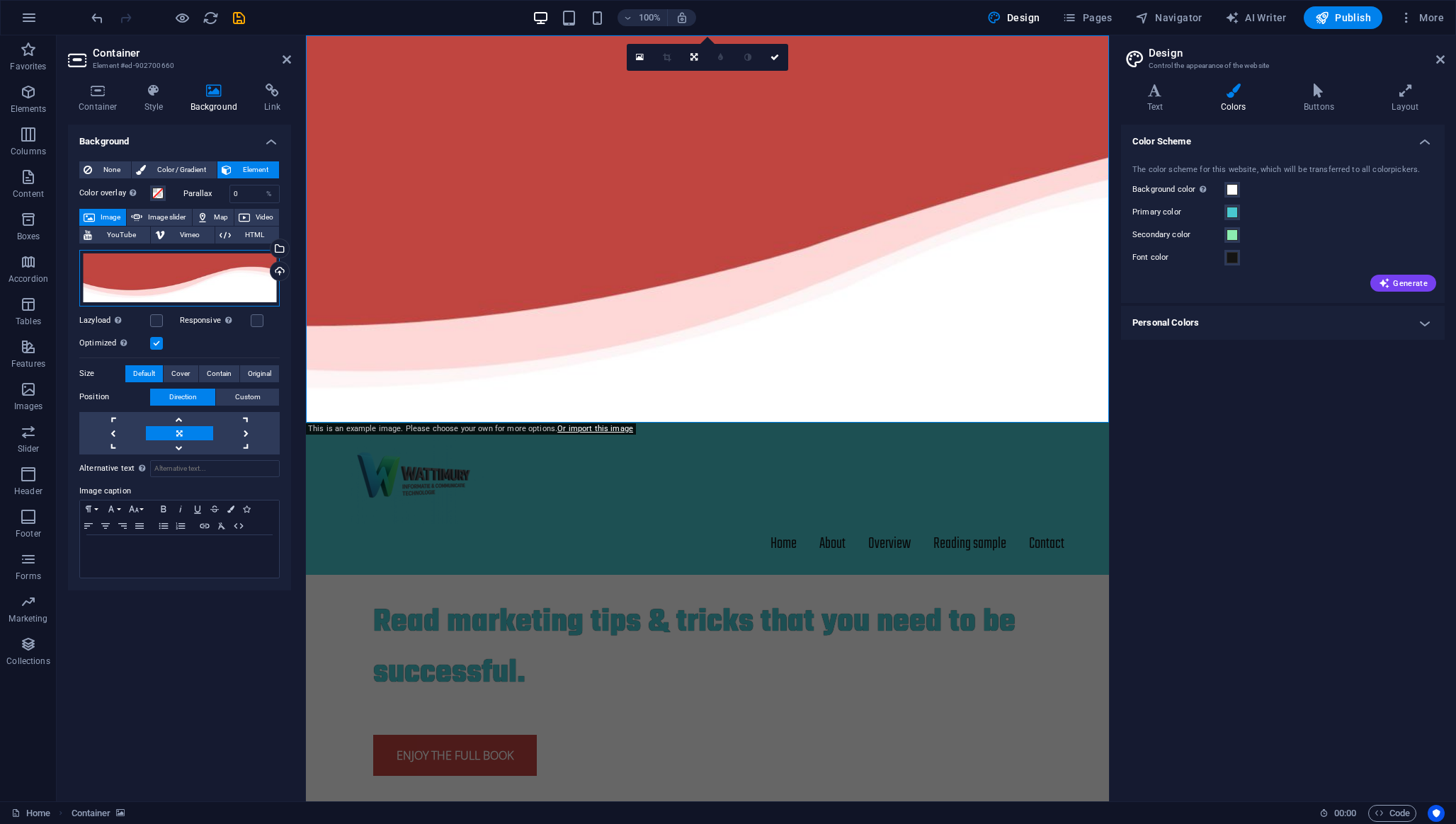
click at [201, 281] on div "Drag files here, click to choose files or select files from Files or our free s…" at bounding box center [180, 277] width 201 height 57
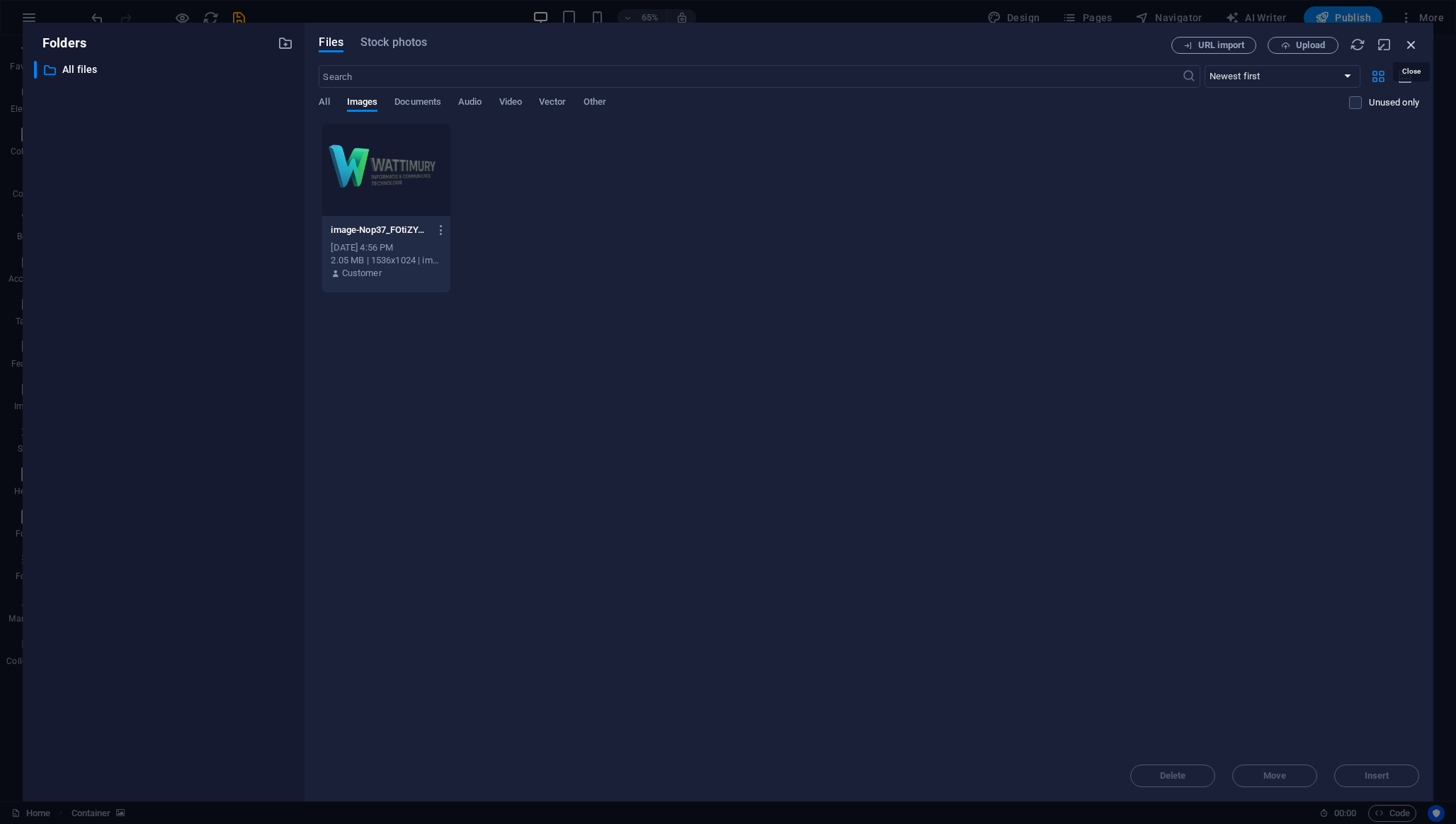
click at [1349, 44] on icon "button" at bounding box center [1411, 45] width 16 height 16
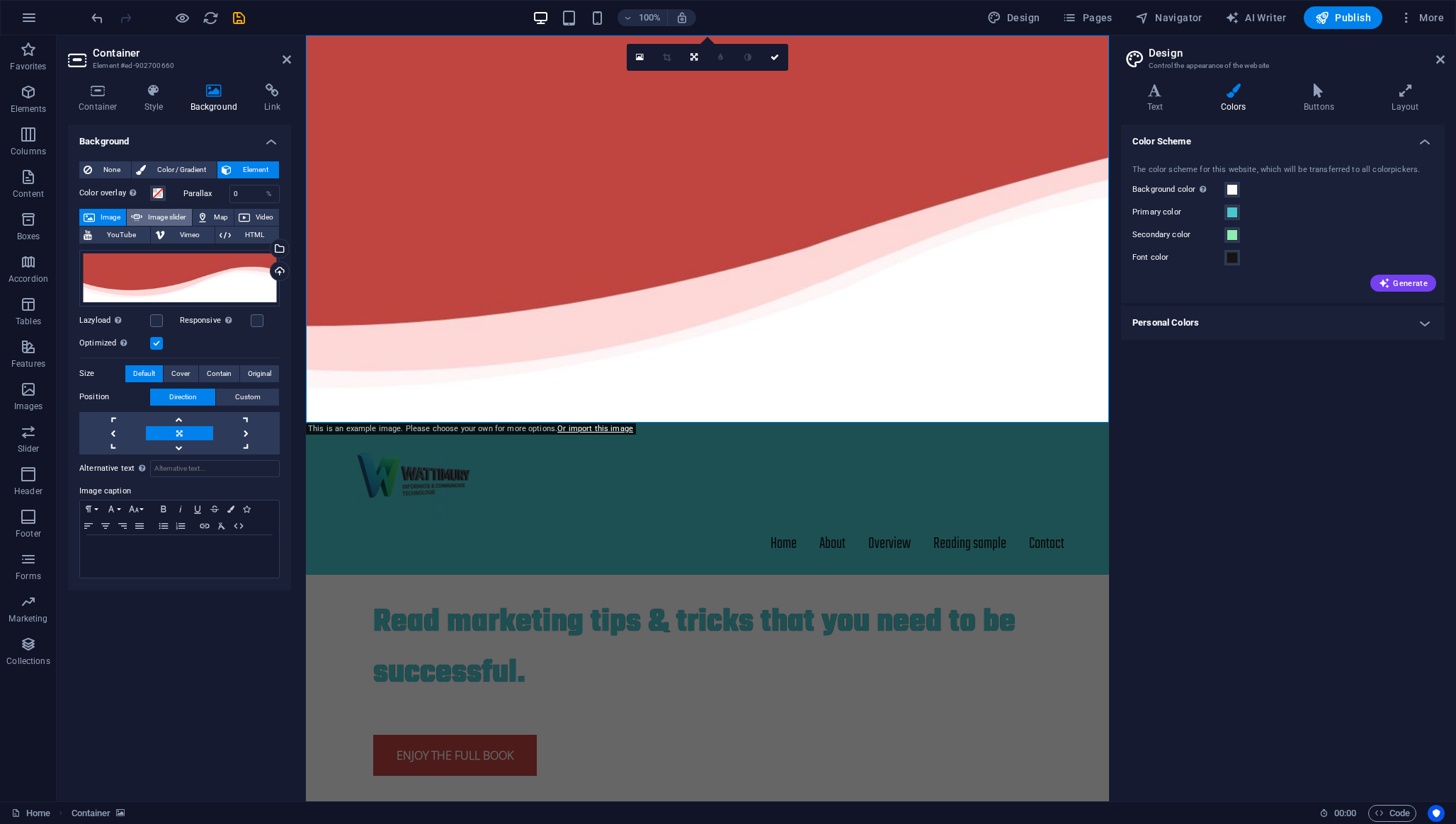
click at [156, 215] on span "Image slider" at bounding box center [166, 217] width 41 height 17
select select "ms"
select select "s"
select select "progressive"
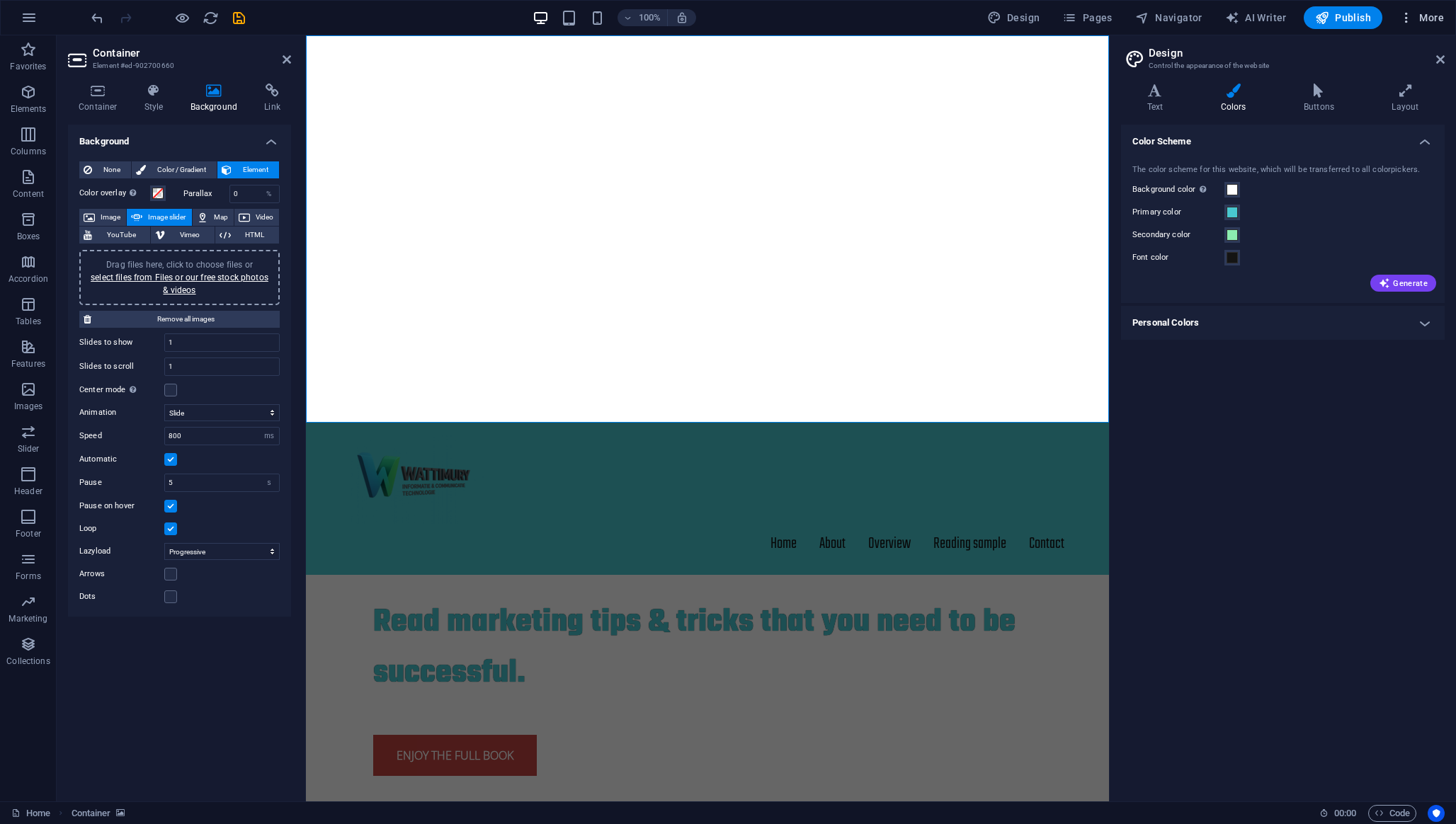
click at [1349, 23] on icon "button" at bounding box center [1406, 18] width 14 height 14
click at [1349, 16] on div at bounding box center [728, 412] width 1456 height 824
click at [1349, 16] on span "More" at bounding box center [1421, 18] width 45 height 14
click at [29, 10] on div at bounding box center [728, 412] width 1456 height 824
click at [26, 19] on icon "button" at bounding box center [29, 17] width 17 height 17
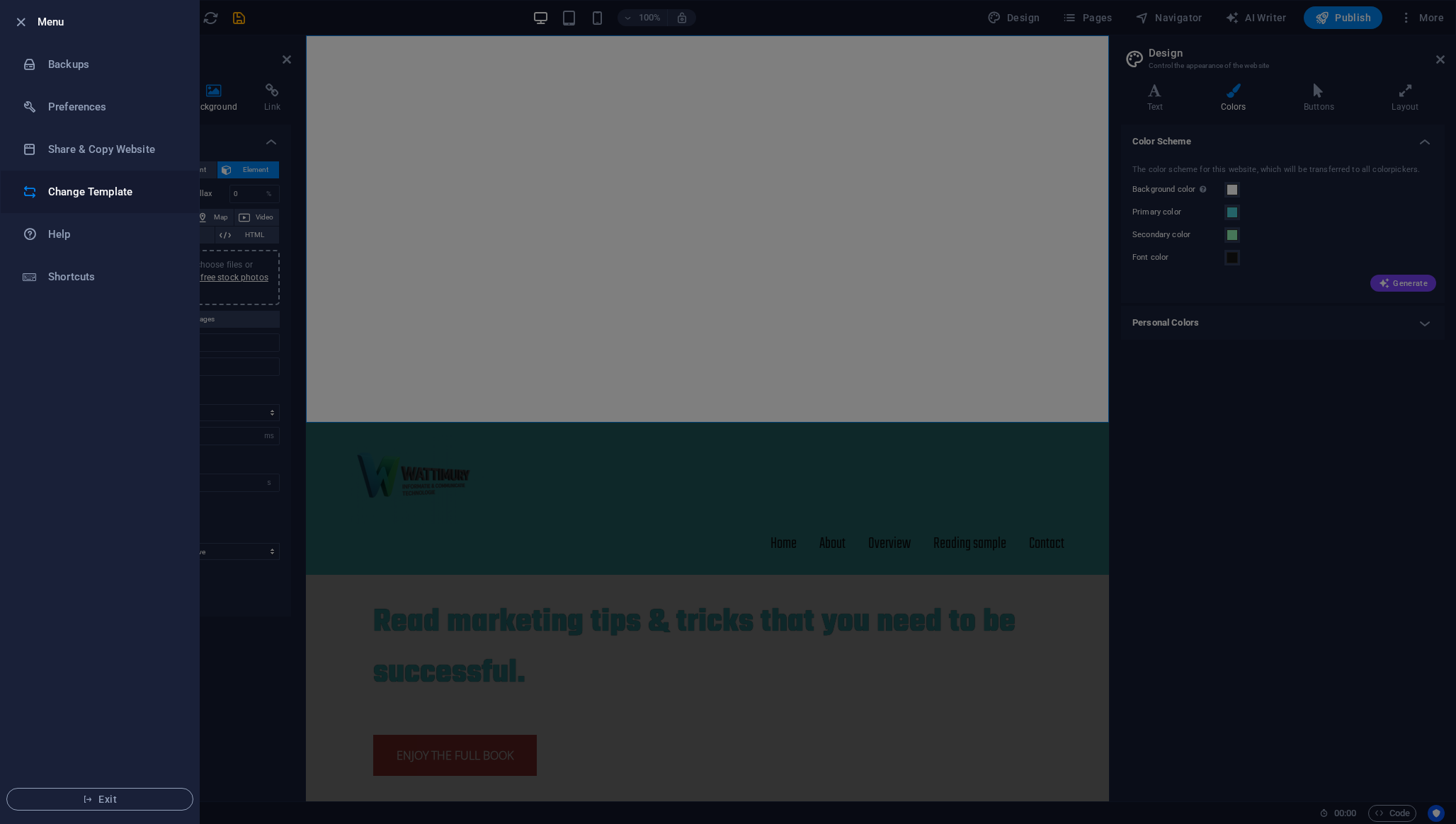
click at [74, 187] on h6 "Change Template" at bounding box center [113, 191] width 131 height 17
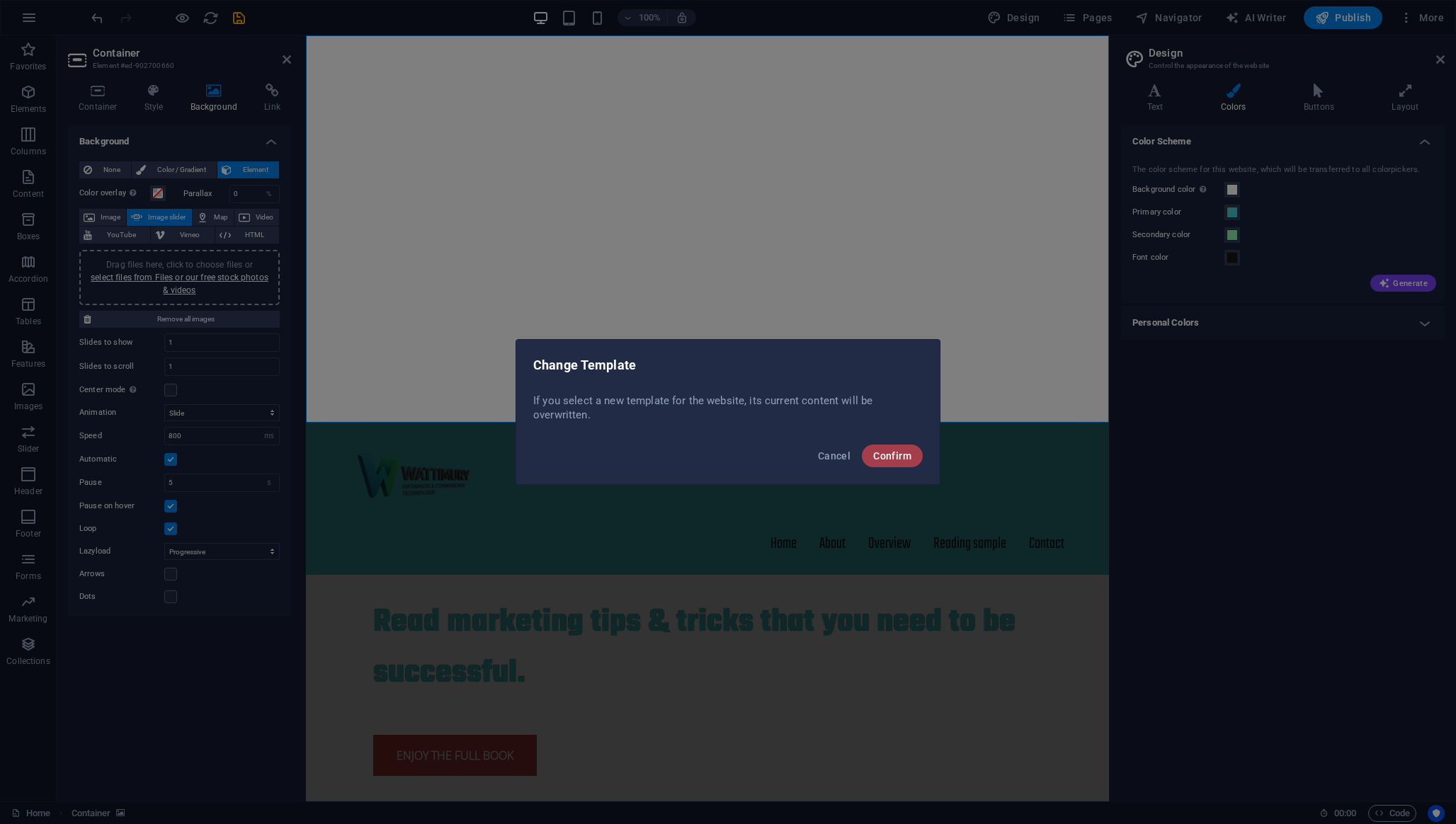
click at [907, 456] on span "Confirm" at bounding box center [892, 455] width 38 height 11
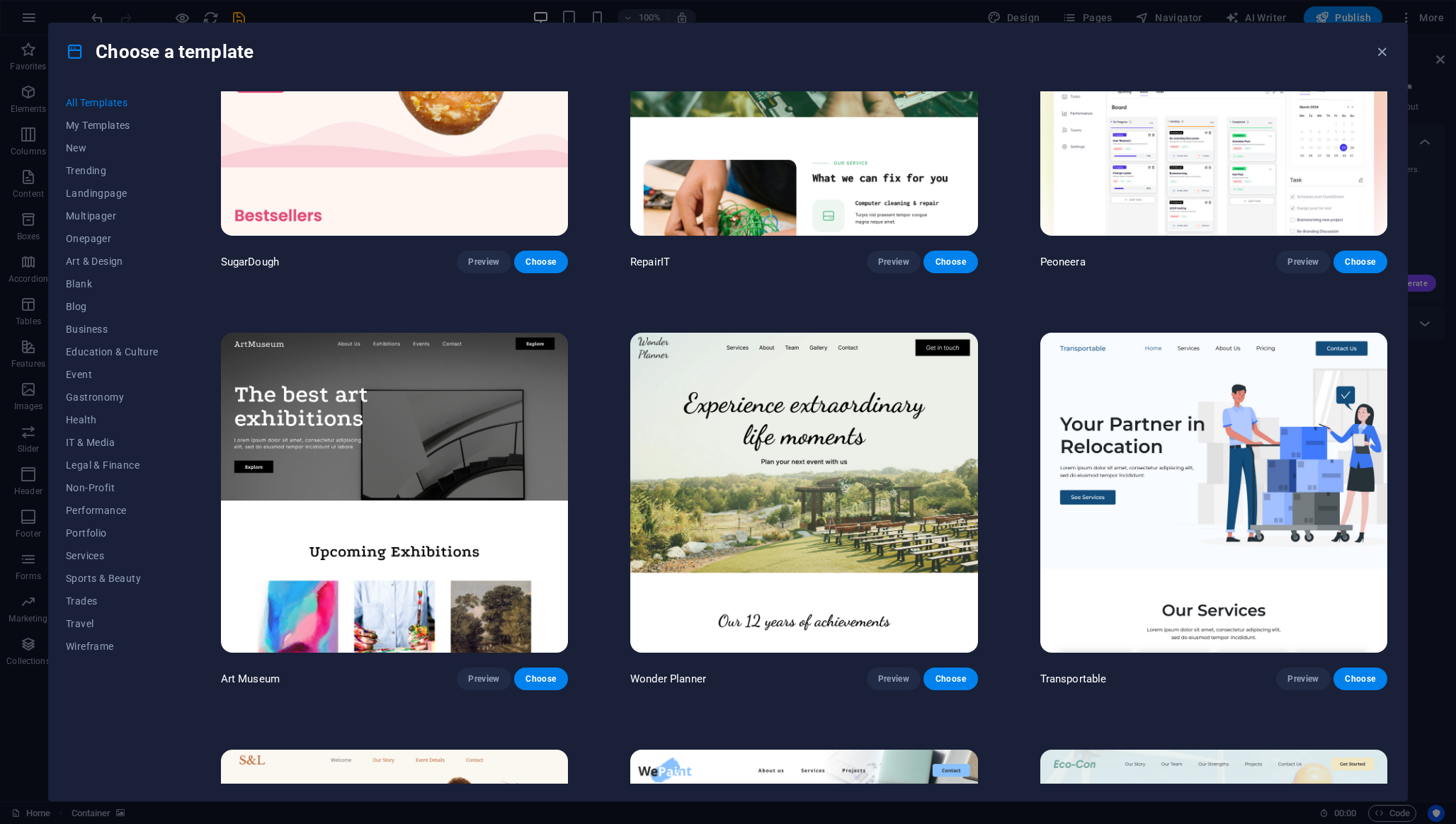
scroll to position [180, 0]
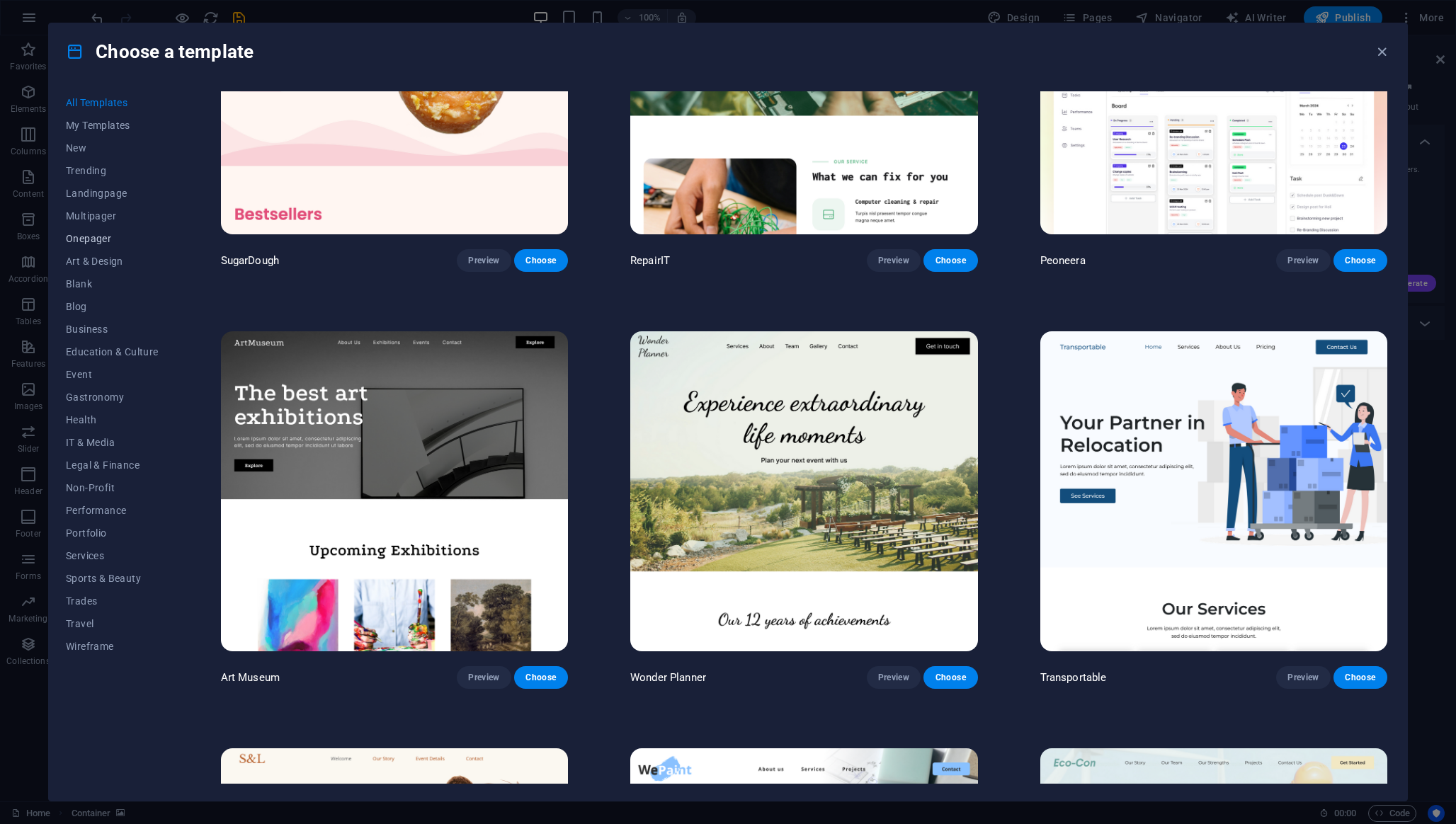
click at [100, 237] on span "Onepager" at bounding box center [111, 238] width 92 height 11
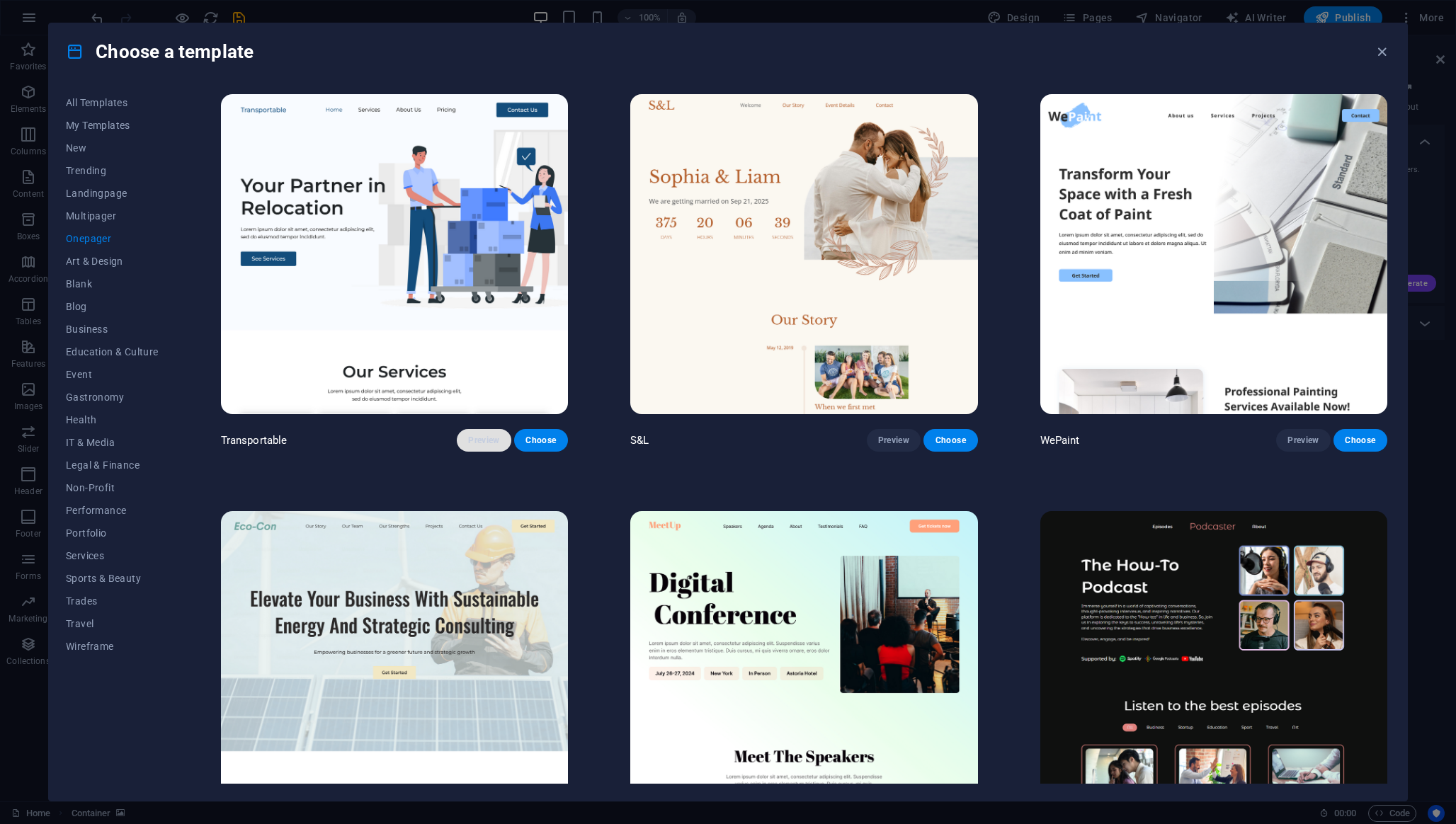
click at [473, 434] on span "Preview" at bounding box center [483, 439] width 31 height 11
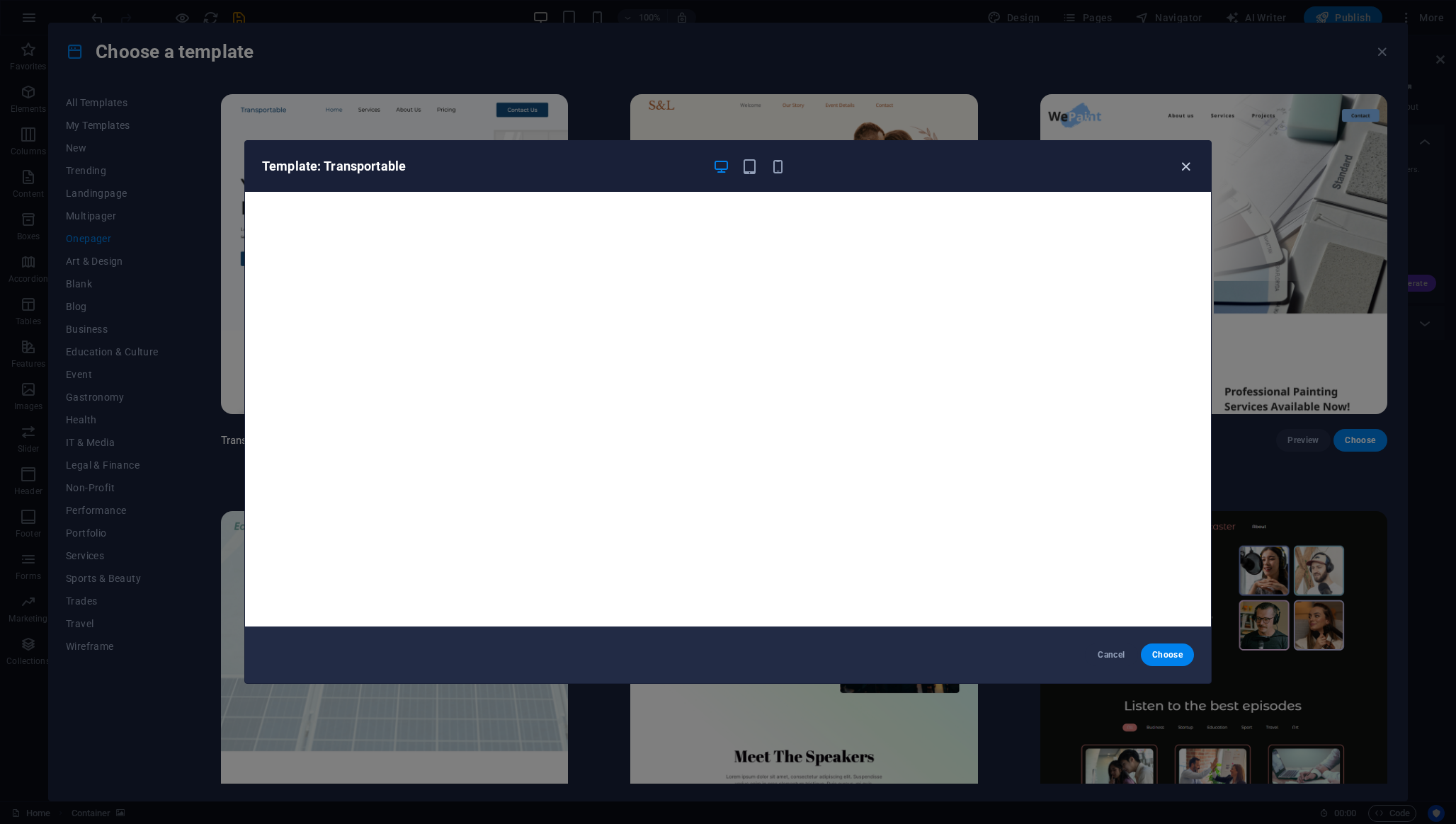
click at [1178, 161] on icon "button" at bounding box center [1185, 167] width 16 height 16
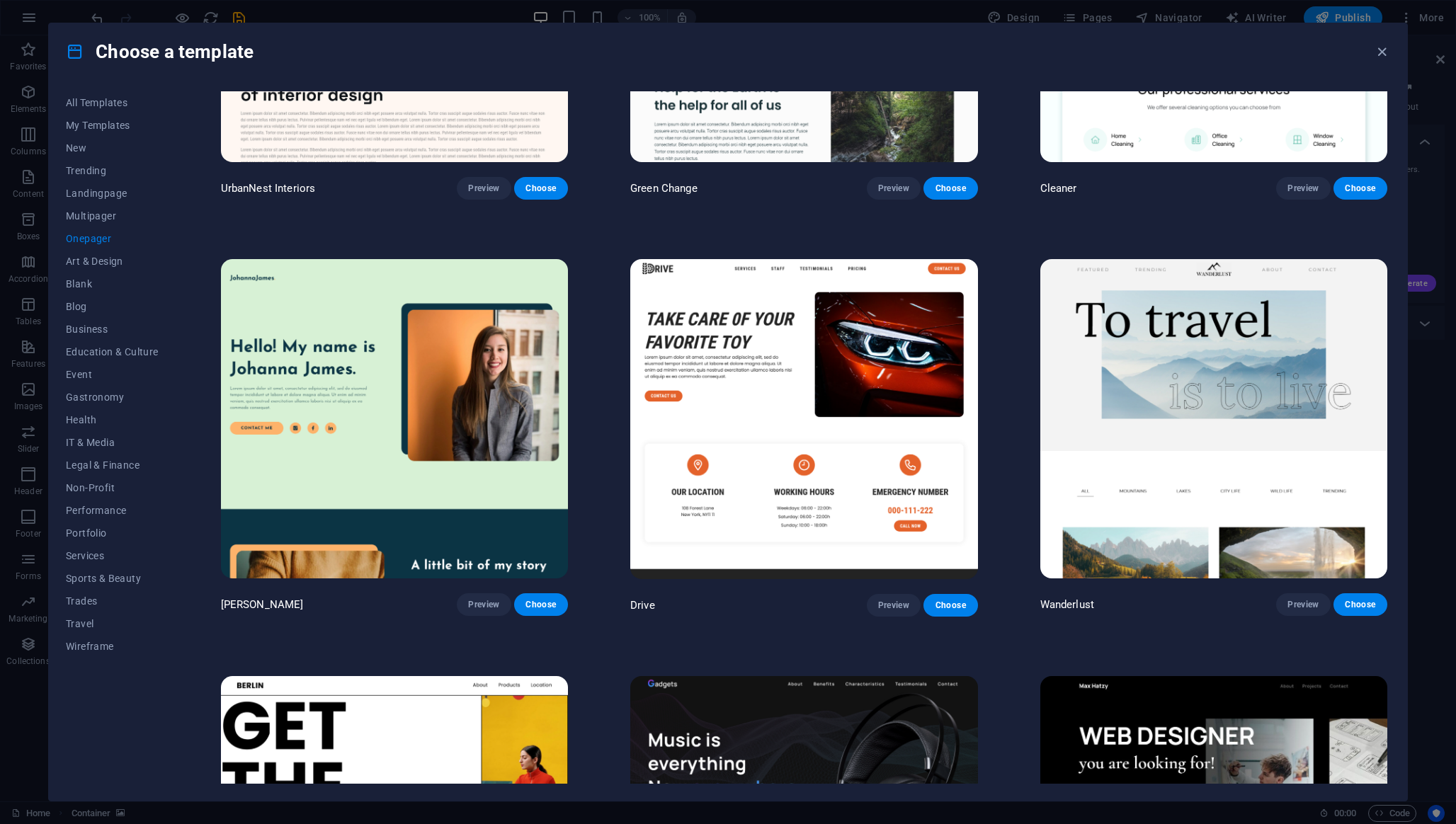
scroll to position [1097, 0]
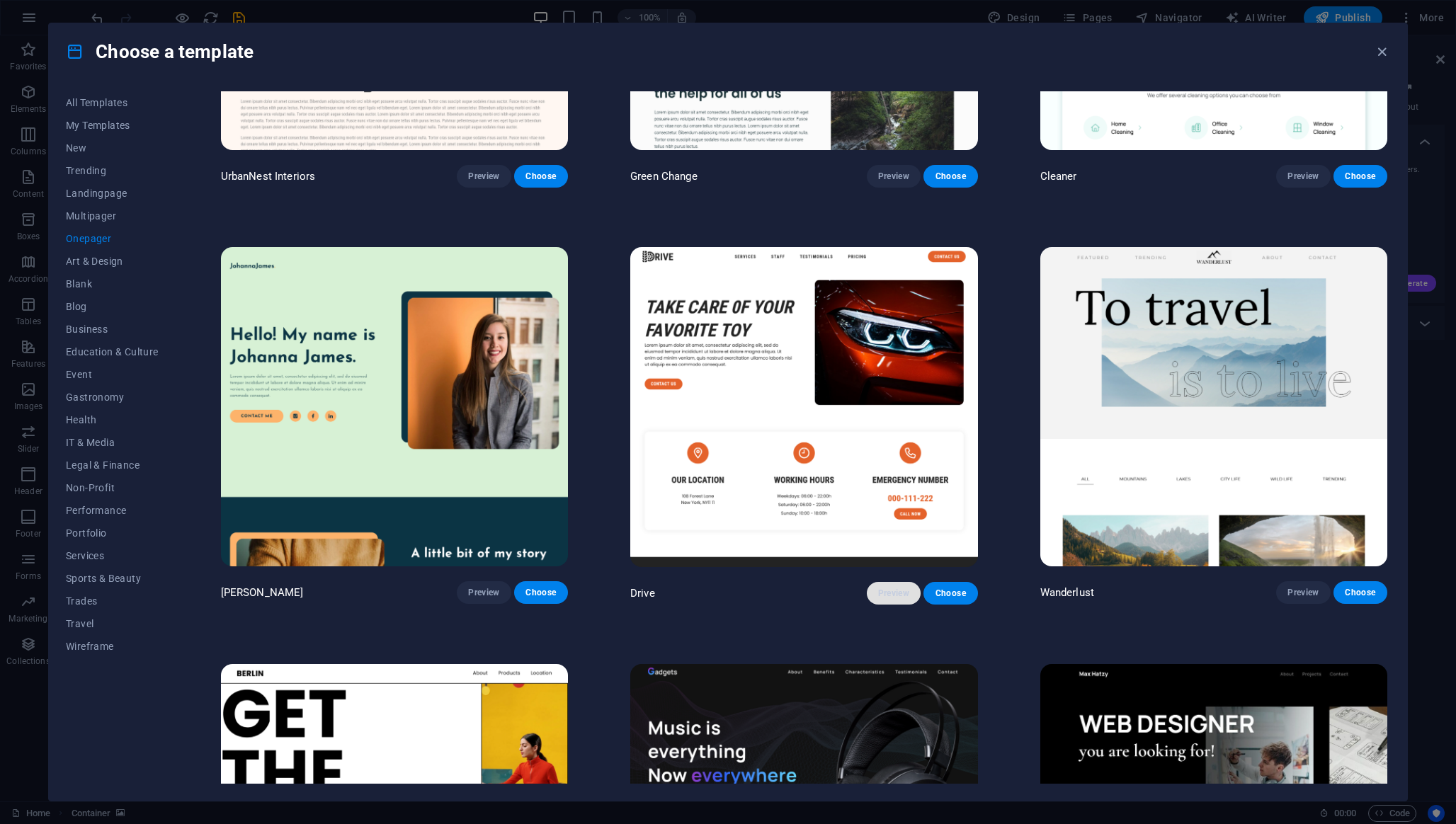
click at [895, 587] on span "Preview" at bounding box center [893, 592] width 31 height 11
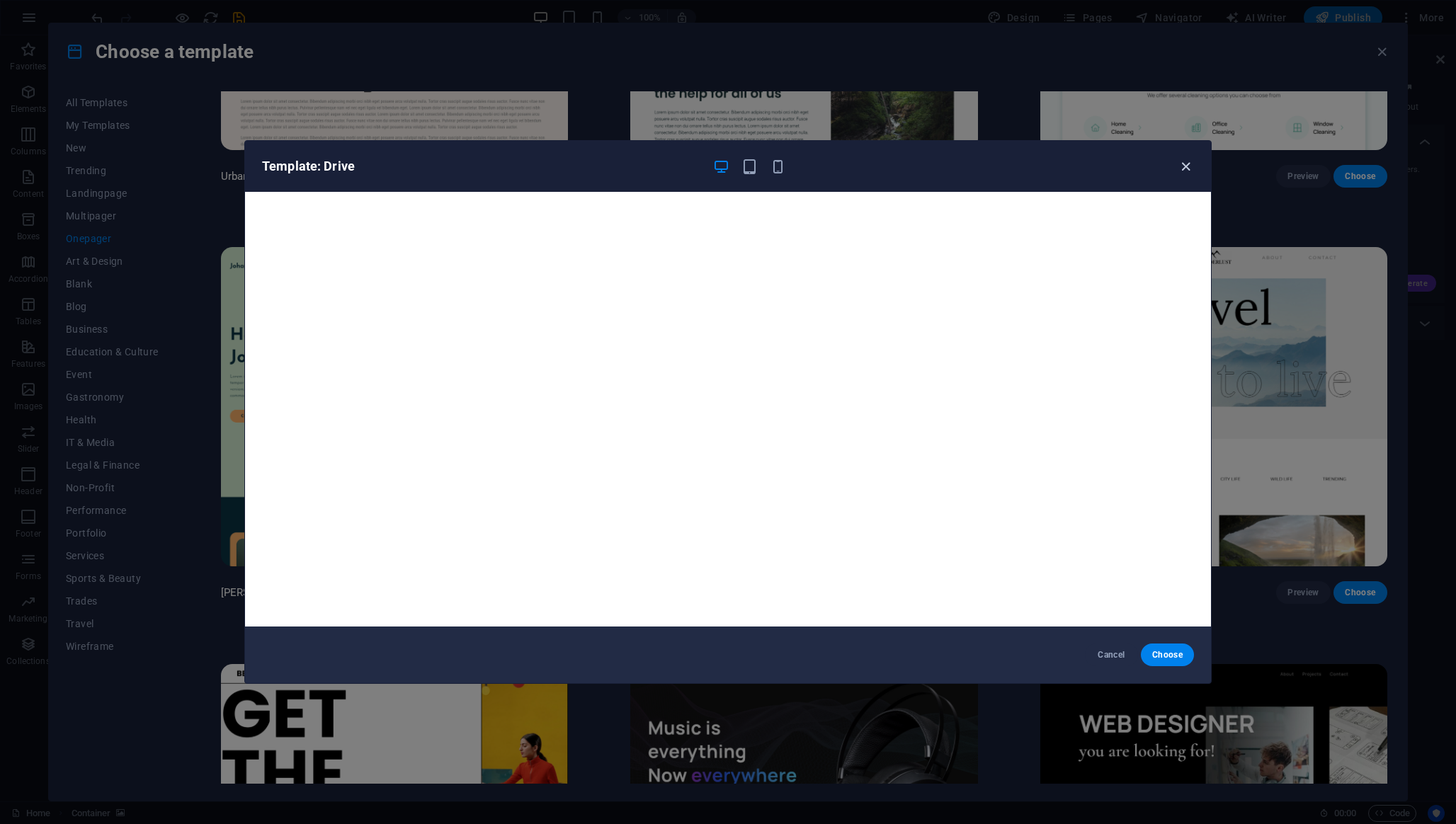
click at [1183, 168] on icon "button" at bounding box center [1185, 167] width 16 height 16
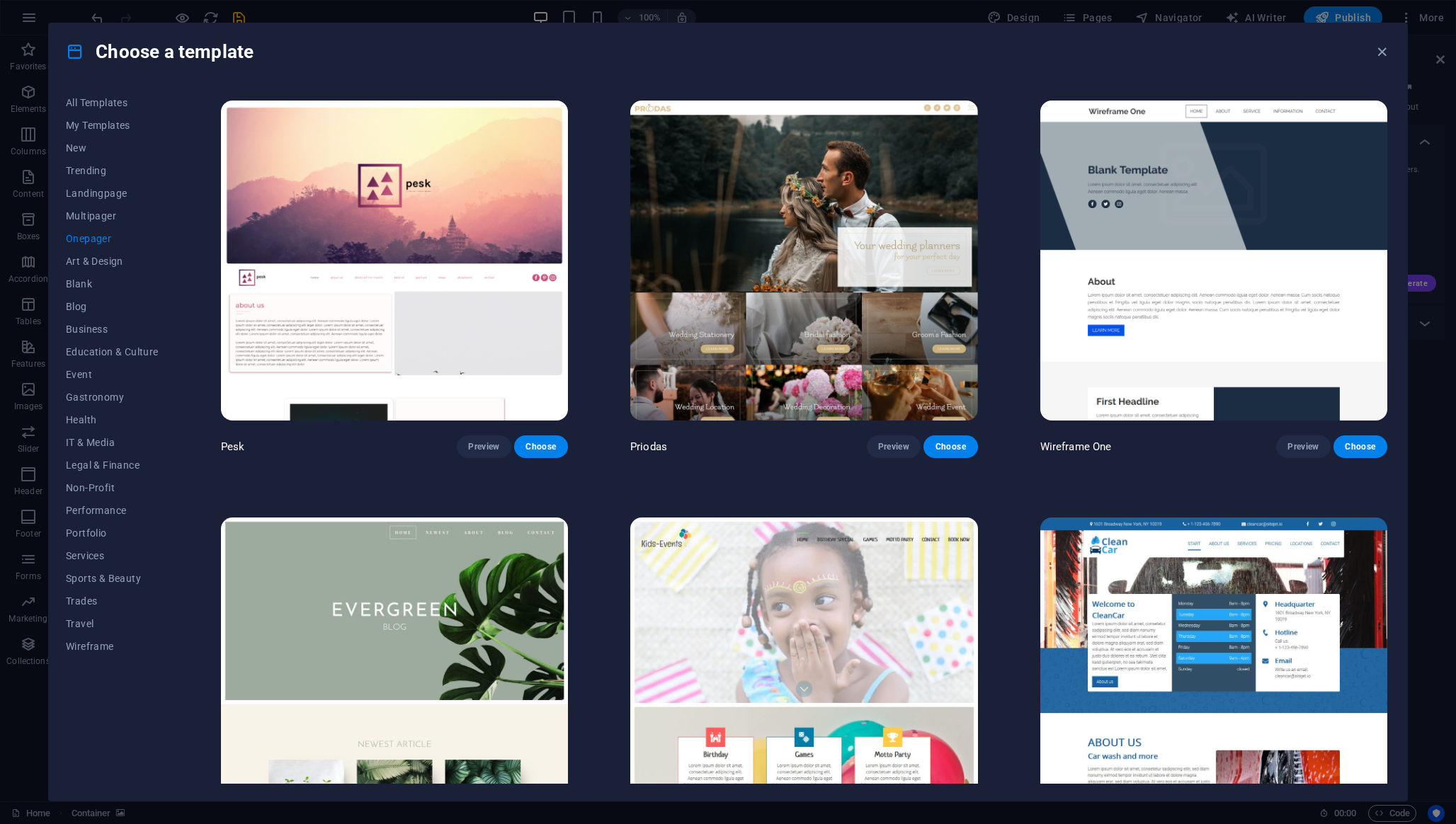
scroll to position [2487, 0]
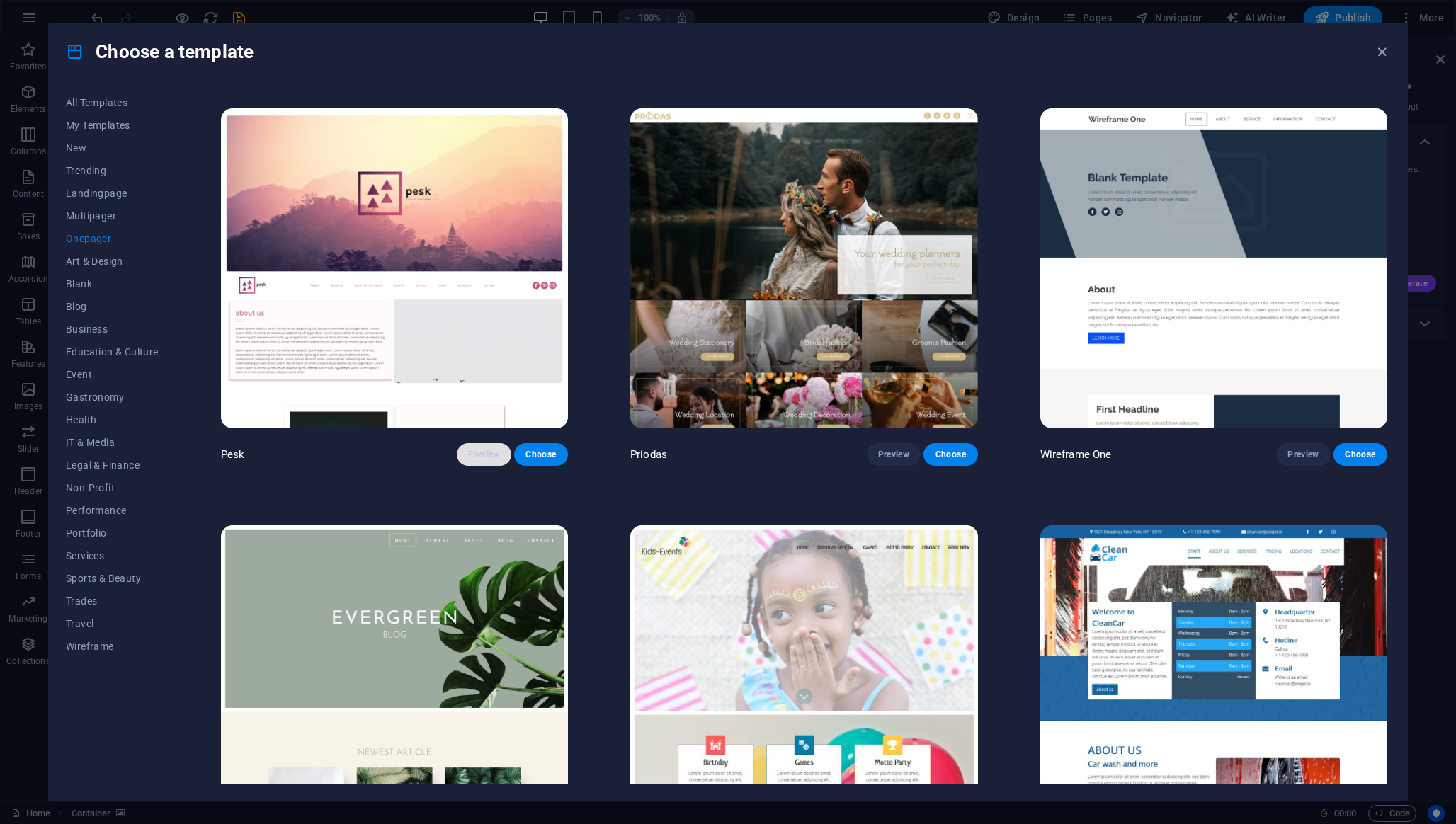
click at [482, 448] on span "Preview" at bounding box center [483, 453] width 31 height 11
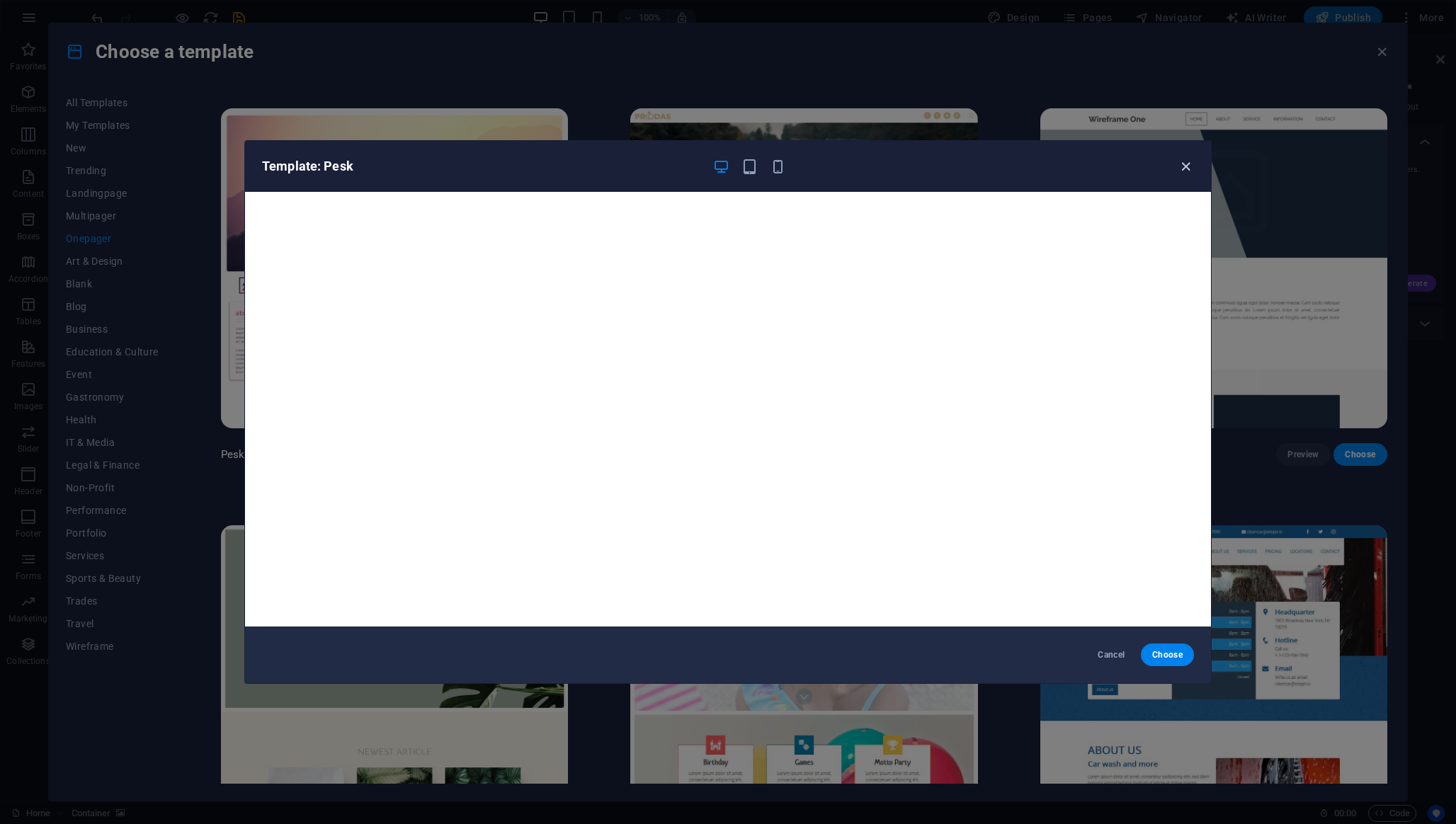
click at [1189, 159] on icon "button" at bounding box center [1185, 167] width 16 height 16
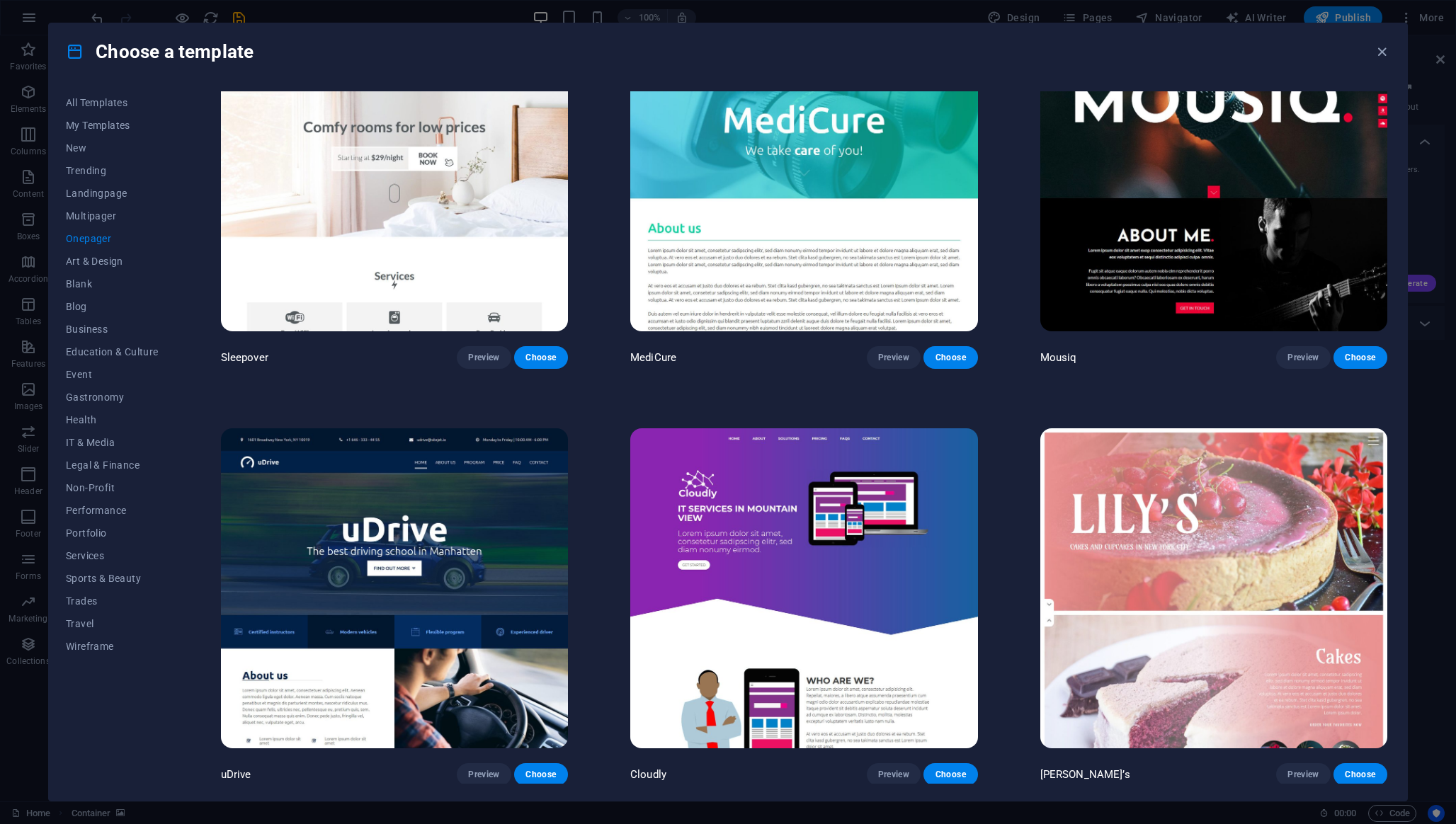
scroll to position [5927, 0]
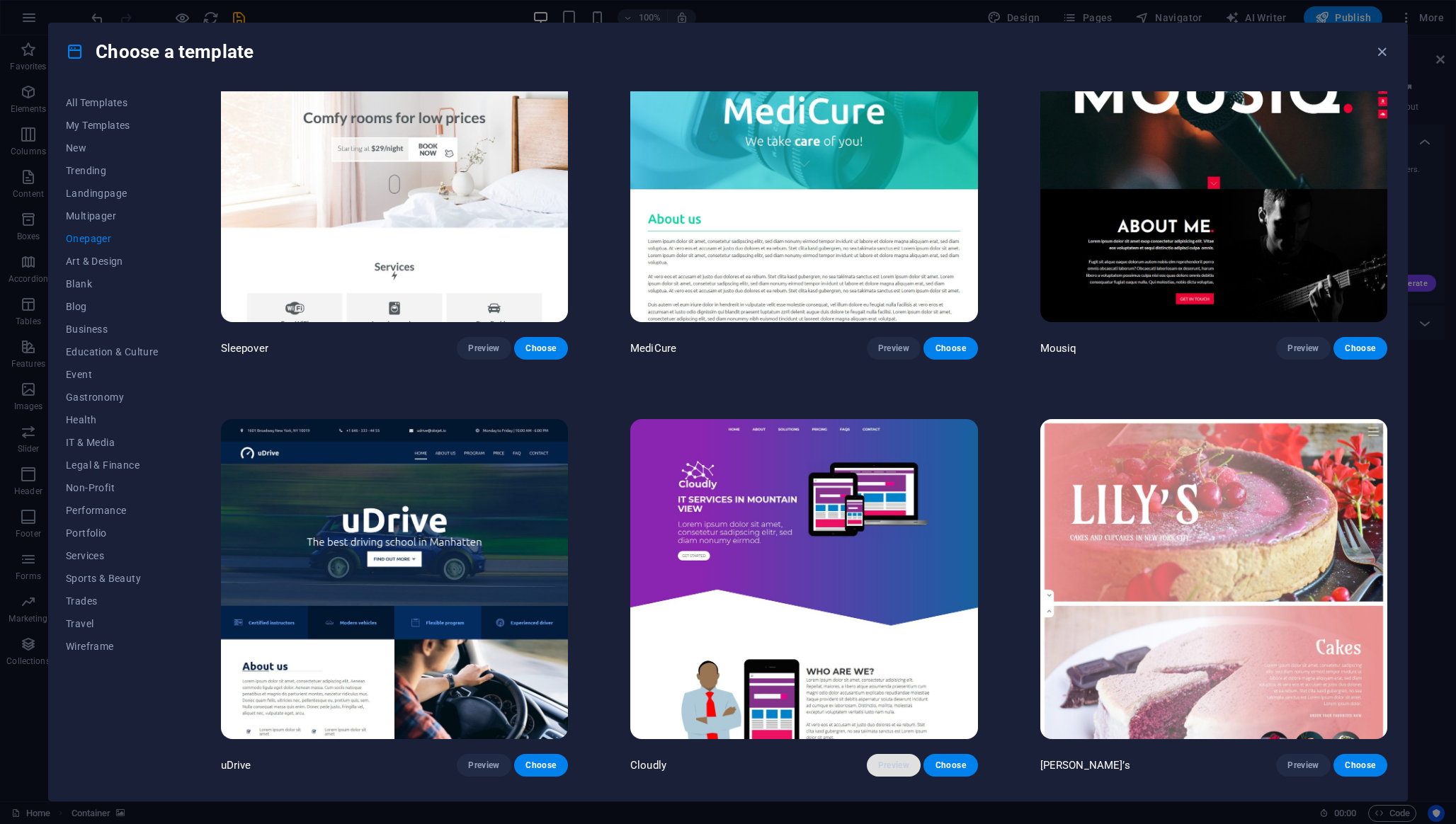
click at [892, 650] on span "Preview" at bounding box center [893, 764] width 31 height 11
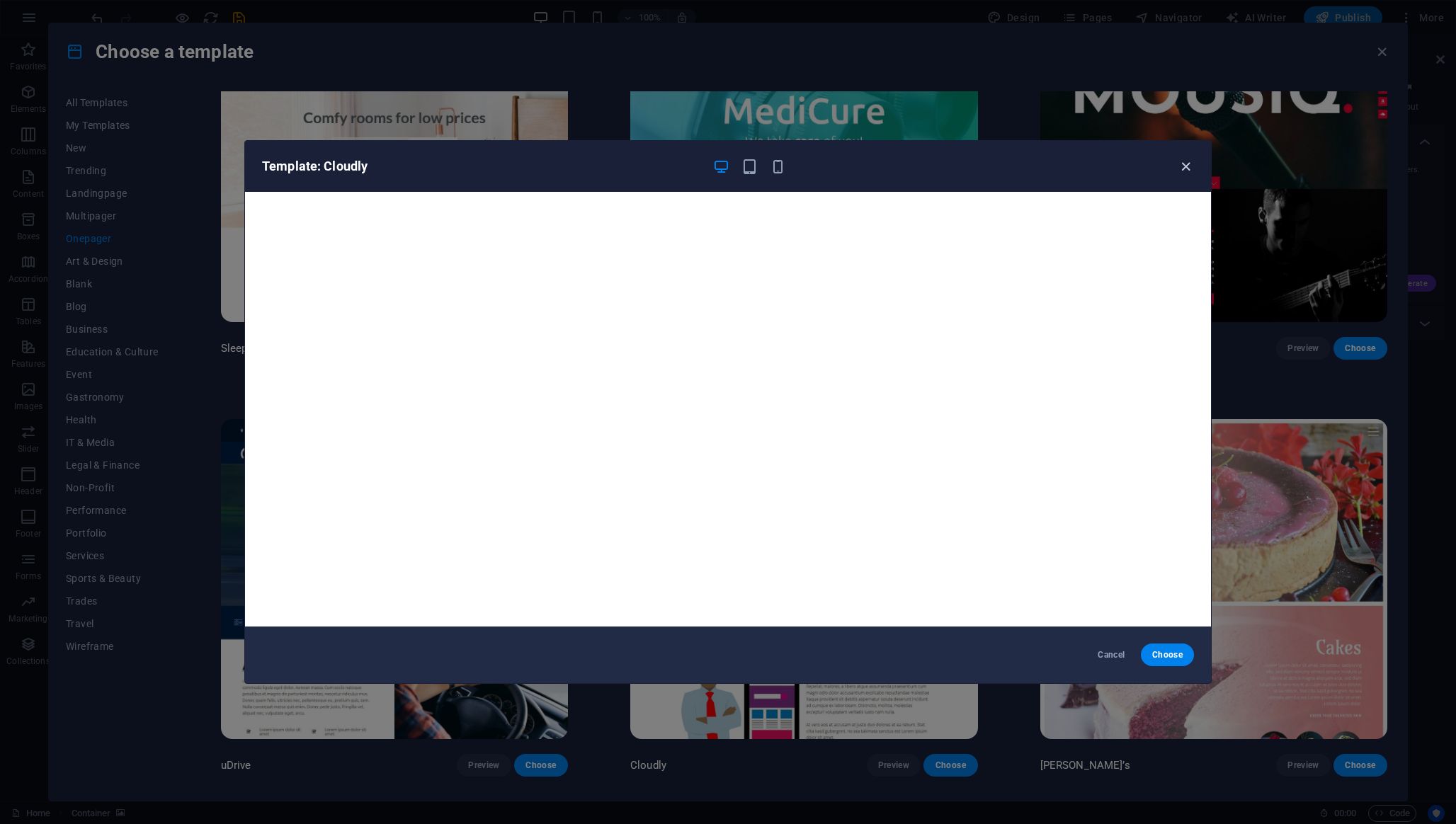
click at [1187, 166] on icon "button" at bounding box center [1185, 167] width 16 height 16
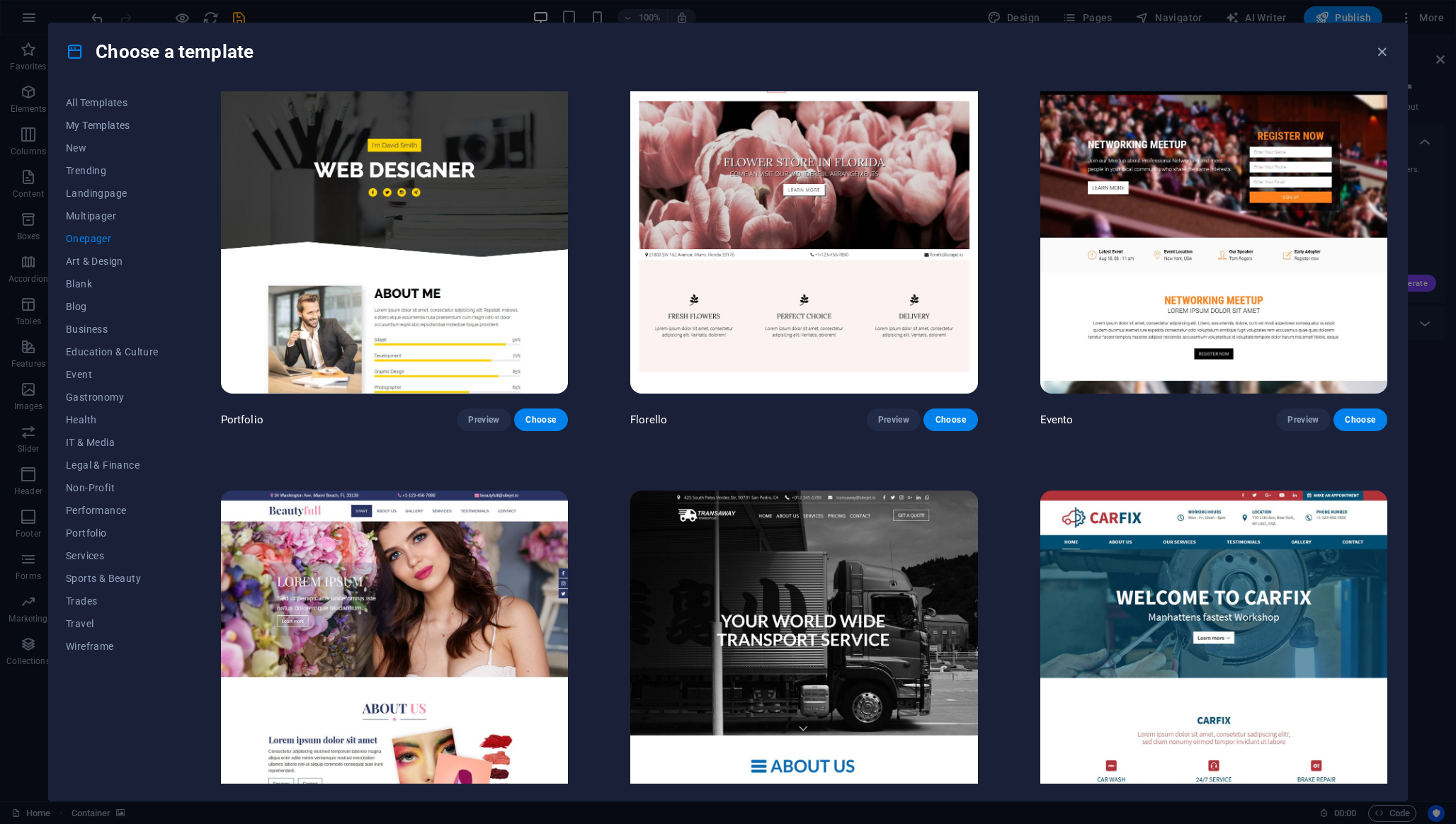
scroll to position [7531, 0]
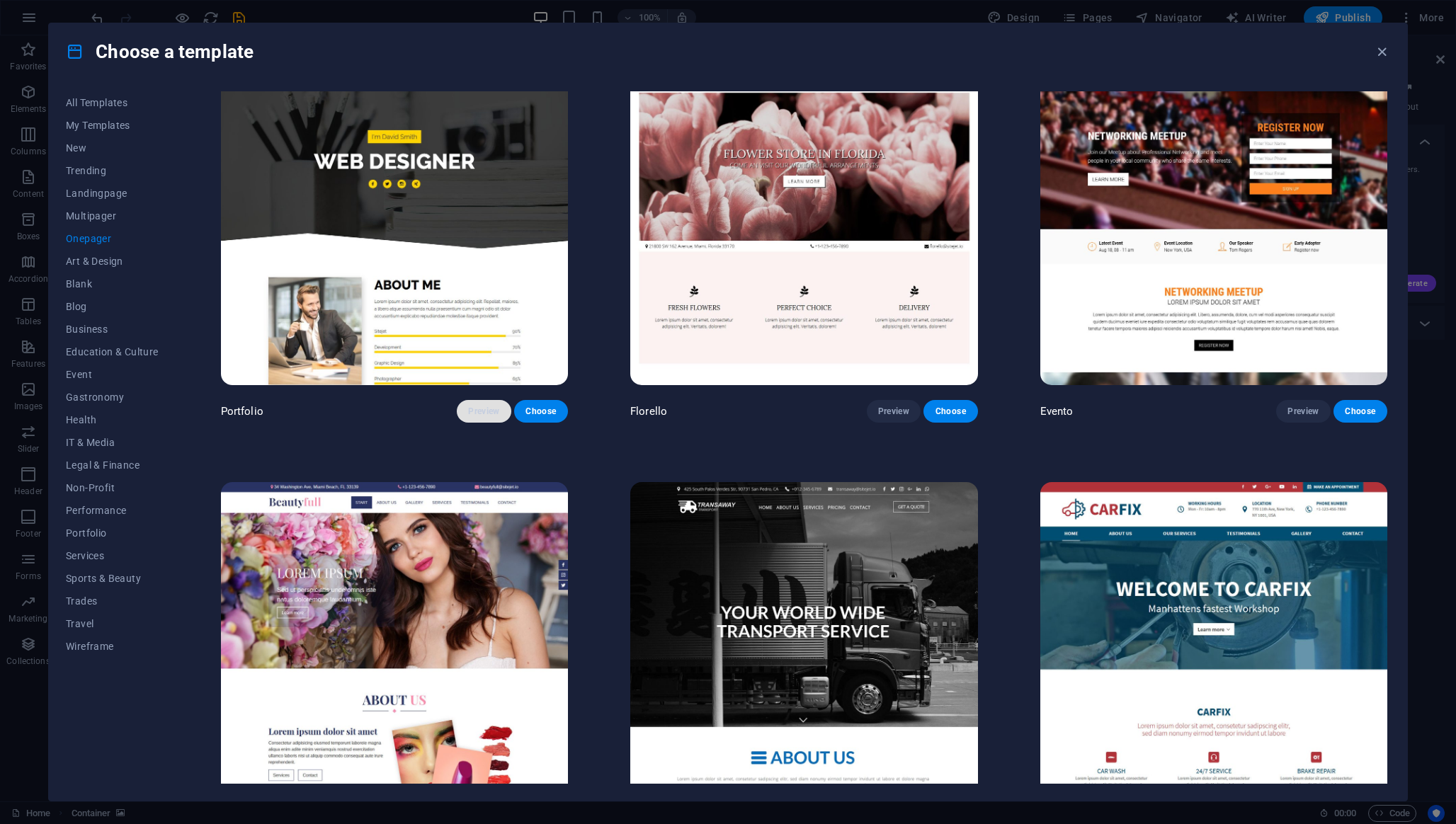
click at [485, 406] on span "Preview" at bounding box center [483, 411] width 31 height 11
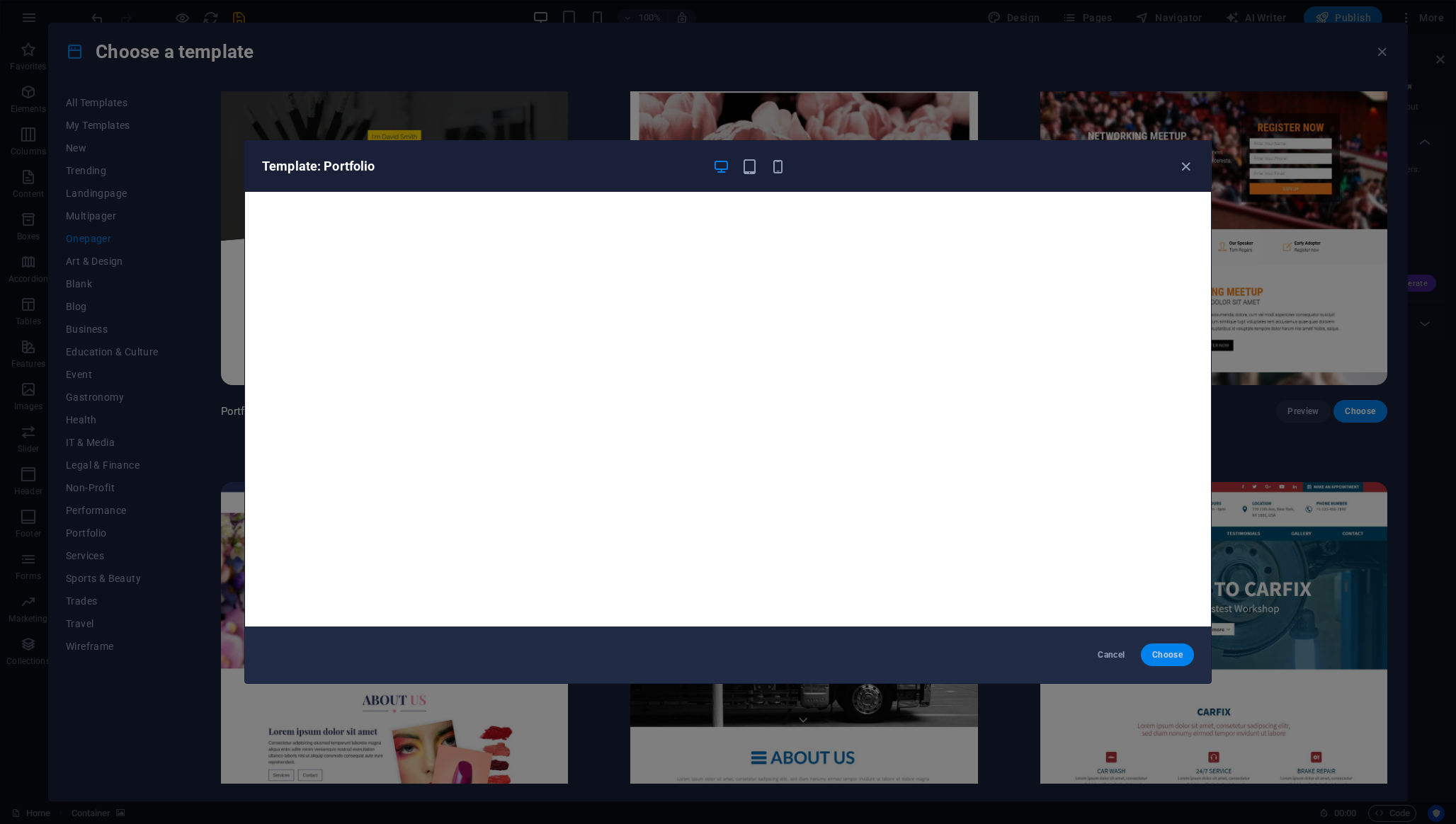
click at [1156, 650] on span "Choose" at bounding box center [1168, 654] width 31 height 11
